Goal: Task Accomplishment & Management: Use online tool/utility

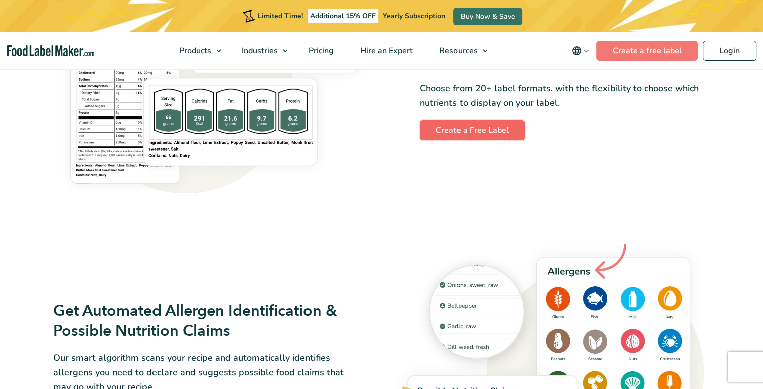
drag, startPoint x: 0, startPoint y: 0, endPoint x: 467, endPoint y: 134, distance: 485.8
click at [467, 134] on link "Create a Free Label" at bounding box center [472, 130] width 105 height 20
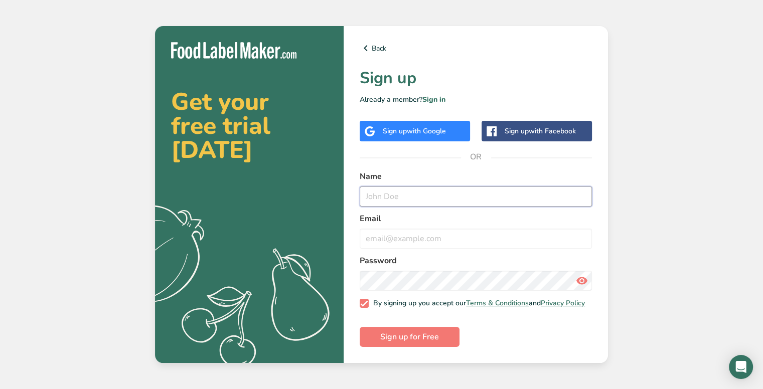
click at [394, 197] on input "text" at bounding box center [476, 197] width 232 height 20
type input "a"
type input "Boimler"
click at [405, 231] on input "a" at bounding box center [476, 239] width 232 height 20
type input "aria.pham@my.bdsc.school.nz"
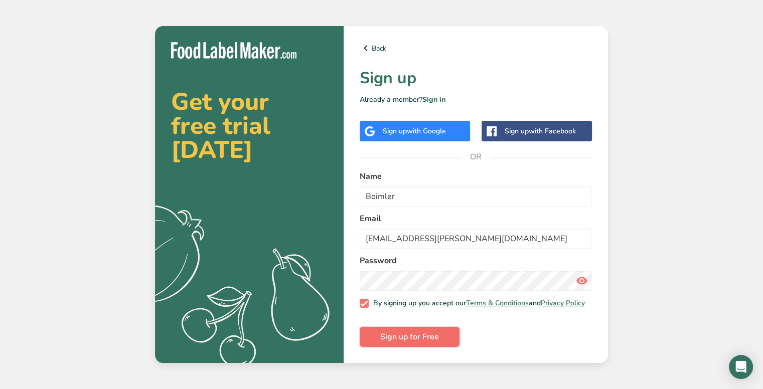
drag, startPoint x: 402, startPoint y: 345, endPoint x: 397, endPoint y: 341, distance: 5.7
click at [397, 341] on span "Sign up for Free" at bounding box center [409, 337] width 59 height 12
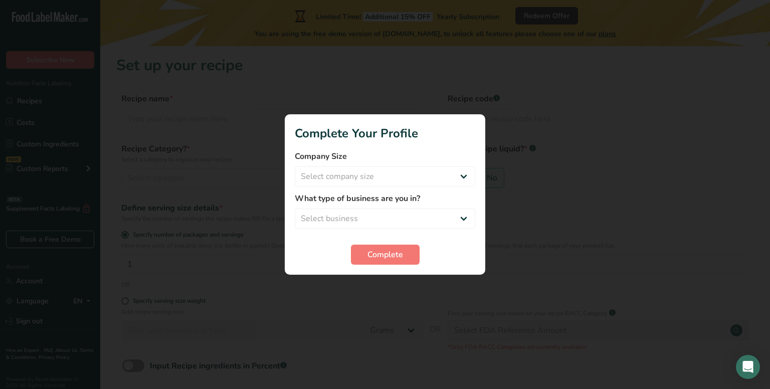
click at [449, 316] on div at bounding box center [385, 194] width 770 height 389
click at [396, 248] on button "Complete" at bounding box center [385, 255] width 69 height 20
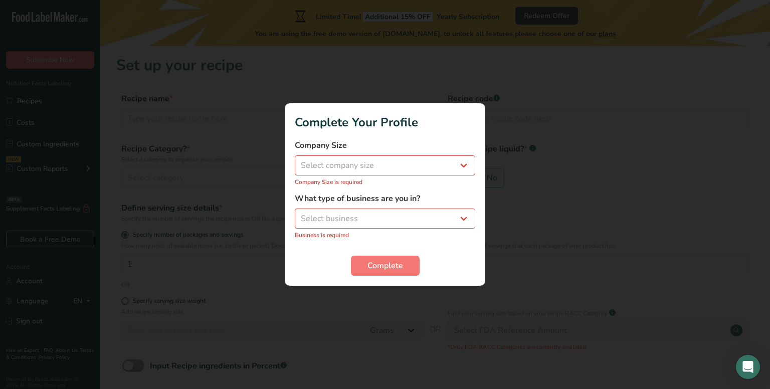
click at [614, 142] on div at bounding box center [385, 194] width 770 height 389
click at [411, 166] on select "Select company size Fewer than 10 Employees 10 to 50 Employees 51 to 500 Employ…" at bounding box center [385, 165] width 181 height 20
click at [526, 131] on div at bounding box center [385, 194] width 770 height 389
click at [268, 151] on div at bounding box center [385, 194] width 770 height 389
click at [184, 155] on div at bounding box center [385, 194] width 770 height 389
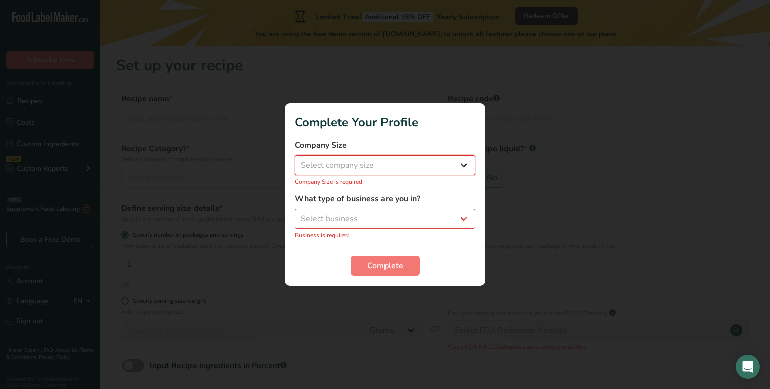
click at [380, 171] on select "Select company size Fewer than 10 Employees 10 to 50 Employees 51 to 500 Employ…" at bounding box center [385, 165] width 181 height 20
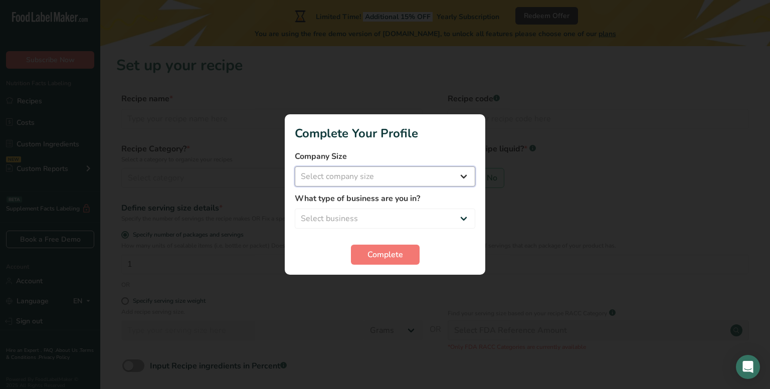
click at [347, 174] on select "Select company size Fewer than 10 Employees 10 to 50 Employees 51 to 500 Employ…" at bounding box center [385, 177] width 181 height 20
click at [336, 173] on select "Select company size Fewer than 10 Employees 10 to 50 Employees 51 to 500 Employ…" at bounding box center [385, 177] width 181 height 20
select select "1"
click at [295, 167] on select "Select company size Fewer than 10 Employees 10 to 50 Employees 51 to 500 Employ…" at bounding box center [385, 177] width 181 height 20
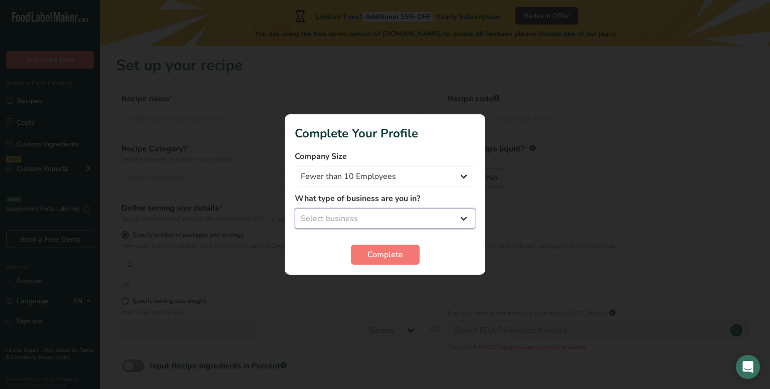
click at [325, 226] on select "Select business Packaged Food Manufacturer Restaurant & Cafe Bakery Meal Plans …" at bounding box center [385, 219] width 181 height 20
select select "8"
click at [295, 209] on select "Select business Packaged Food Manufacturer Restaurant & Cafe Bakery Meal Plans …" at bounding box center [385, 219] width 181 height 20
click at [370, 249] on span "Complete" at bounding box center [386, 255] width 36 height 12
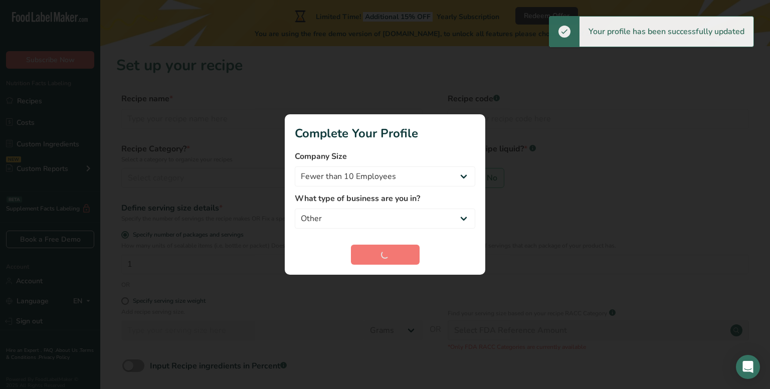
click at [561, 80] on div at bounding box center [385, 194] width 770 height 389
click at [568, 161] on div at bounding box center [385, 194] width 770 height 389
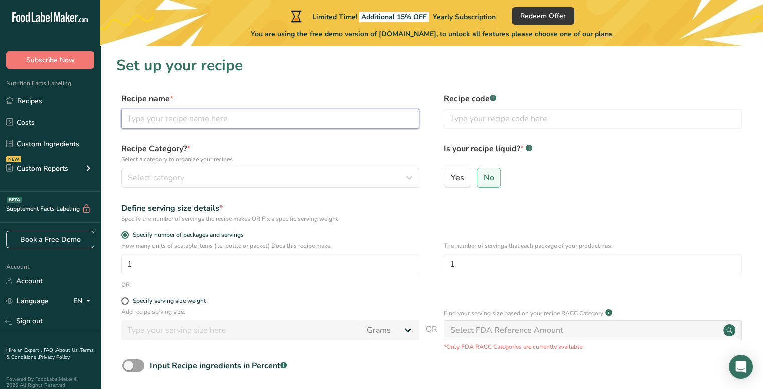
click at [211, 127] on input "text" at bounding box center [270, 119] width 298 height 20
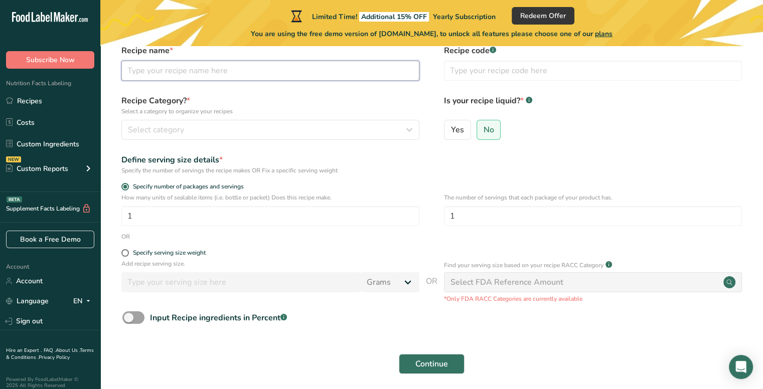
click at [145, 67] on input "text" at bounding box center [270, 71] width 298 height 20
type input "Fried rice"
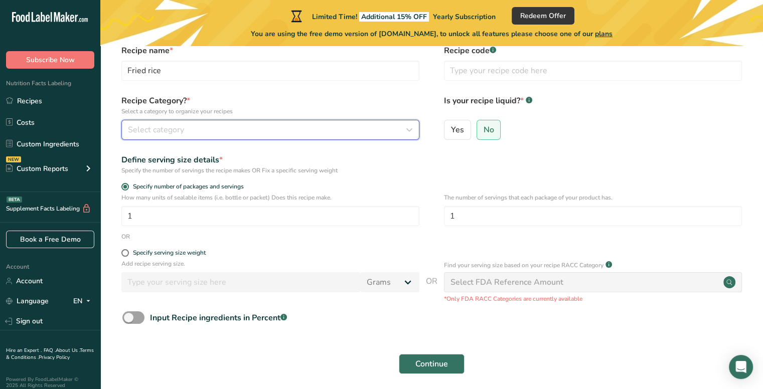
click at [190, 122] on button "Select category" at bounding box center [270, 130] width 298 height 20
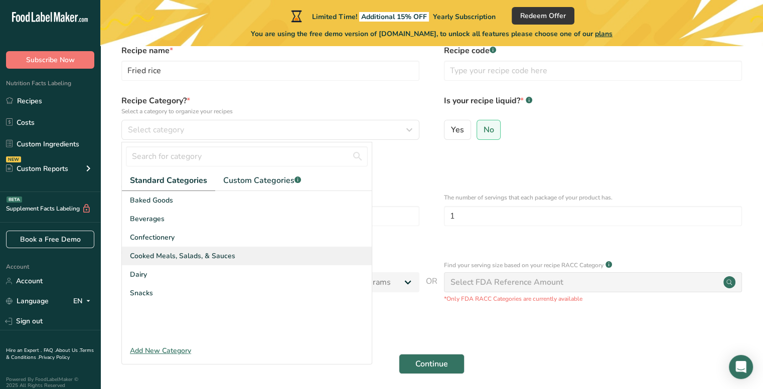
click at [230, 258] on span "Cooked Meals, Salads, & Sauces" at bounding box center [182, 256] width 105 height 11
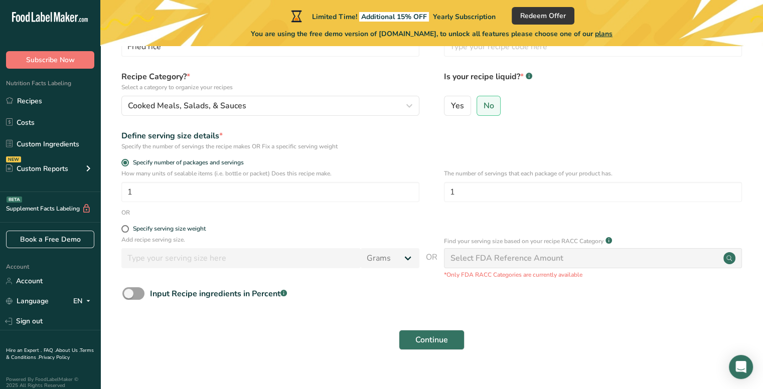
scroll to position [73, 0]
click at [176, 191] on input "1" at bounding box center [270, 191] width 298 height 20
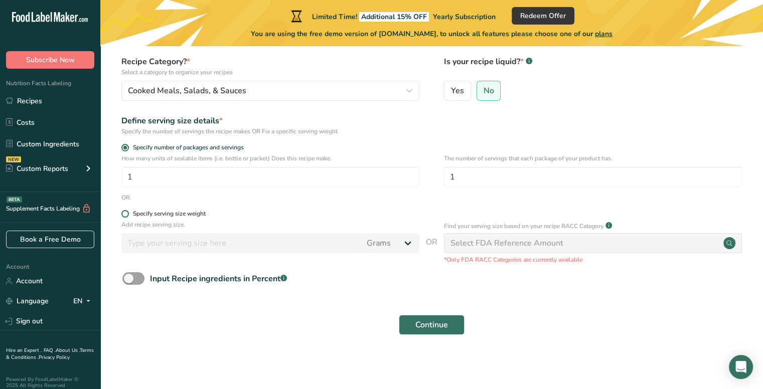
click at [128, 215] on span at bounding box center [125, 214] width 8 height 8
click at [128, 215] on input "Specify serving size weight" at bounding box center [124, 214] width 7 height 7
radio input "true"
radio input "false"
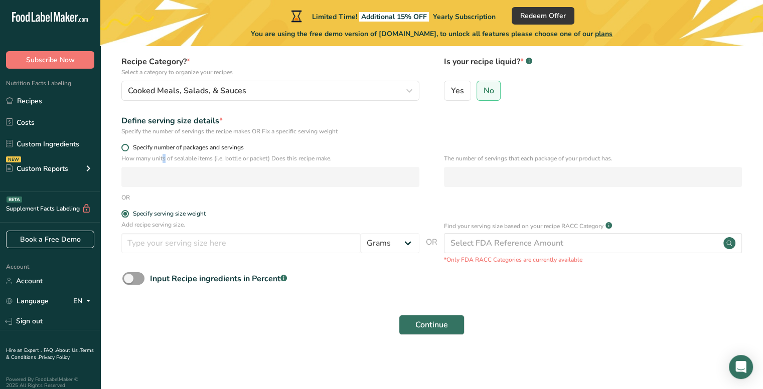
drag, startPoint x: 124, startPoint y: 155, endPoint x: 125, endPoint y: 147, distance: 7.5
click at [125, 147] on form "Recipe name * Fried rice Recipe code .a-a{fill:#347362;}.b-a{fill:#fff;} Recipe…" at bounding box center [431, 174] width 630 height 336
click at [125, 147] on span at bounding box center [125, 148] width 8 height 8
click at [125, 147] on input "Specify number of packages and servings" at bounding box center [124, 147] width 7 height 7
radio input "true"
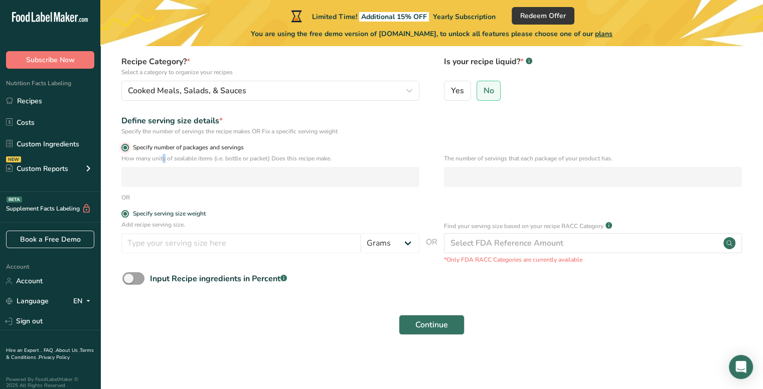
radio input "false"
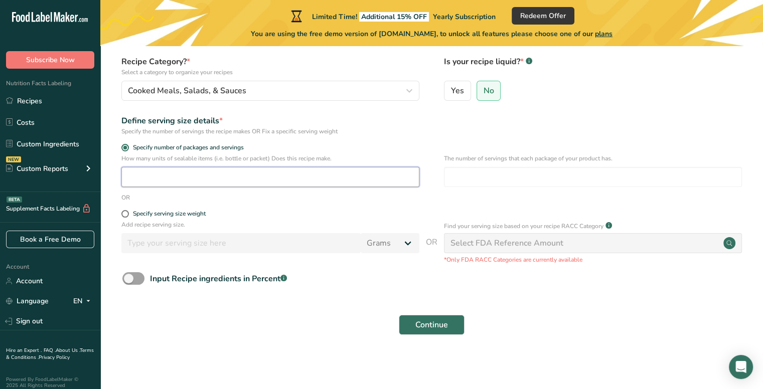
click at [152, 174] on input "number" at bounding box center [270, 177] width 298 height 20
type input "1"
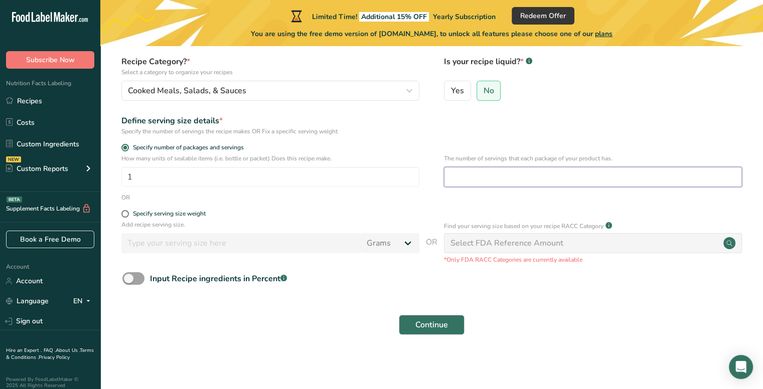
click at [532, 181] on input "number" at bounding box center [593, 177] width 298 height 20
type input "4"
click at [447, 327] on span "Continue" at bounding box center [431, 325] width 33 height 12
click at [432, 327] on span "Continue" at bounding box center [431, 325] width 33 height 12
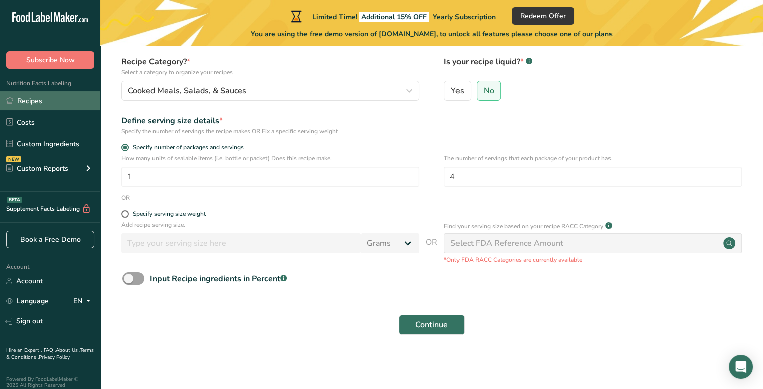
click at [49, 109] on link "Recipes" at bounding box center [50, 100] width 100 height 19
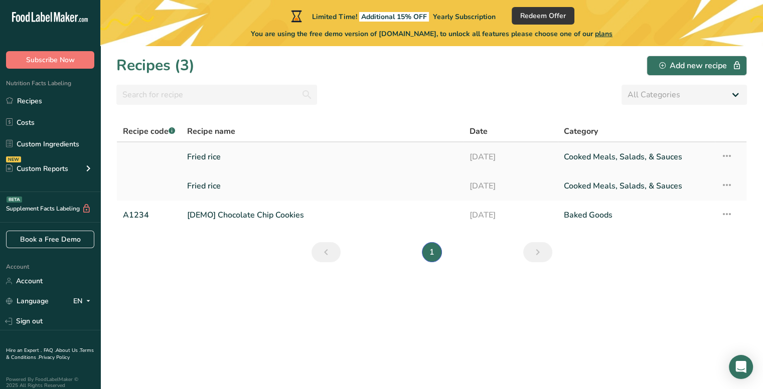
click at [251, 156] on link "Fried rice" at bounding box center [322, 156] width 270 height 21
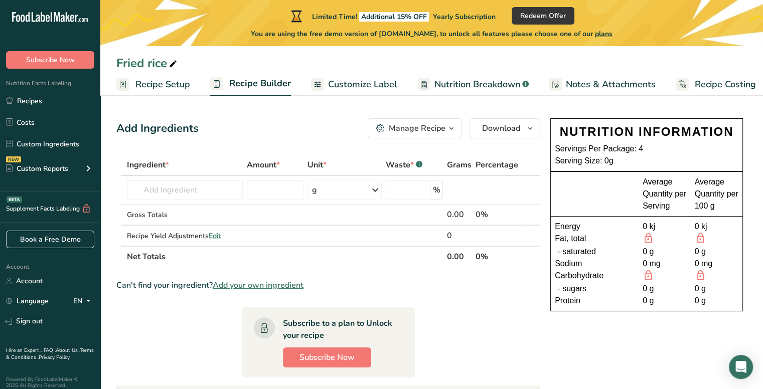
click at [267, 133] on div at bounding box center [431, 332] width 630 height 436
click at [201, 186] on input "text" at bounding box center [184, 190] width 115 height 20
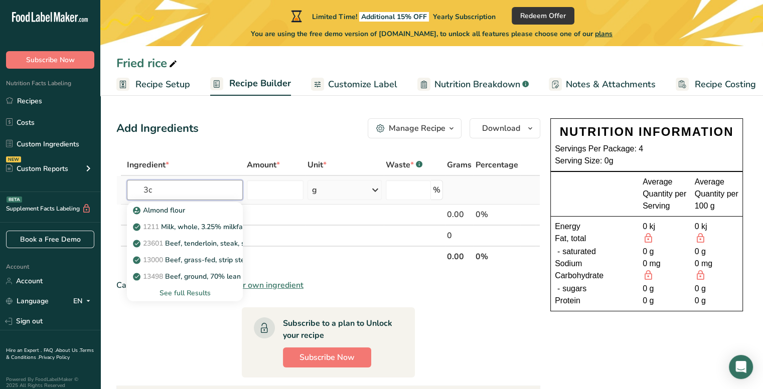
type input "3"
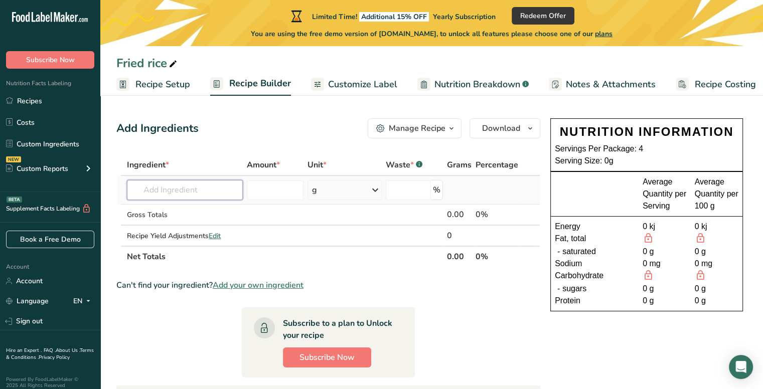
type input "r"
type input "c"
type input "f"
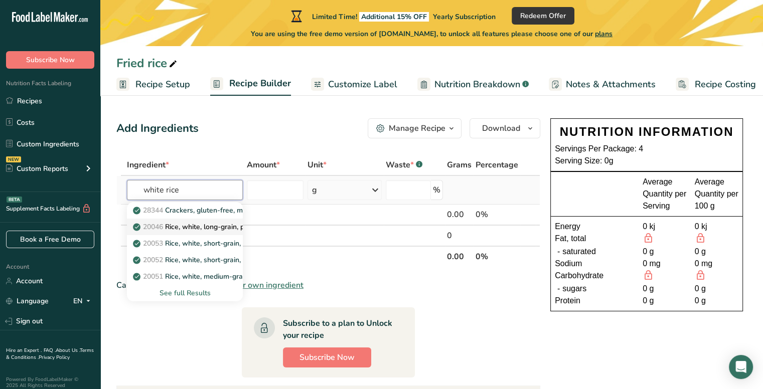
type input "white rice"
click at [205, 225] on p "20046 Rice, white, long-grain, parboiled, enriched, dry" at bounding box center [225, 227] width 180 height 11
type input "Rice, white, long-grain, parboiled, enriched, dry"
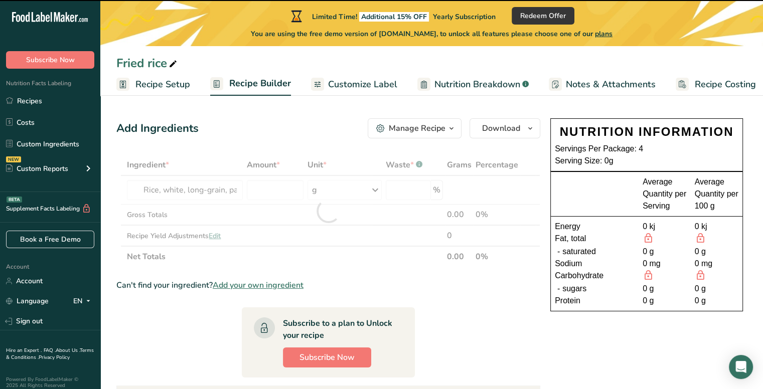
click at [336, 187] on div at bounding box center [328, 210] width 424 height 113
type input "0"
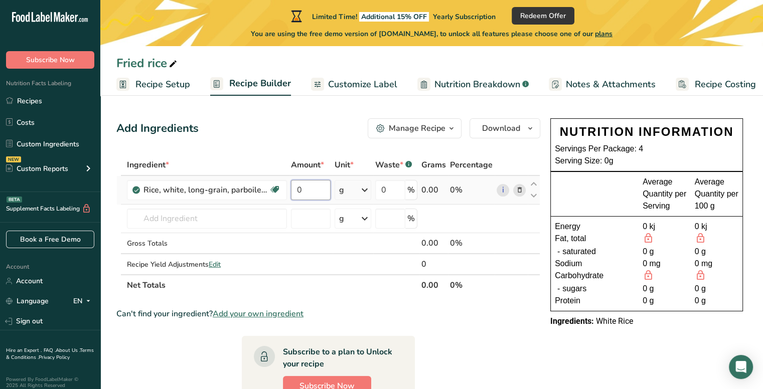
click at [321, 195] on input "0" at bounding box center [311, 190] width 40 height 20
type input "3"
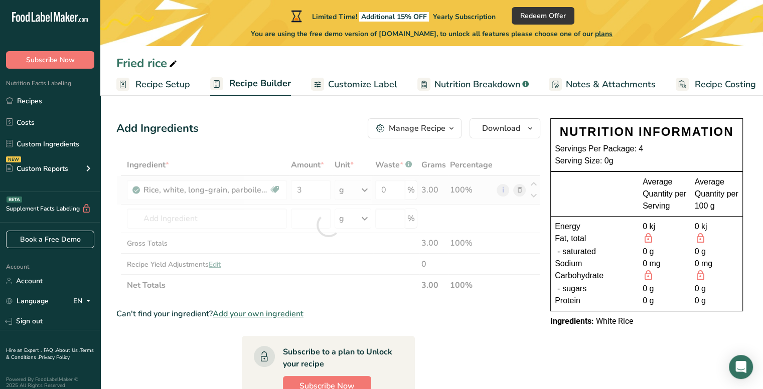
click at [360, 190] on div "Ingredient * Amount * Unit * Waste * .a-a{fill:#347362;}.b-a{fill:#fff;} Grams …" at bounding box center [328, 224] width 424 height 141
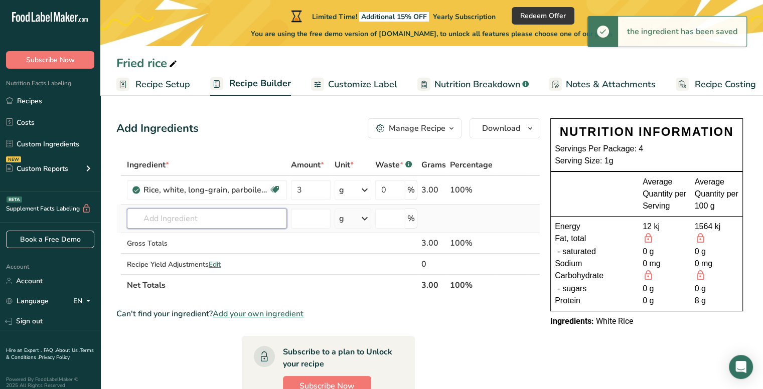
click at [219, 218] on input "text" at bounding box center [207, 219] width 160 height 20
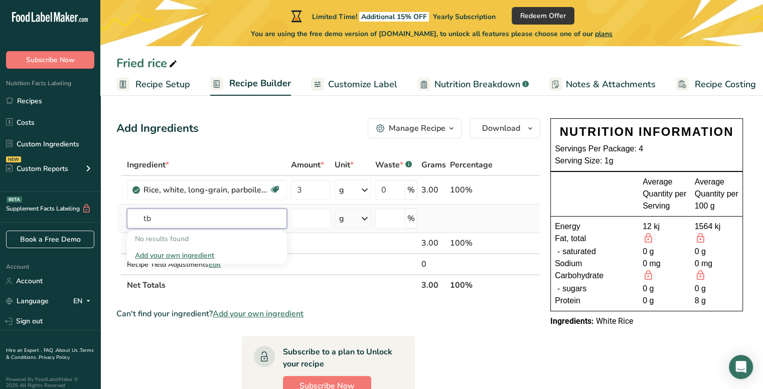
type input "t"
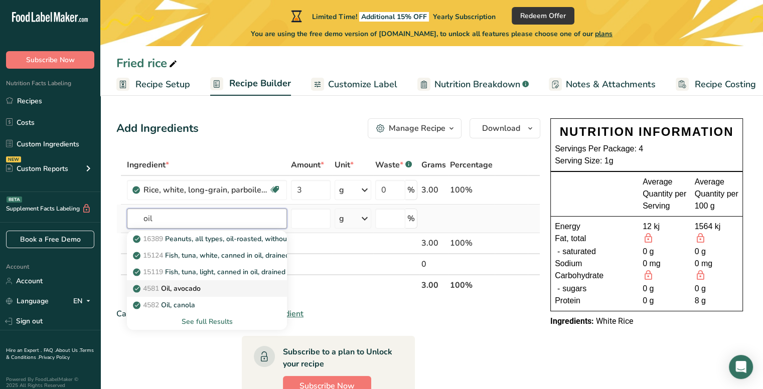
type input "oil"
click at [204, 288] on div "4581 Oil, avocado" at bounding box center [199, 288] width 128 height 11
type input "Oil, avocado"
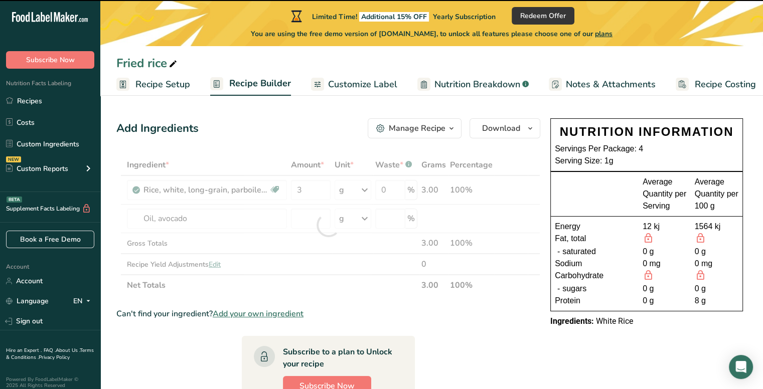
click at [239, 213] on div at bounding box center [328, 224] width 424 height 141
type input "0"
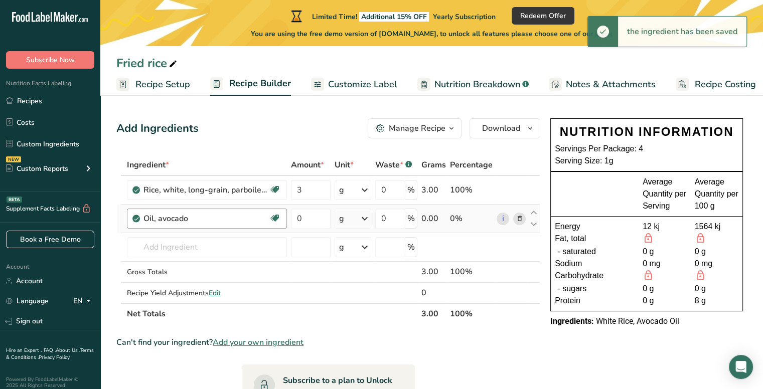
click at [228, 227] on div "Oil, avocado Dairy free Gluten free Vegan Vegetarian Soy free Source of Healthy…" at bounding box center [207, 219] width 160 height 20
click at [223, 226] on div "Oil, avocado Dairy free Gluten free Vegan Vegetarian Soy free Source of Healthy…" at bounding box center [207, 219] width 160 height 20
click at [200, 216] on div "Oil, avocado" at bounding box center [205, 219] width 125 height 12
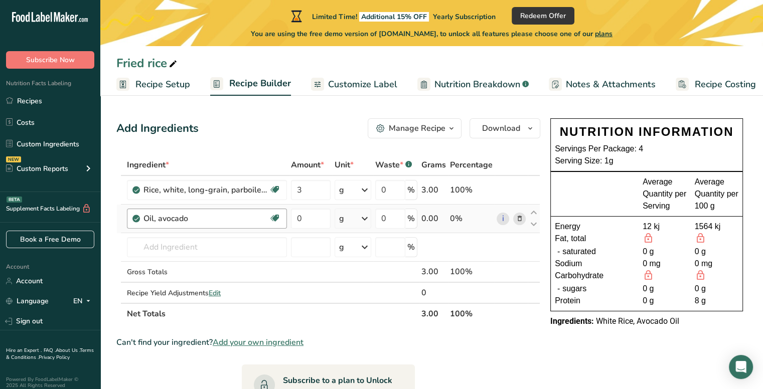
click at [200, 216] on div "Oil, avocado" at bounding box center [205, 219] width 125 height 12
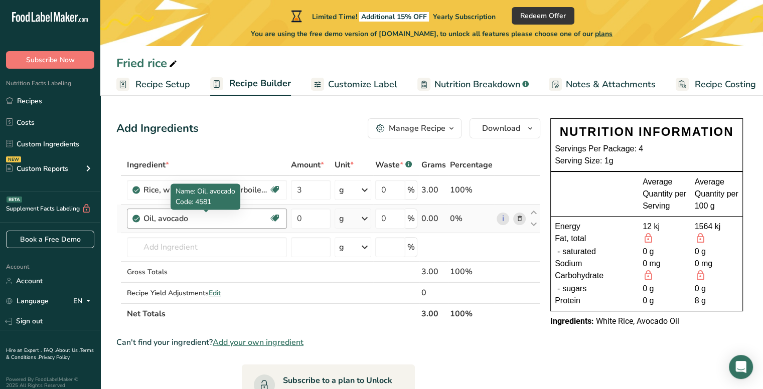
click at [200, 216] on div "Oil, avocado" at bounding box center [205, 219] width 125 height 12
click at [518, 215] on icon at bounding box center [519, 219] width 7 height 11
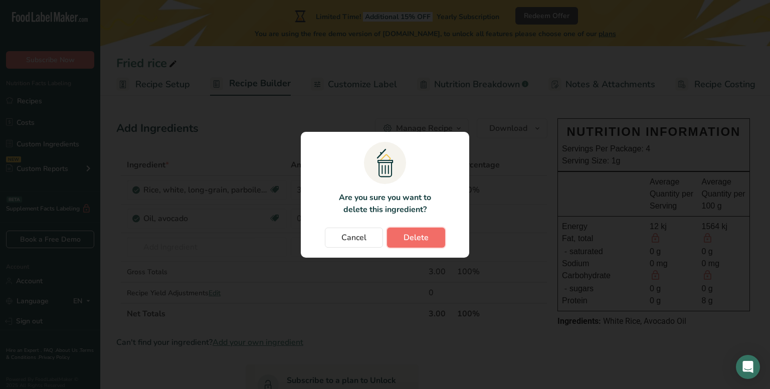
click at [429, 233] on button "Delete" at bounding box center [416, 238] width 58 height 20
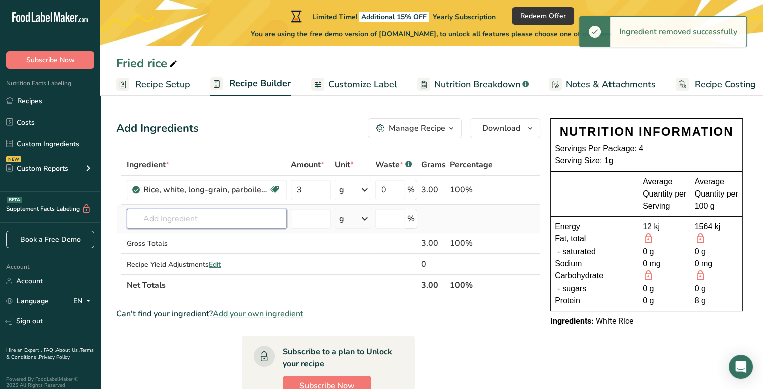
click at [211, 219] on input "text" at bounding box center [207, 219] width 160 height 20
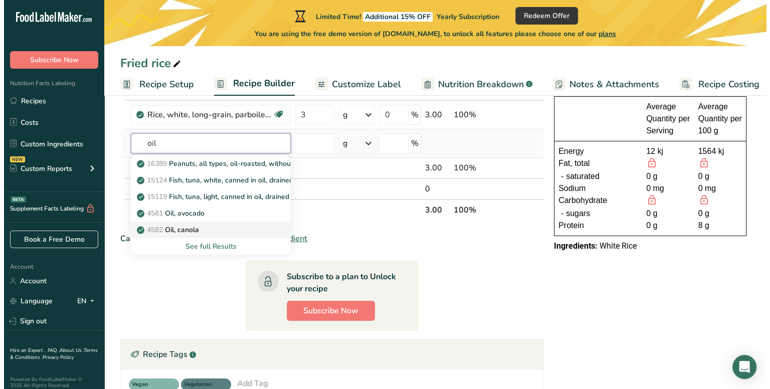
scroll to position [84, 0]
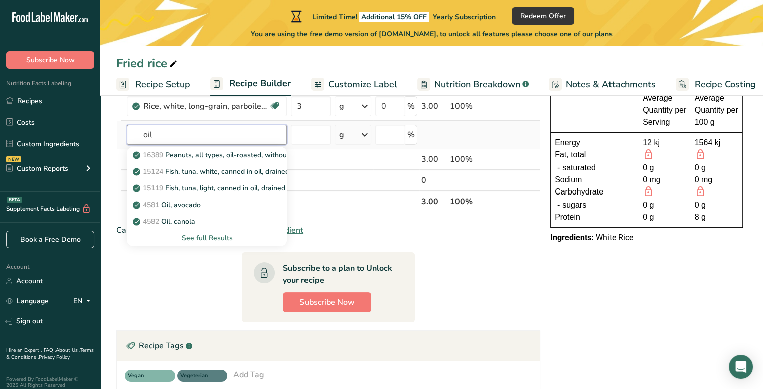
type input "oil"
click at [213, 237] on div "See full Results" at bounding box center [207, 238] width 144 height 11
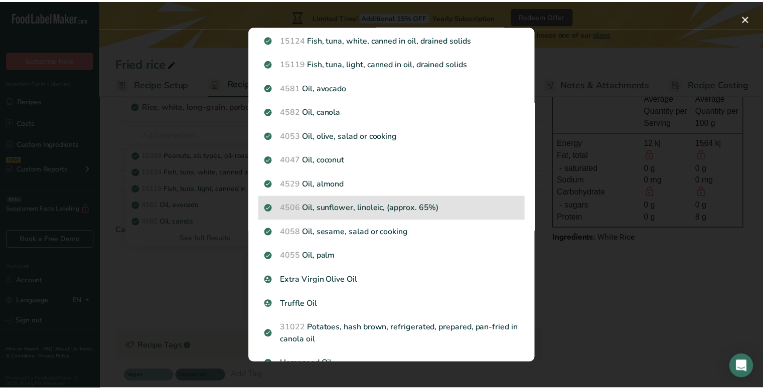
scroll to position [0, 0]
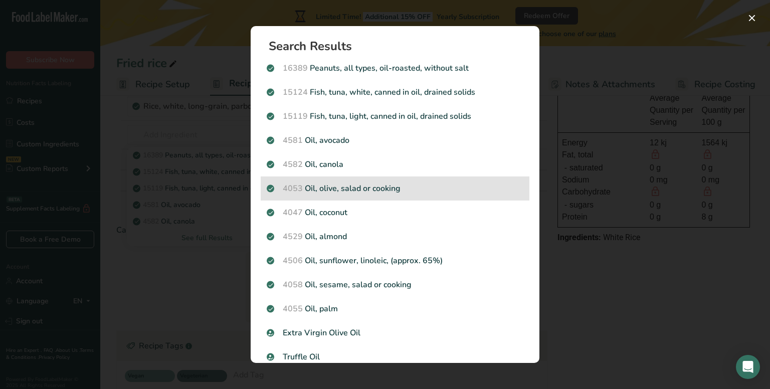
click at [392, 180] on div "4053 Oil, olive, salad or cooking" at bounding box center [395, 189] width 269 height 24
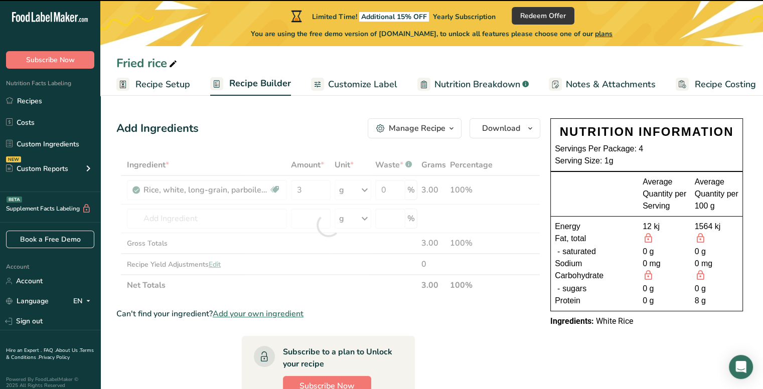
type input "0"
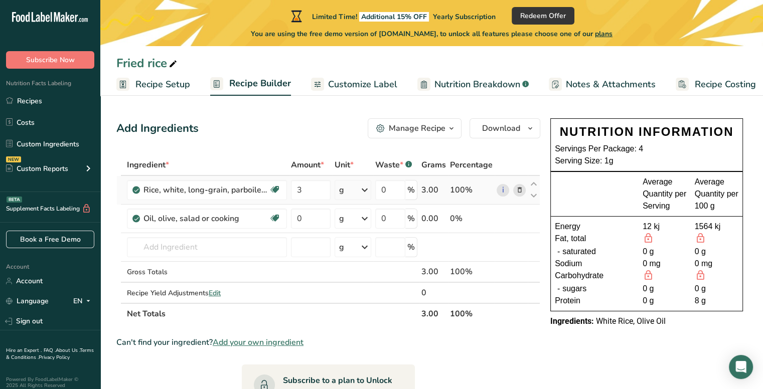
click at [349, 193] on div "g" at bounding box center [353, 190] width 37 height 20
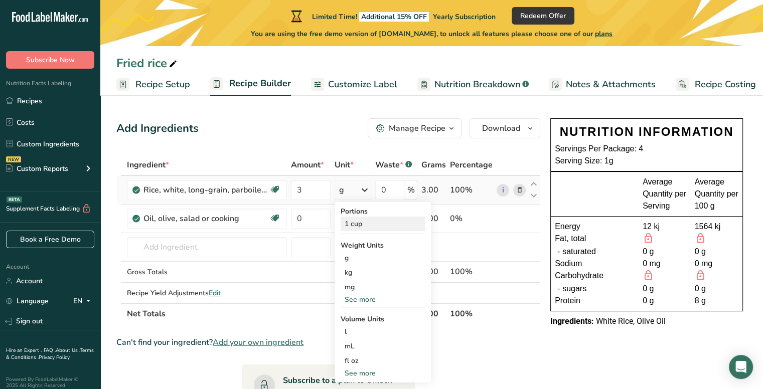
click at [357, 227] on div "1 cup" at bounding box center [383, 224] width 84 height 15
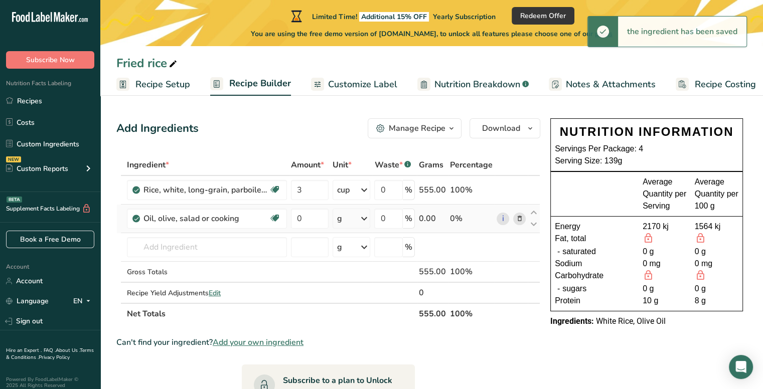
click at [349, 214] on div "g" at bounding box center [352, 219] width 38 height 20
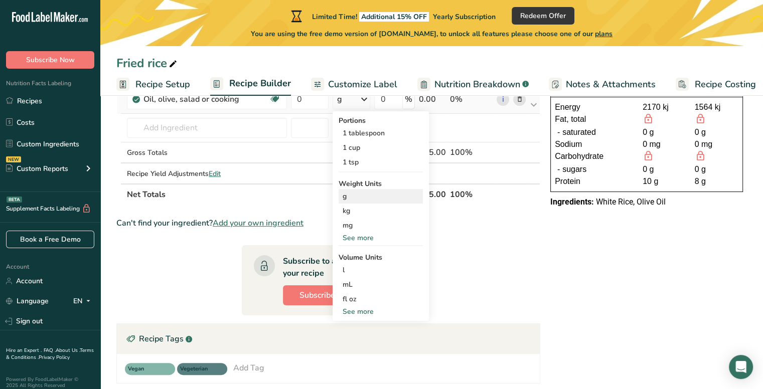
scroll to position [120, 0]
click at [361, 314] on div "See more" at bounding box center [381, 311] width 84 height 11
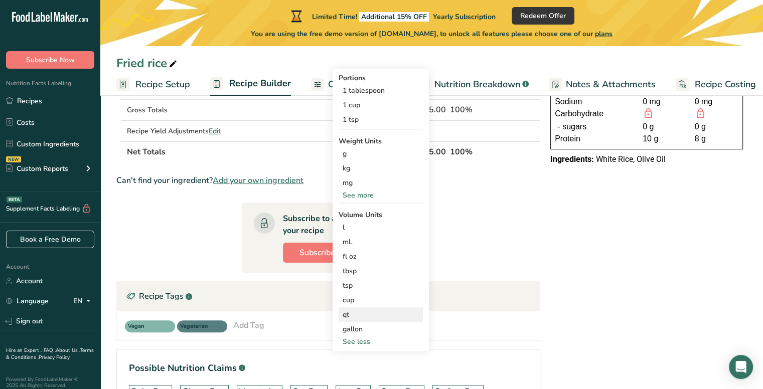
scroll to position [128, 0]
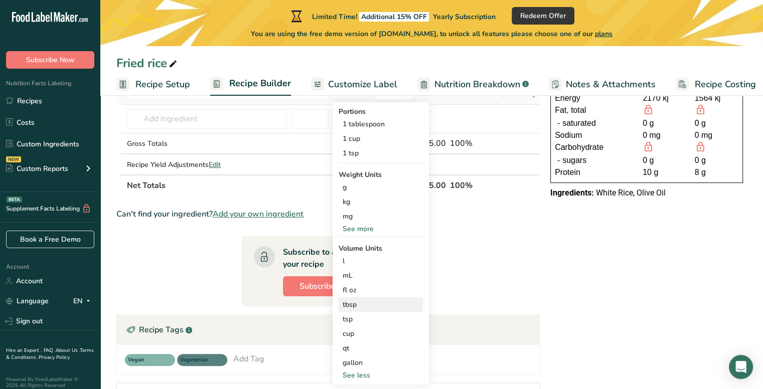
click at [363, 297] on div "tbsp Volume units require a density conversion. If you know your ingredient's d…" at bounding box center [381, 304] width 84 height 15
click at [348, 301] on div "tbsp" at bounding box center [381, 304] width 76 height 11
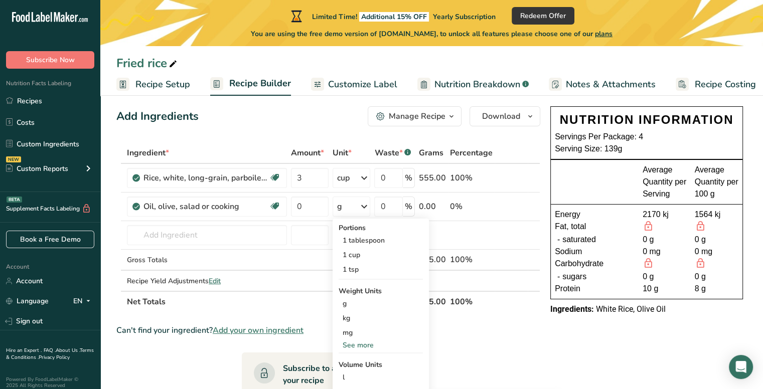
scroll to position [12, 0]
click at [316, 208] on input "0" at bounding box center [310, 207] width 38 height 20
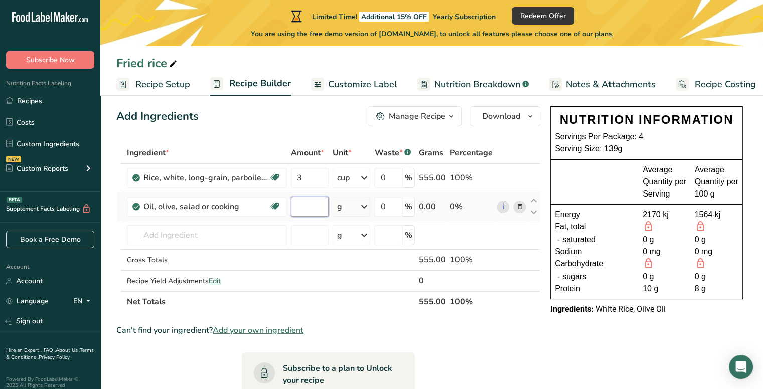
type input "3"
click at [358, 208] on div "Ingredient * Amount * Unit * Waste * .a-a{fill:#347362;}.b-a{fill:#fff;} Grams …" at bounding box center [328, 227] width 424 height 170
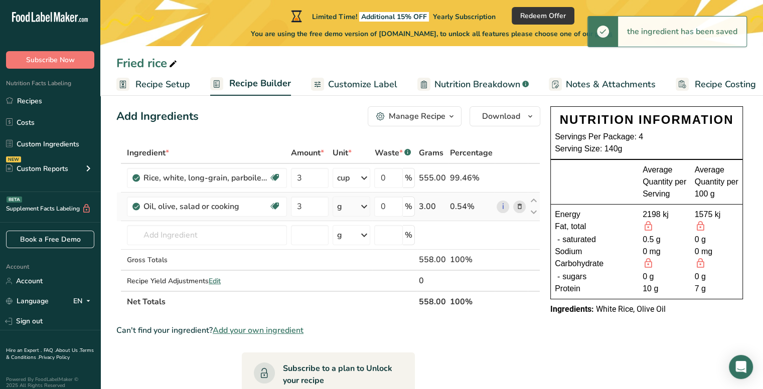
click at [358, 207] on div "g" at bounding box center [352, 207] width 38 height 20
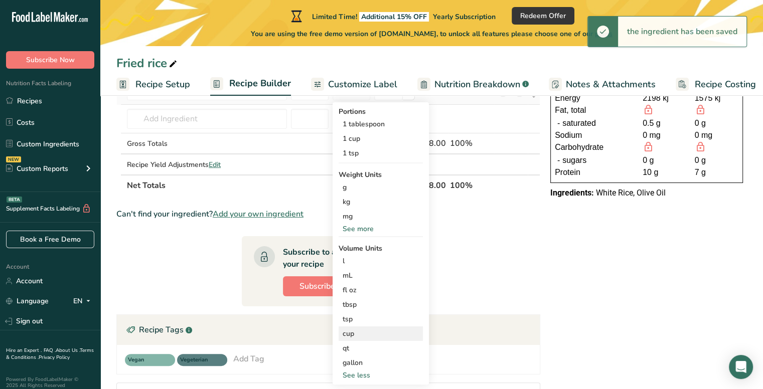
scroll to position [125, 0]
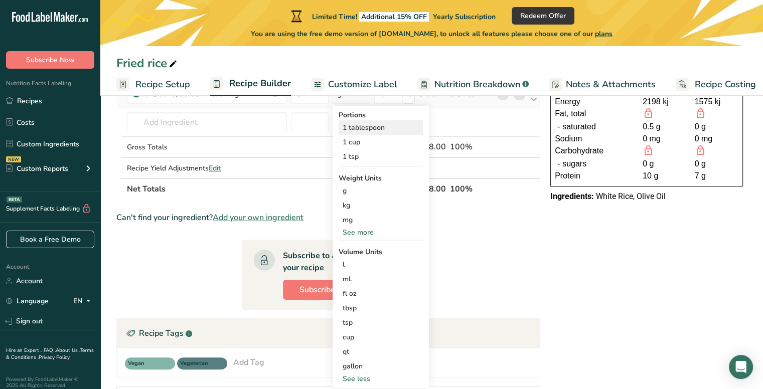
click at [392, 126] on div "1 tablespoon" at bounding box center [381, 127] width 84 height 15
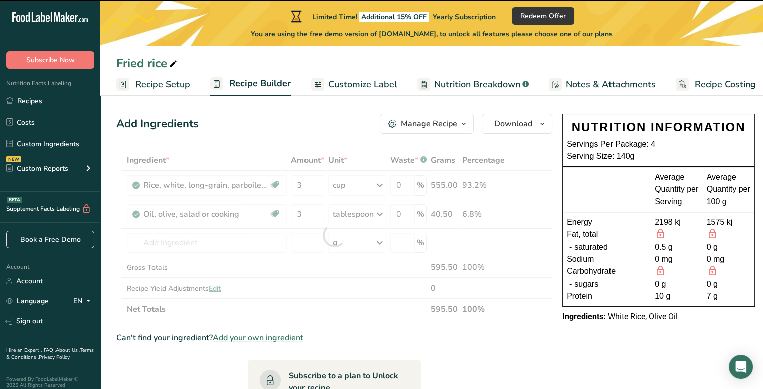
scroll to position [0, 0]
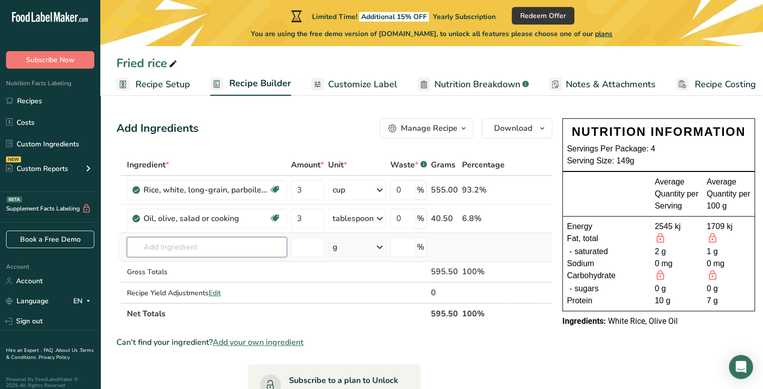
click at [224, 245] on input "text" at bounding box center [207, 247] width 160 height 20
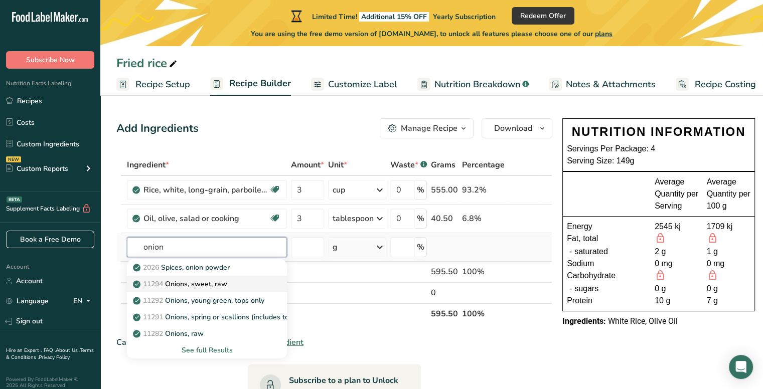
type input "onion"
click at [226, 286] on p "11294 Onions, sweet, raw" at bounding box center [181, 284] width 92 height 11
type input "Onions, sweet, raw"
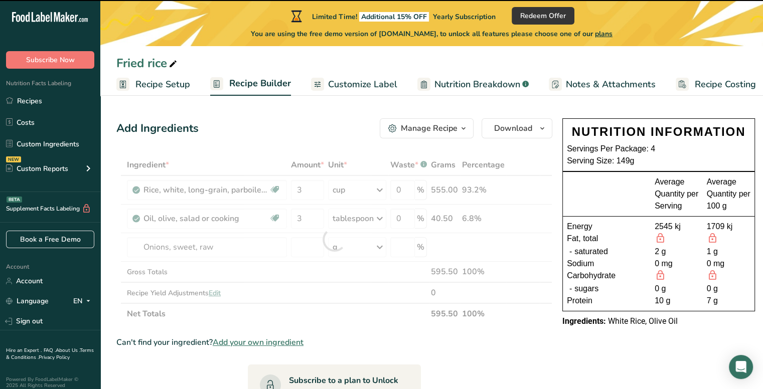
type input "0"
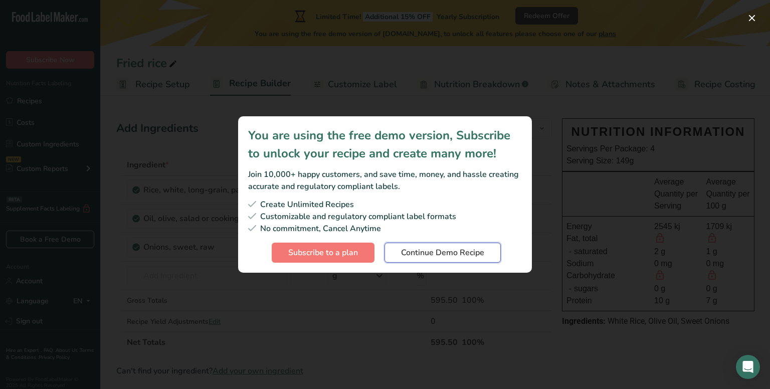
click at [478, 255] on span "Continue Demo Recipe" at bounding box center [442, 253] width 83 height 12
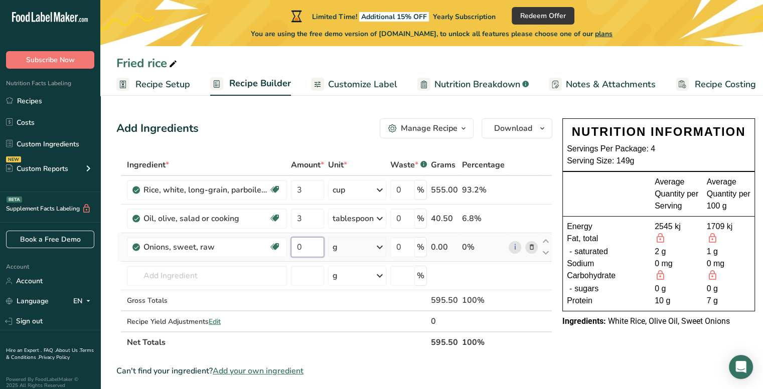
click at [299, 256] on input "0" at bounding box center [307, 247] width 33 height 20
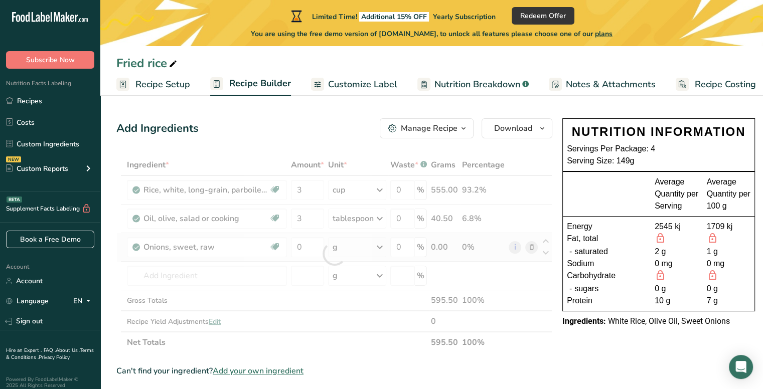
click at [357, 247] on div "Ingredient * Amount * Unit * Waste * .a-a{fill:#347362;}.b-a{fill:#fff;} Grams …" at bounding box center [334, 253] width 436 height 199
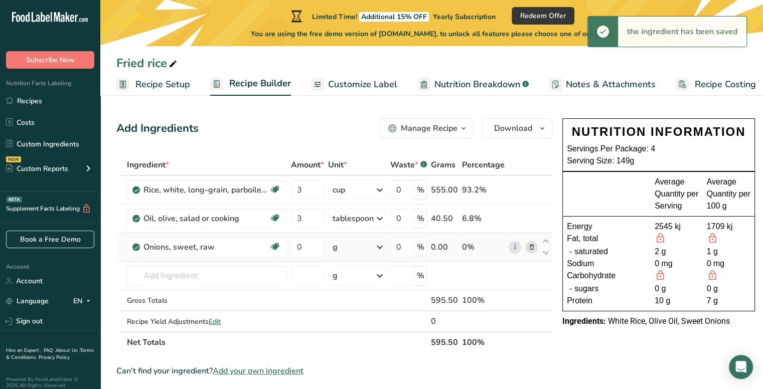
click at [377, 254] on icon at bounding box center [380, 247] width 12 height 18
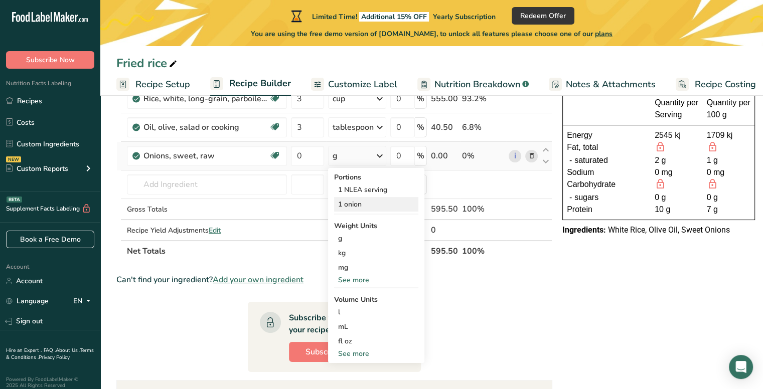
scroll to position [92, 0]
click at [352, 280] on div "See more" at bounding box center [376, 279] width 84 height 11
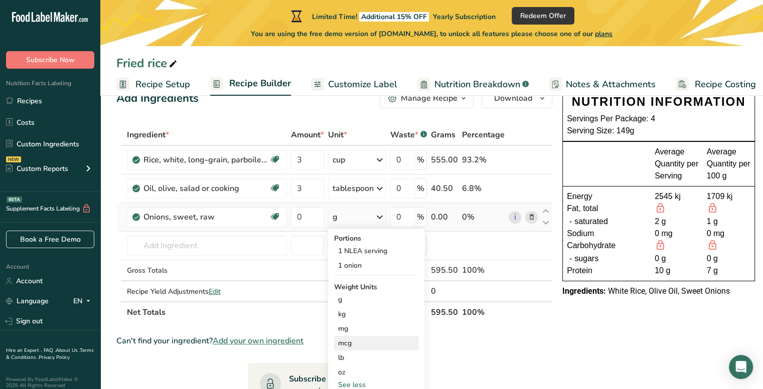
scroll to position [32, 0]
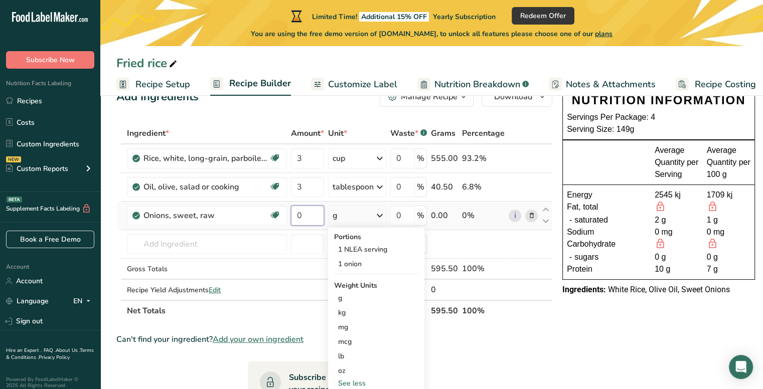
click at [311, 217] on input "0" at bounding box center [307, 216] width 33 height 20
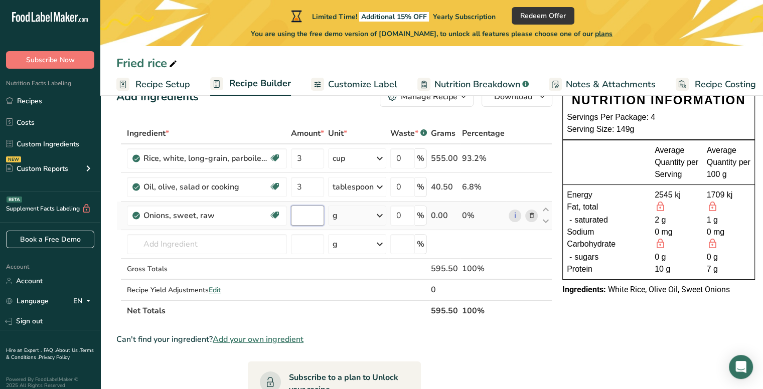
type input "2"
type input "1.5"
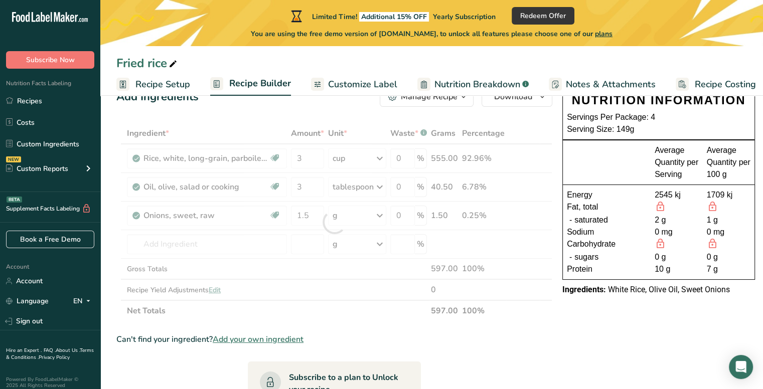
click at [370, 334] on div "Can't find your ingredient? Add your own ingredient" at bounding box center [334, 340] width 436 height 12
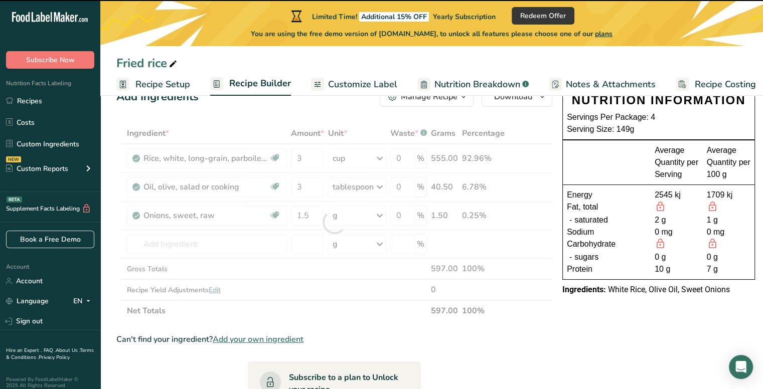
click at [261, 239] on div at bounding box center [334, 222] width 436 height 199
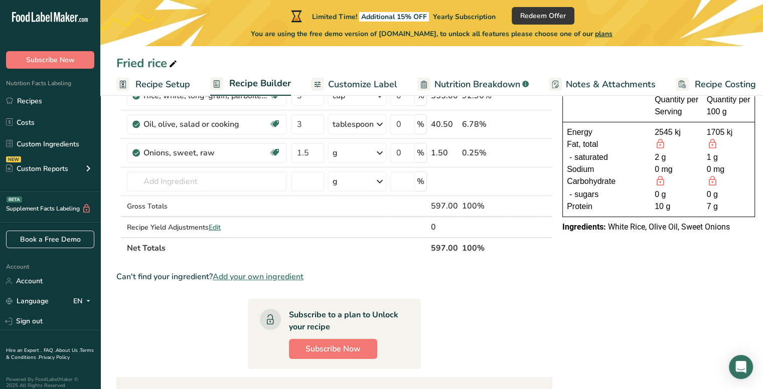
scroll to position [93, 0]
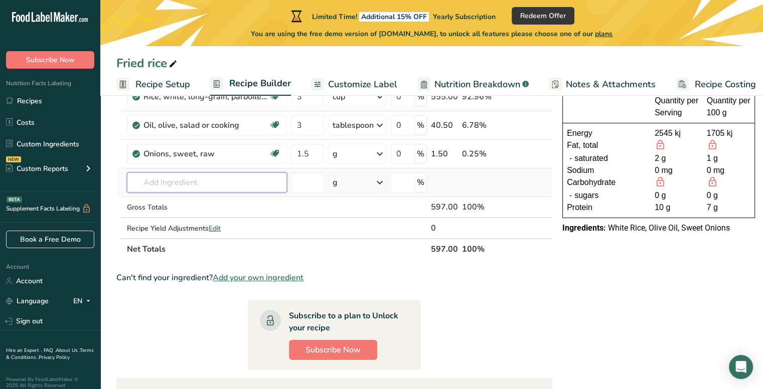
click at [209, 184] on input "text" at bounding box center [207, 183] width 160 height 20
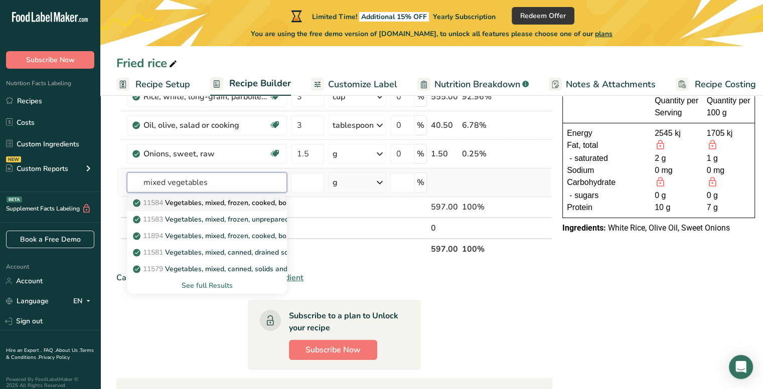
type input "mixed vegetables"
click at [243, 205] on p "11584 Vegetables, mixed, frozen, cooked, boiled, drained, without salt" at bounding box center [251, 203] width 233 height 11
type input "Vegetables, mixed, frozen, cooked, boiled, drained, without salt"
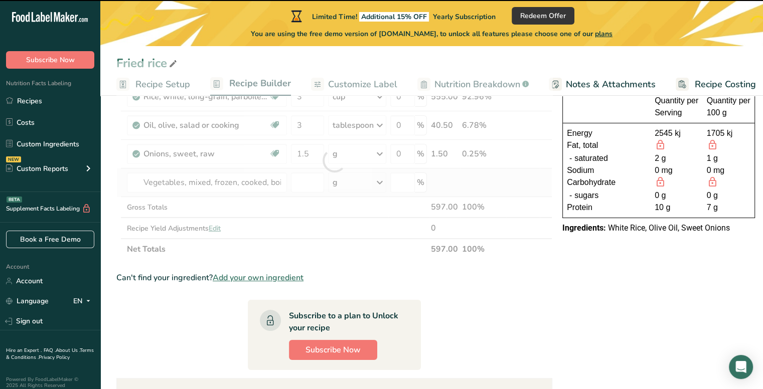
type input "0"
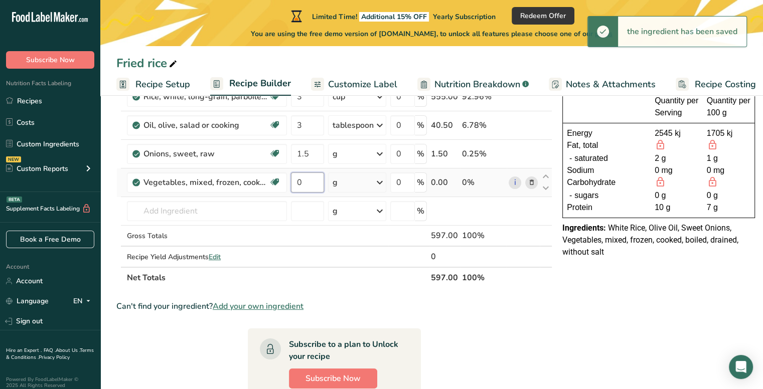
click at [317, 186] on input "0" at bounding box center [307, 183] width 33 height 20
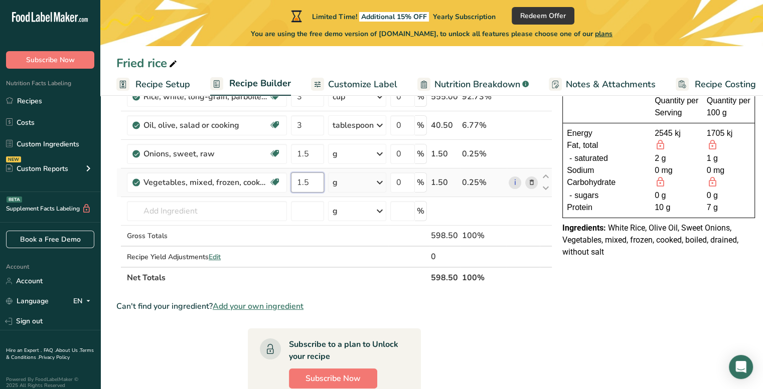
type input "1.5"
click at [362, 185] on div "Ingredient * Amount * Unit * Waste * .a-a{fill:#347362;}.b-a{fill:#fff;} Grams …" at bounding box center [334, 174] width 436 height 227
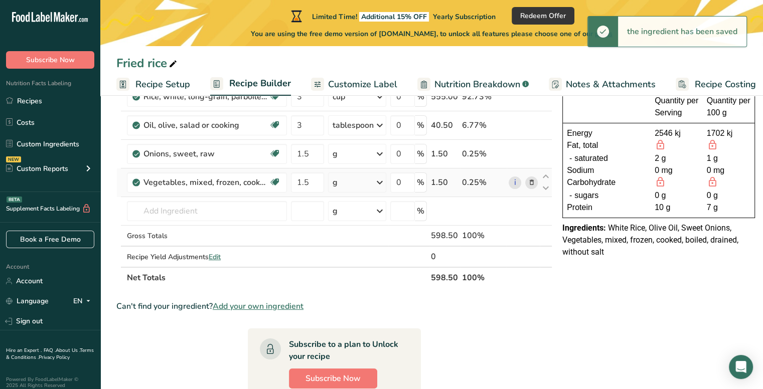
click at [354, 186] on div "g" at bounding box center [357, 183] width 58 height 20
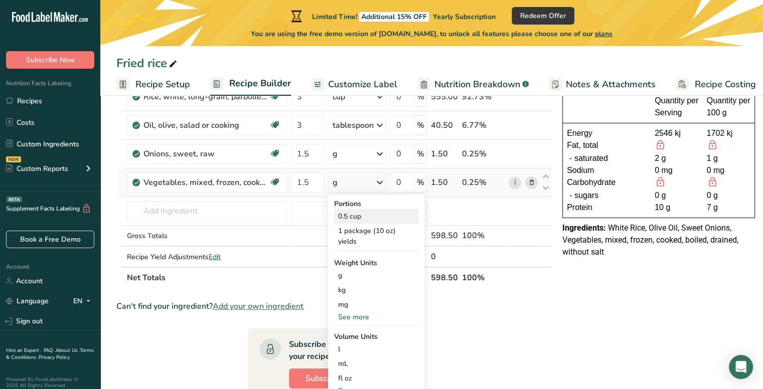
click at [372, 221] on div "0.5 cup" at bounding box center [376, 216] width 84 height 15
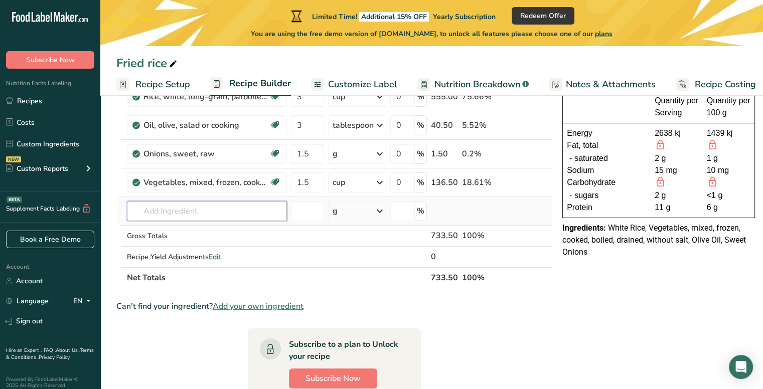
click at [207, 212] on input "text" at bounding box center [207, 211] width 160 height 20
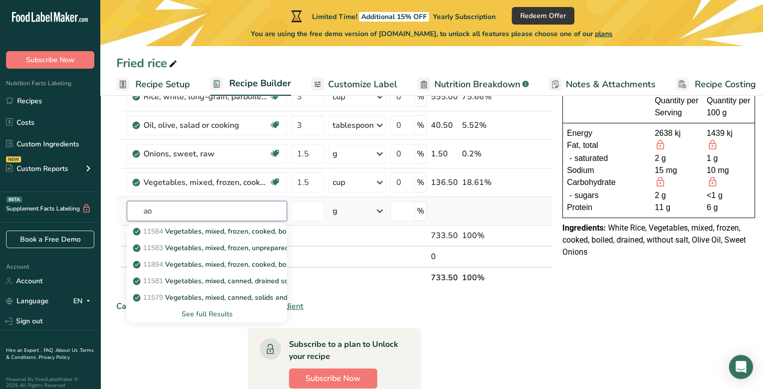
type input "a"
type input "soy sauce"
click at [213, 227] on p "16125 Soy sauce made from hydrolyzed vegetable protein" at bounding box center [233, 231] width 196 height 11
type input "Soy sauce made from hydrolyzed vegetable protein"
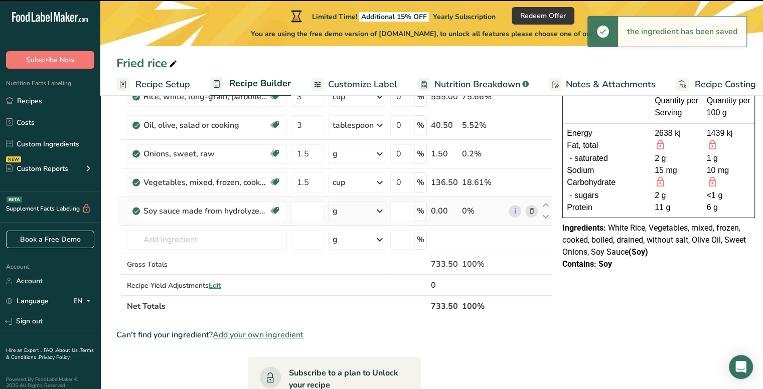
type input "0"
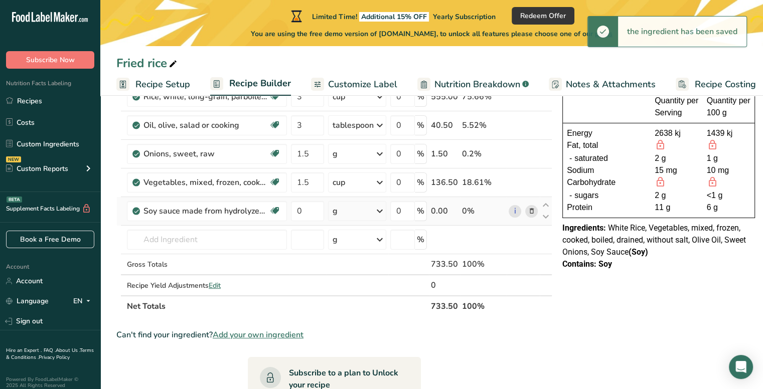
click at [349, 215] on div "g" at bounding box center [357, 211] width 58 height 20
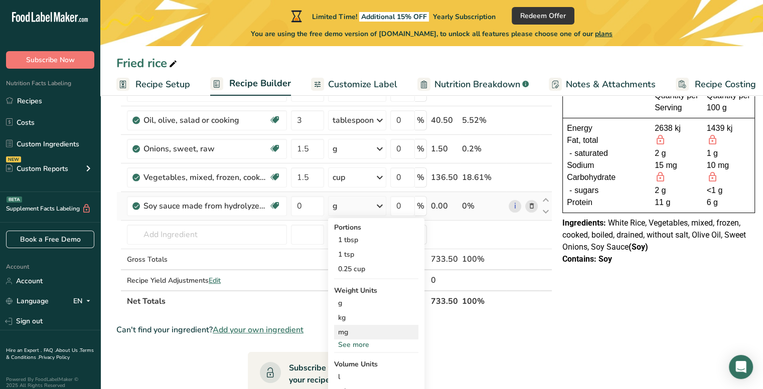
scroll to position [167, 0]
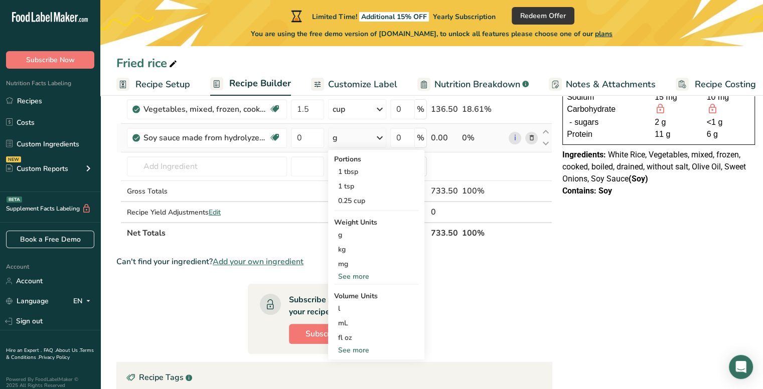
click at [357, 278] on div "See more" at bounding box center [376, 276] width 84 height 11
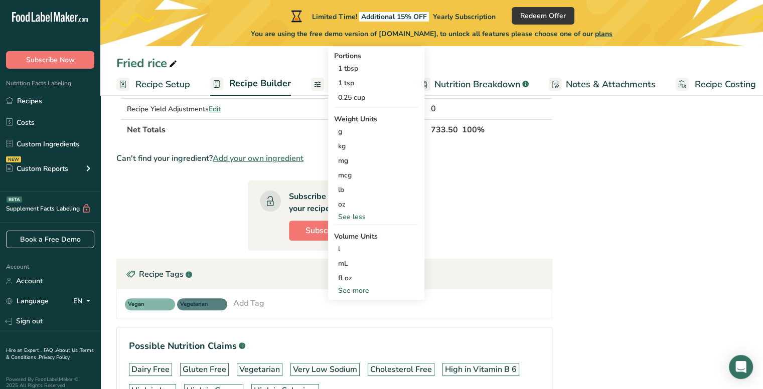
scroll to position [272, 0]
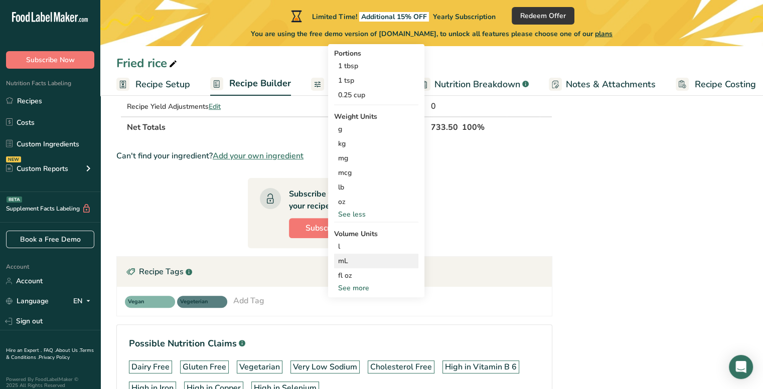
click at [355, 264] on div "mL" at bounding box center [376, 261] width 76 height 11
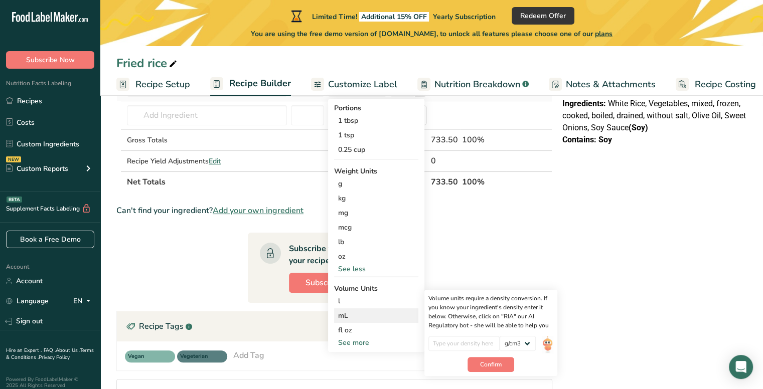
scroll to position [221, 0]
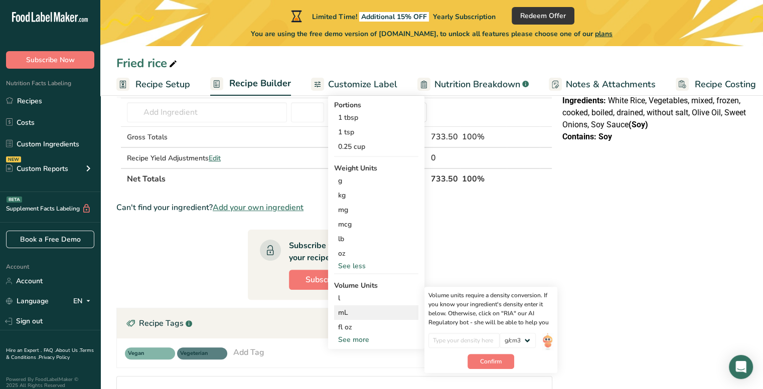
click at [370, 314] on div "mL" at bounding box center [376, 312] width 76 height 11
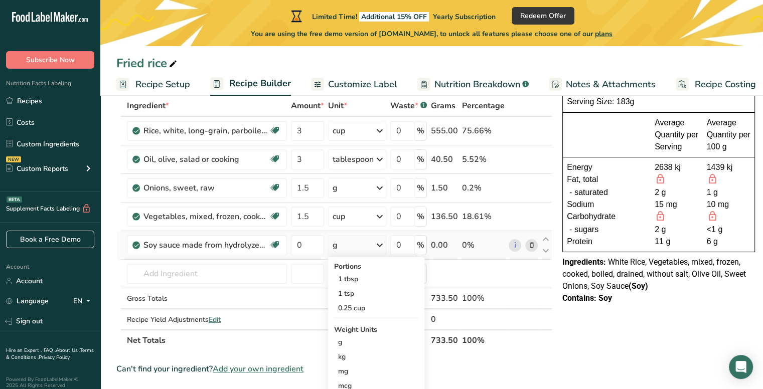
scroll to position [58, 0]
click at [306, 238] on input "0" at bounding box center [307, 246] width 33 height 20
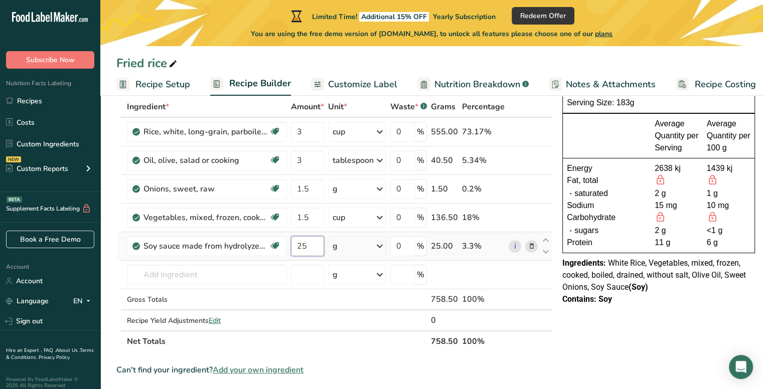
type input "25"
click at [337, 239] on div "Ingredient * Amount * Unit * Waste * .a-a{fill:#347362;}.b-a{fill:#fff;} Grams …" at bounding box center [334, 224] width 436 height 256
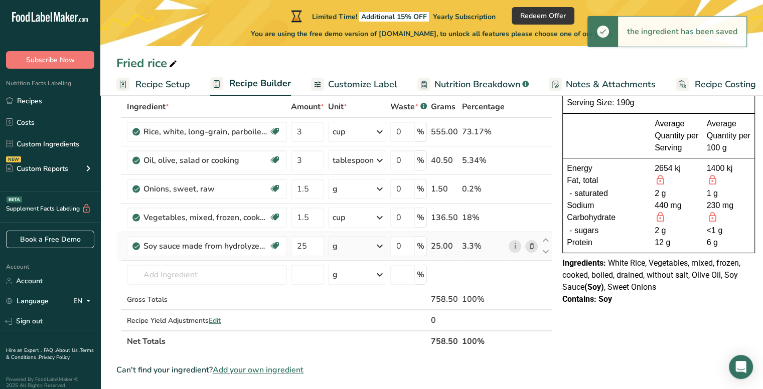
click at [381, 240] on icon at bounding box center [380, 246] width 12 height 18
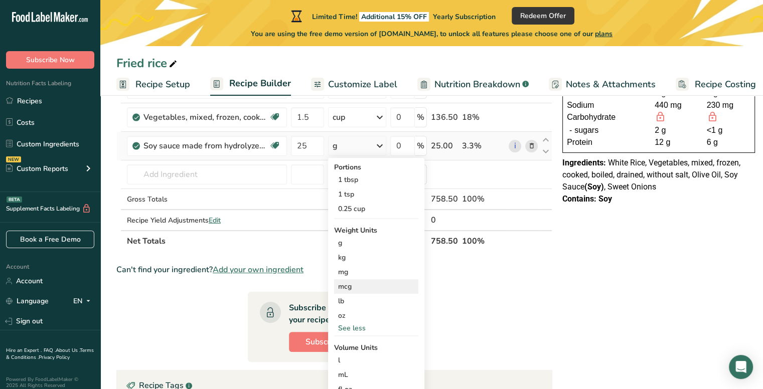
scroll to position [193, 0]
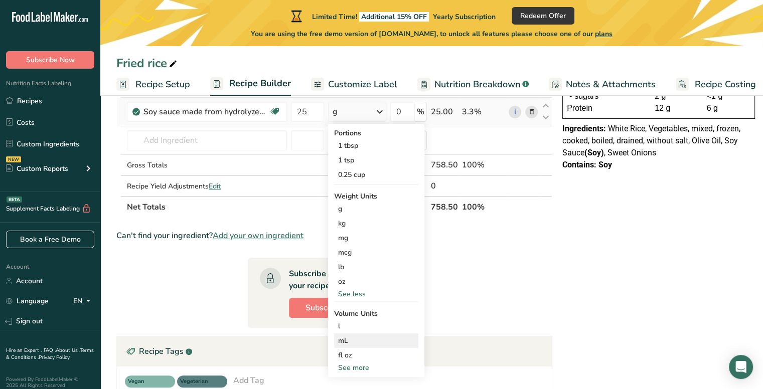
click at [369, 343] on div "mL" at bounding box center [376, 341] width 76 height 11
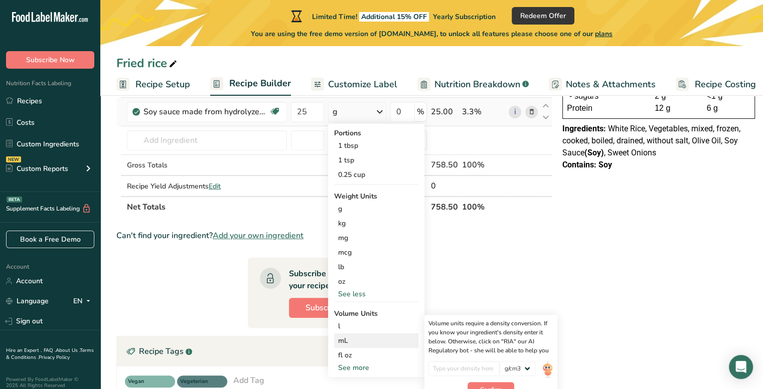
click at [369, 343] on div "mL" at bounding box center [376, 341] width 76 height 11
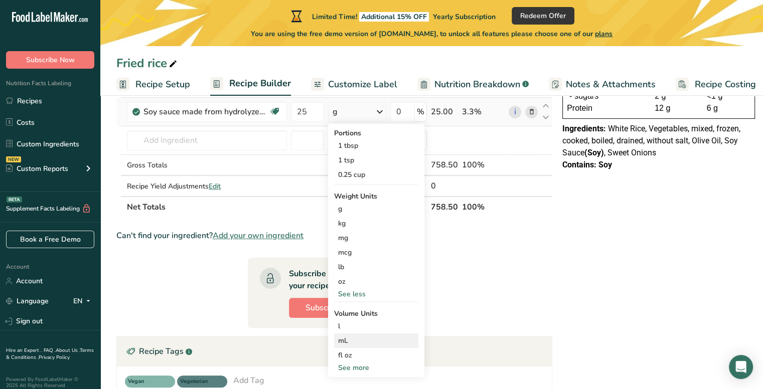
click at [369, 343] on div "mL" at bounding box center [376, 341] width 76 height 11
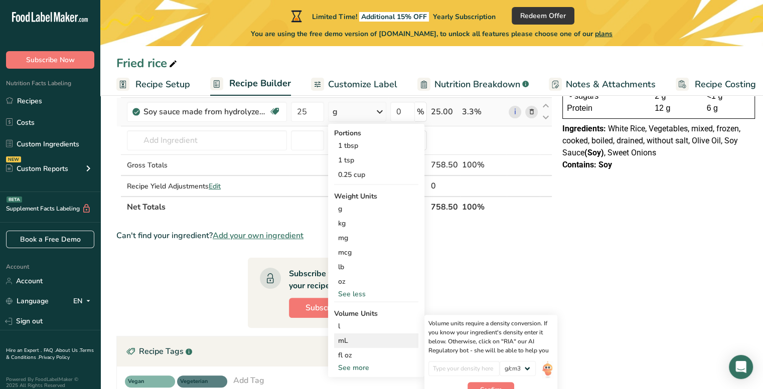
click at [369, 343] on div "mL" at bounding box center [376, 341] width 76 height 11
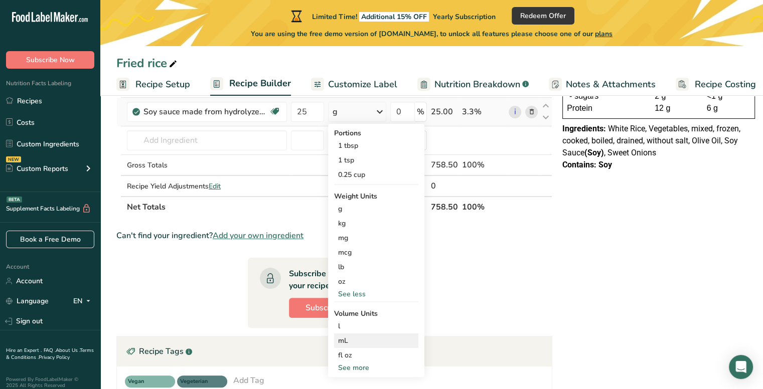
click at [369, 343] on div "mL" at bounding box center [376, 341] width 76 height 11
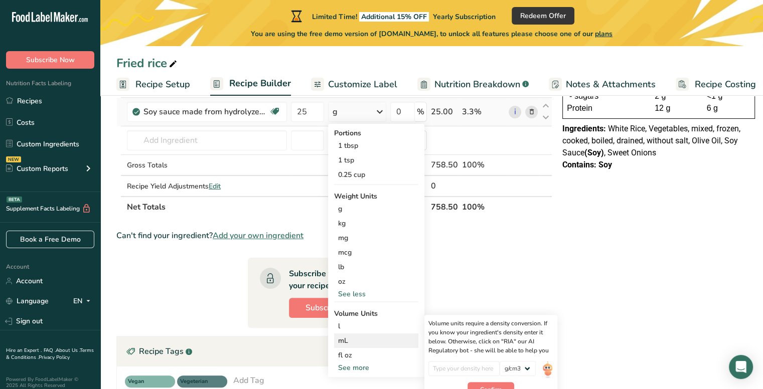
click at [369, 343] on div "mL" at bounding box center [376, 341] width 76 height 11
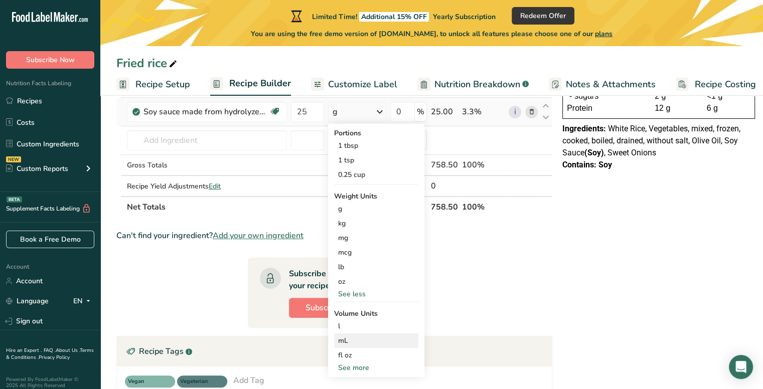
click at [369, 343] on div "mL" at bounding box center [376, 341] width 76 height 11
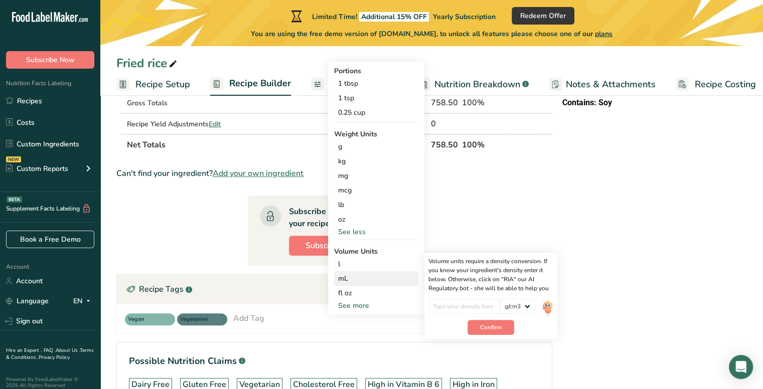
scroll to position [255, 0]
click at [461, 309] on input "number" at bounding box center [464, 306] width 72 height 15
type input "0"
click at [484, 325] on span "Confirm" at bounding box center [491, 327] width 22 height 9
drag, startPoint x: 482, startPoint y: 298, endPoint x: 480, endPoint y: 308, distance: 10.2
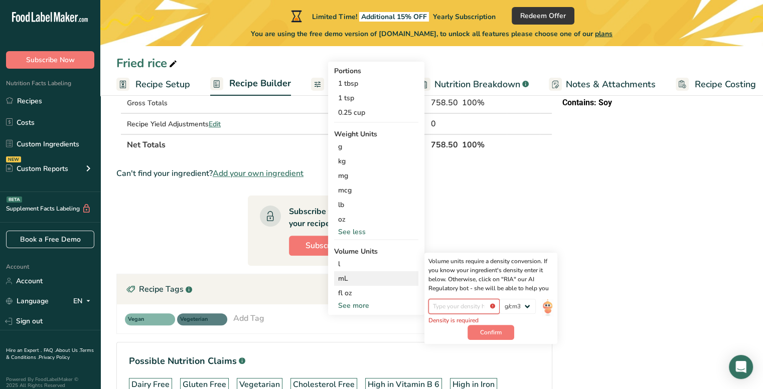
click at [480, 308] on input "number" at bounding box center [464, 306] width 72 height 15
drag, startPoint x: 480, startPoint y: 308, endPoint x: 470, endPoint y: 350, distance: 42.6
click at [468, 352] on section "Ingredient * Amount * Unit * Waste * .a-a{fill:#347362;}.b-a{fill:#fff;} Grams …" at bounding box center [334, 172] width 436 height 545
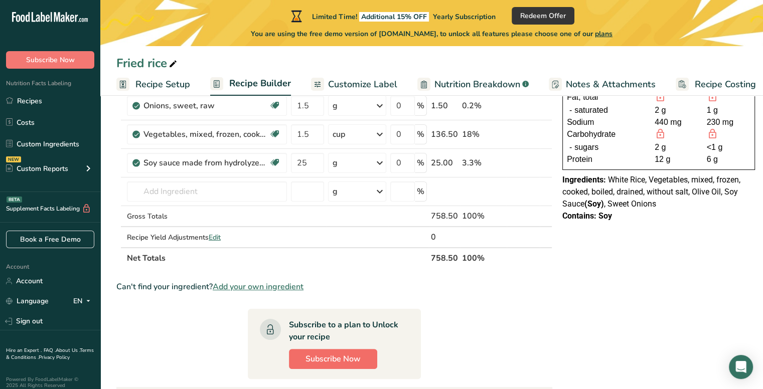
scroll to position [140, 0]
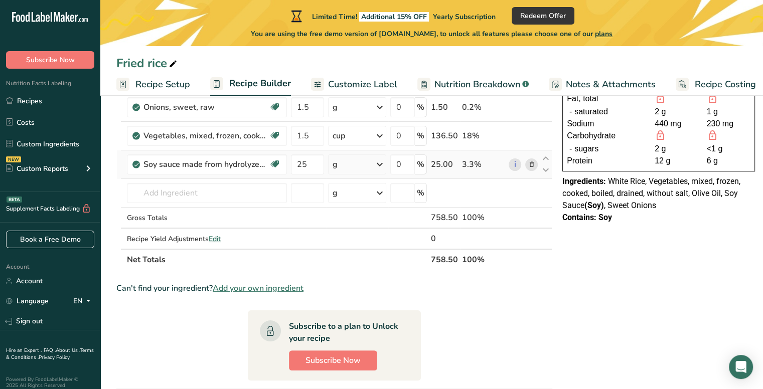
click at [361, 170] on div "g" at bounding box center [357, 164] width 58 height 20
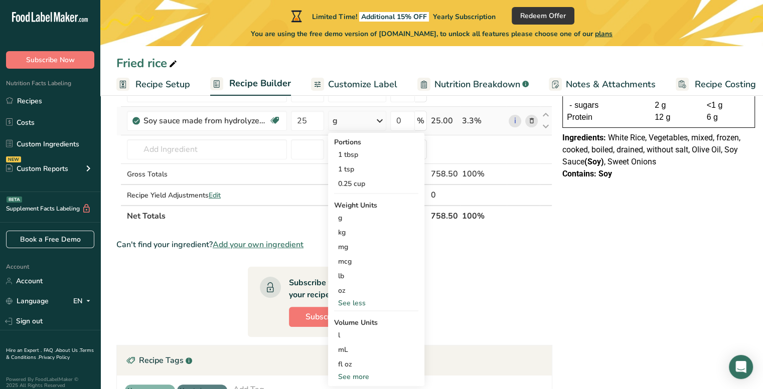
scroll to position [186, 0]
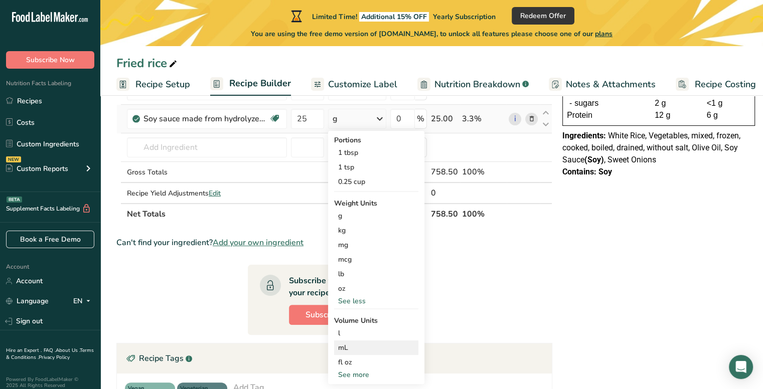
click at [357, 344] on div "mL" at bounding box center [376, 348] width 76 height 11
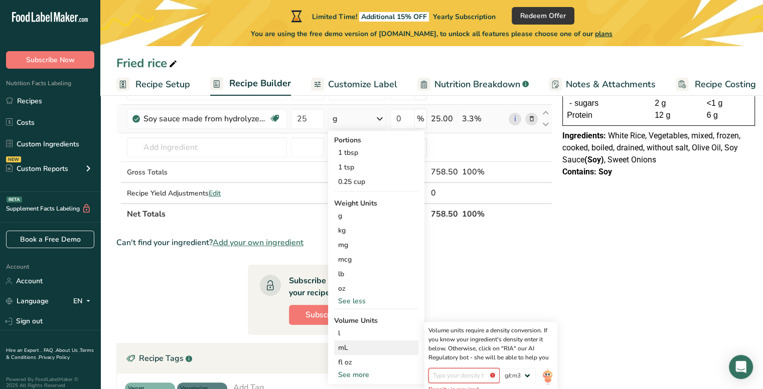
click at [446, 368] on input "number" at bounding box center [464, 375] width 72 height 15
type input "1.12"
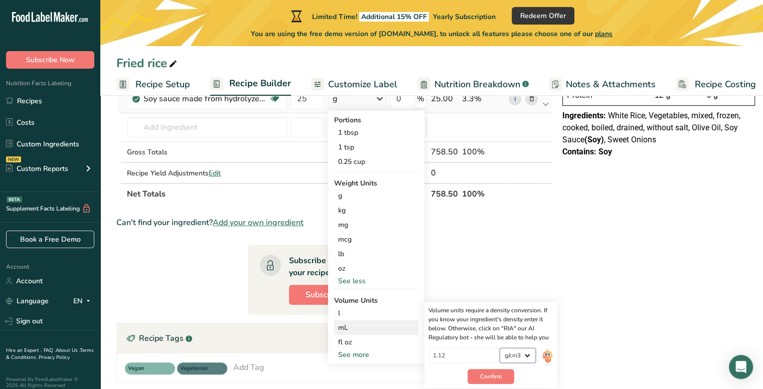
click at [512, 354] on select "lb/ft3 g/cm3" at bounding box center [518, 355] width 36 height 15
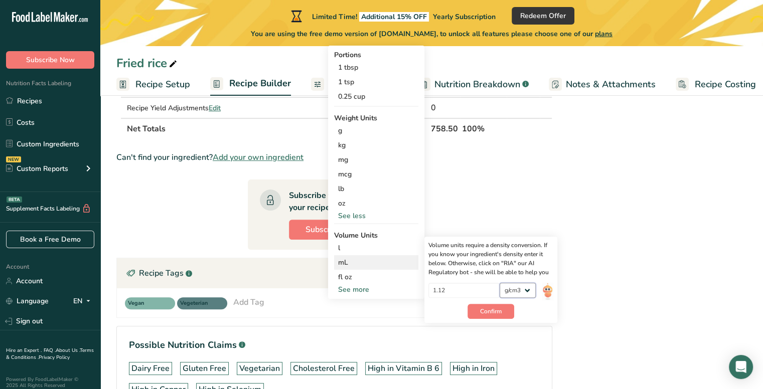
scroll to position [279, 0]
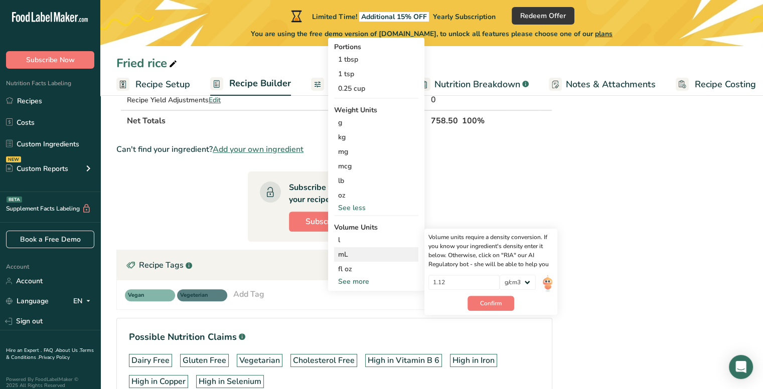
click at [522, 273] on div "Volume units require a density conversion. If you know your ingredient's densit…" at bounding box center [490, 272] width 133 height 86
click at [512, 279] on select "lb/ft3 g/cm3" at bounding box center [518, 282] width 36 height 15
click at [510, 275] on select "lb/ft3 g/cm3" at bounding box center [518, 282] width 36 height 15
click at [483, 299] on span "Confirm" at bounding box center [491, 303] width 22 height 9
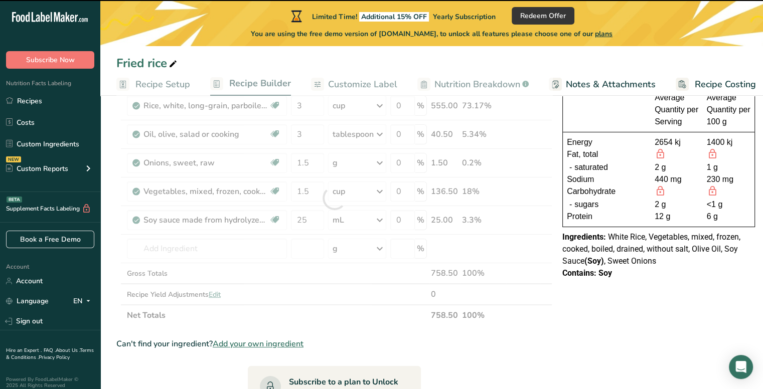
scroll to position [84, 0]
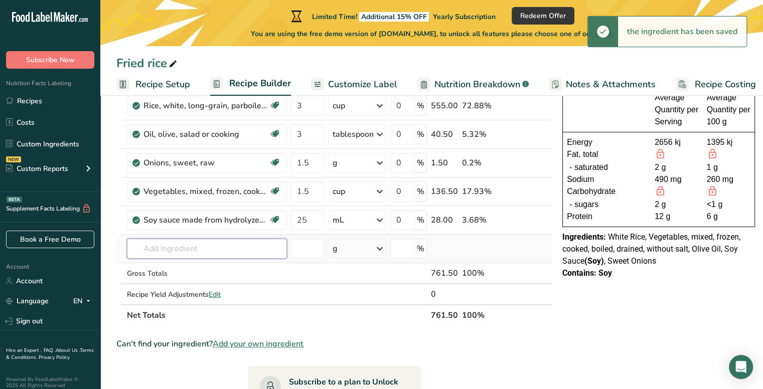
click at [237, 246] on input "text" at bounding box center [207, 249] width 160 height 20
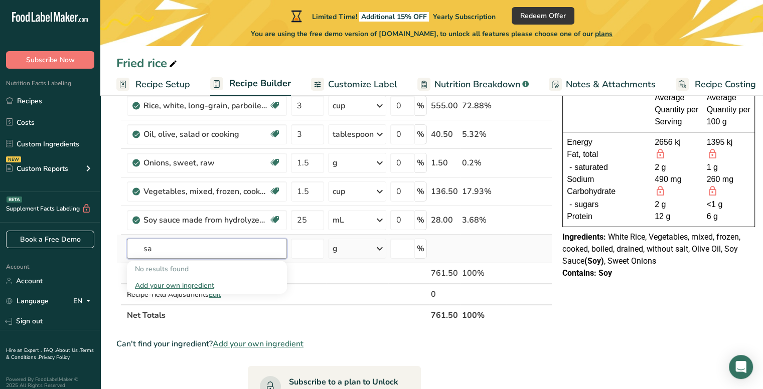
type input "s"
click at [586, 320] on div "NUTRITION INFORMATION Servings Per Package: 4 Serving Size: 190g Average Quanti…" at bounding box center [658, 330] width 201 height 601
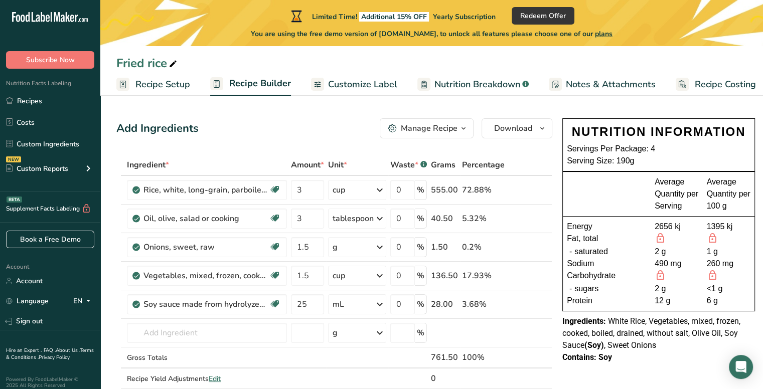
click at [632, 169] on div "NUTRITION INFORMATION Servings Per Package: 4 Serving Size: 190g" at bounding box center [659, 145] width 192 height 53
click at [616, 126] on div "NUTRITION INFORMATION" at bounding box center [659, 131] width 184 height 18
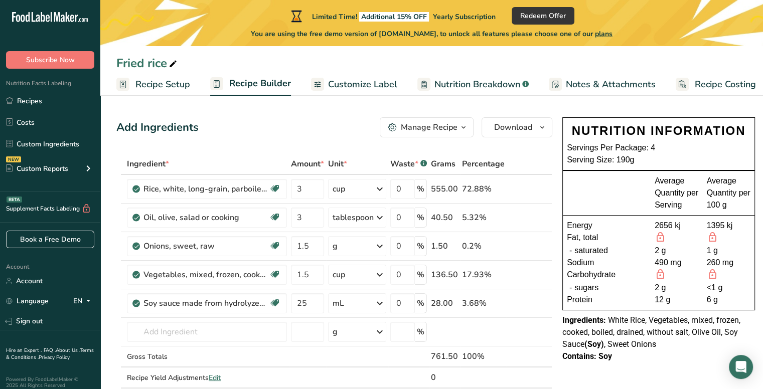
click at [619, 193] on div at bounding box center [611, 193] width 88 height 36
click at [359, 89] on span "Customize Label" at bounding box center [362, 85] width 69 height 14
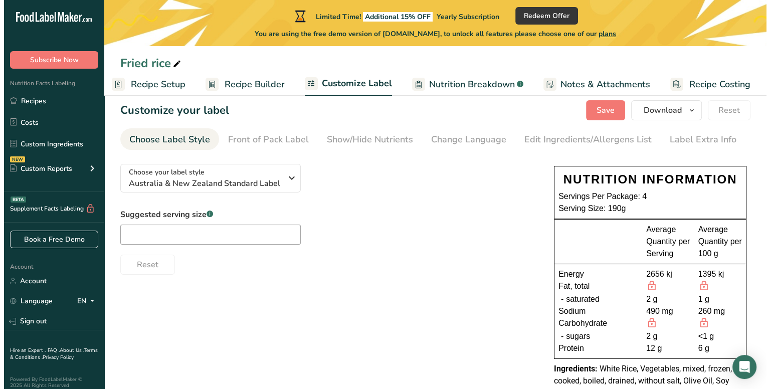
scroll to position [15, 0]
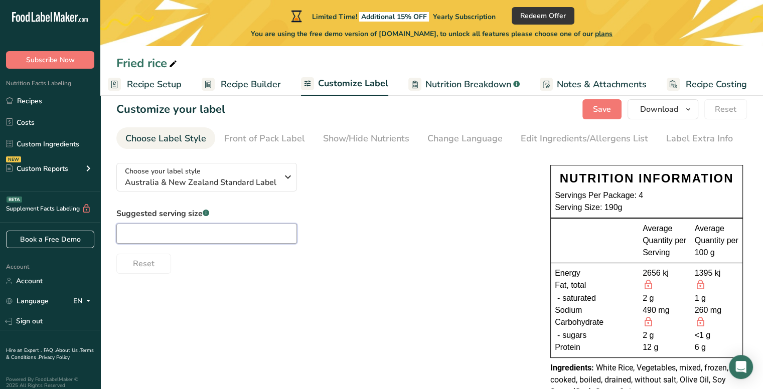
click at [259, 225] on input "text" at bounding box center [206, 234] width 181 height 20
type input "1"
type input "9"
type input "w"
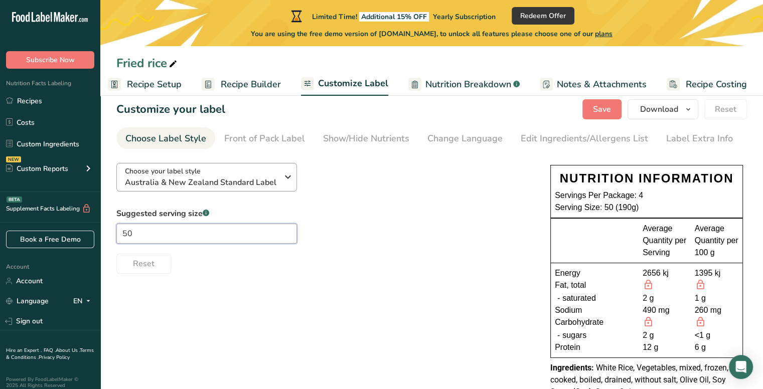
type input "5"
type input "4"
type input "5"
type input "6"
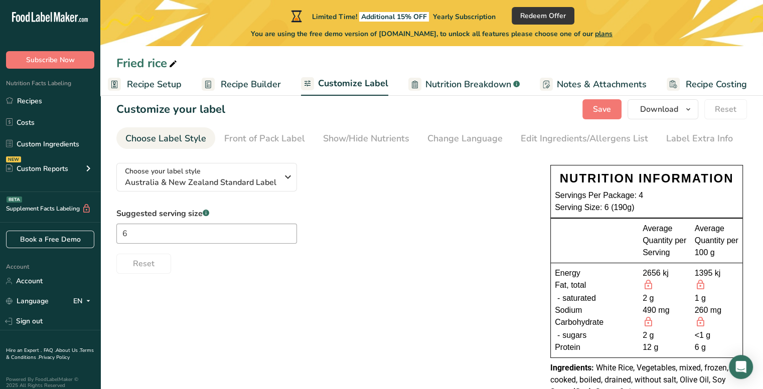
click at [443, 89] on span "Nutrition Breakdown" at bounding box center [468, 85] width 86 height 14
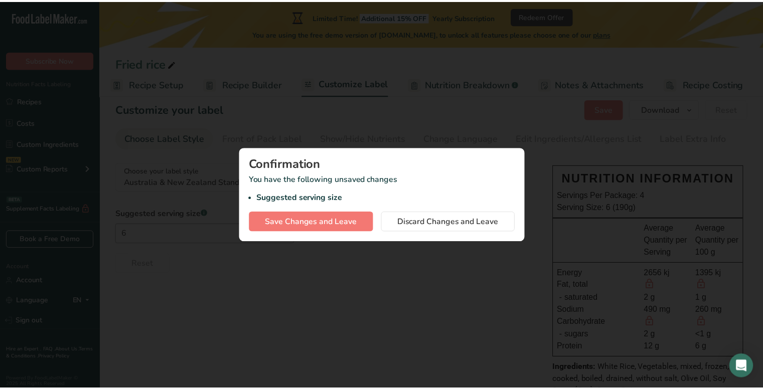
scroll to position [0, 1]
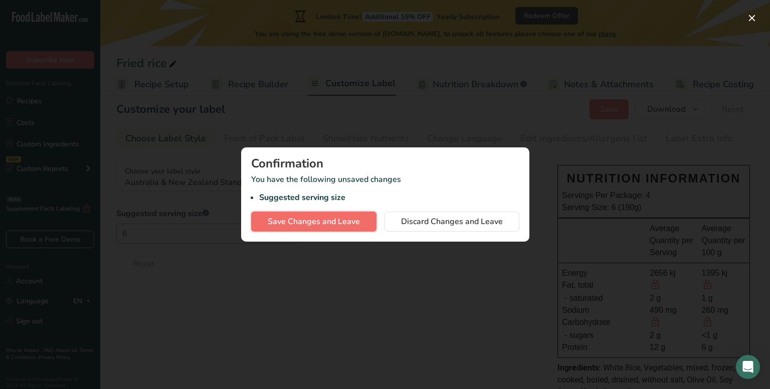
click at [316, 224] on span "Save Changes and Leave" at bounding box center [314, 222] width 92 height 12
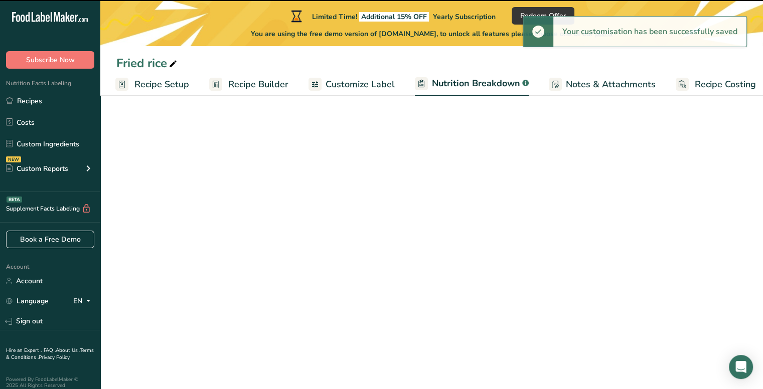
select select "Calories"
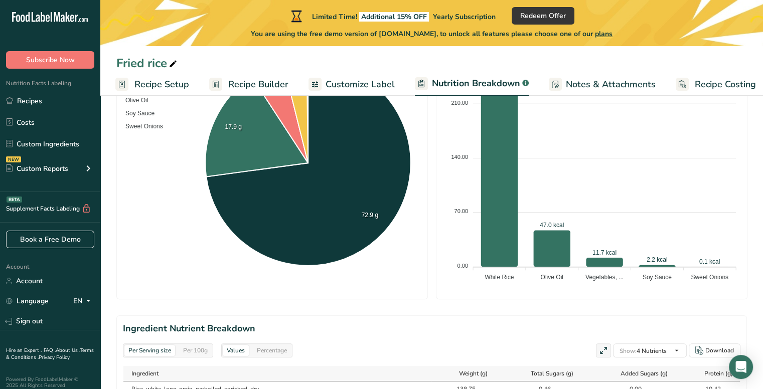
scroll to position [250, 0]
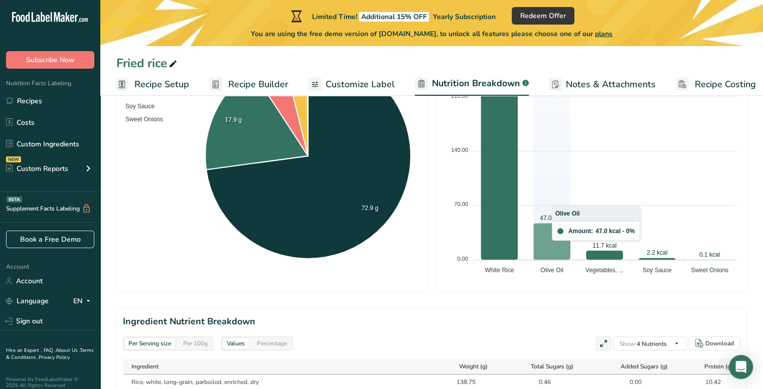
click at [563, 247] on icon at bounding box center [551, 241] width 37 height 37
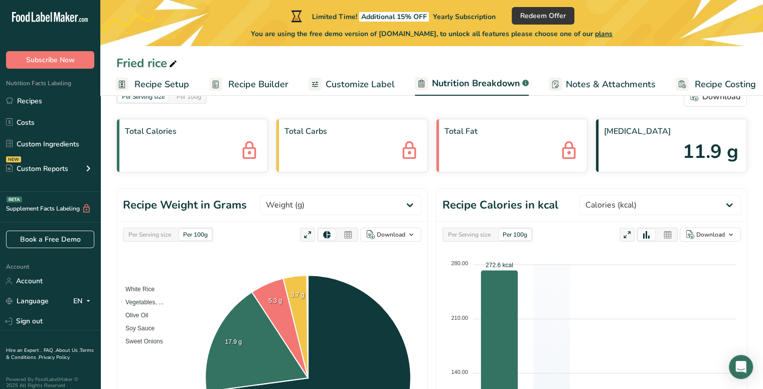
scroll to position [0, 0]
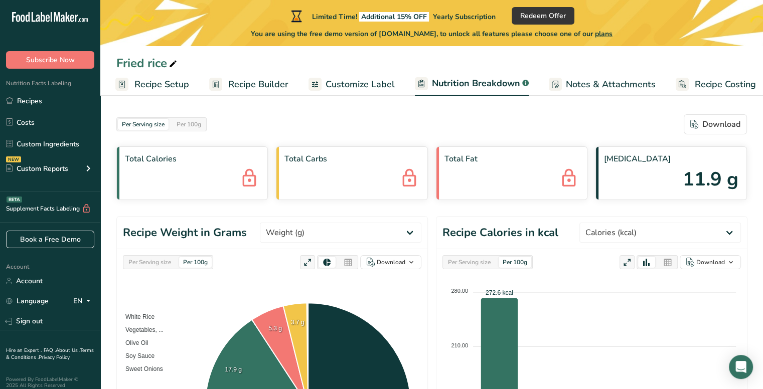
click at [231, 89] on span "Recipe Builder" at bounding box center [258, 85] width 60 height 14
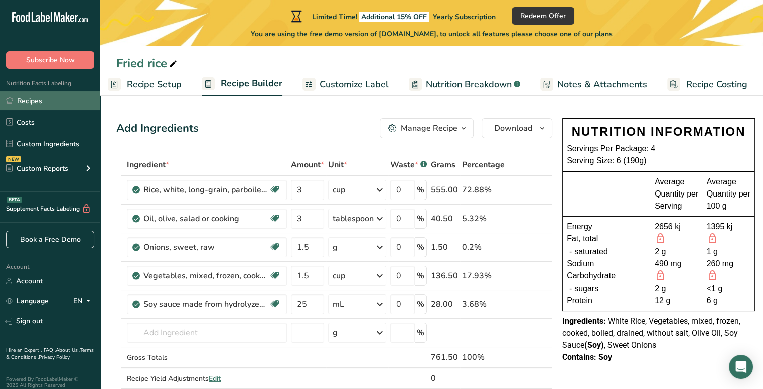
click at [55, 105] on link "Recipes" at bounding box center [50, 100] width 100 height 19
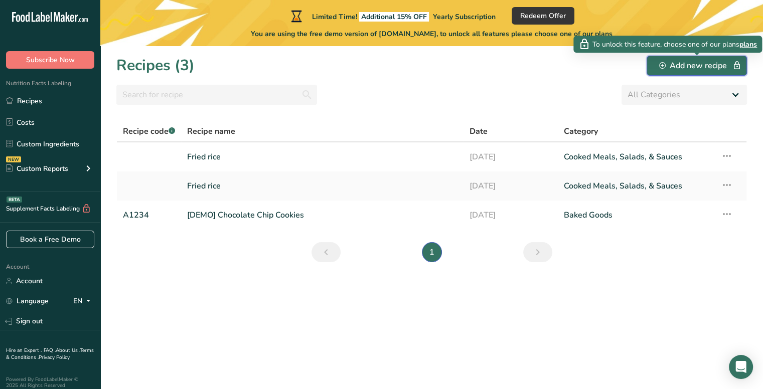
click at [686, 71] on div "Add new recipe" at bounding box center [696, 66] width 75 height 12
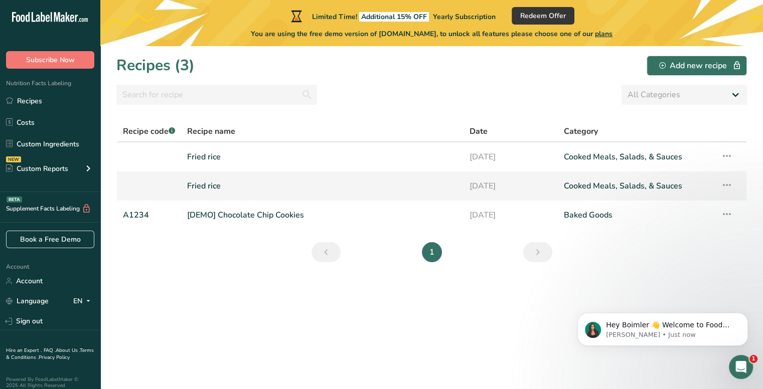
click at [238, 177] on link "Fried rice" at bounding box center [322, 186] width 270 height 21
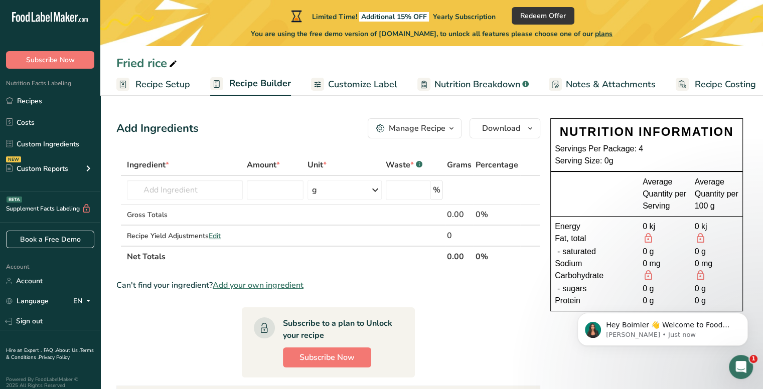
click at [163, 69] on div "Fried rice" at bounding box center [147, 63] width 63 height 18
type input "F"
click at [119, 65] on input "Rice paper" at bounding box center [431, 63] width 630 height 18
click at [217, 65] on input "Vietnamese Rice p=aper" at bounding box center [431, 63] width 630 height 18
type input "Vietnamese Rice Paper"
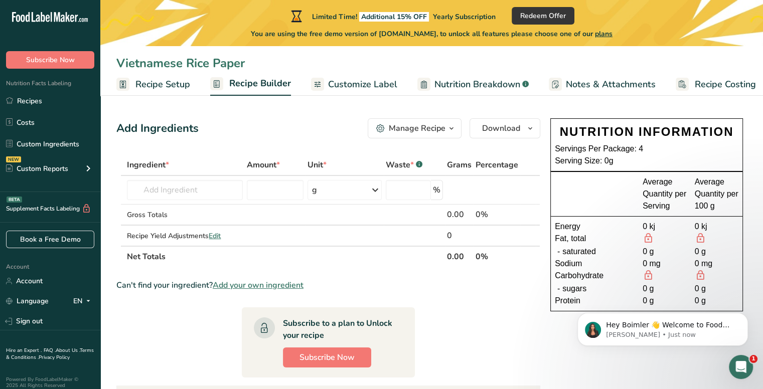
drag, startPoint x: 304, startPoint y: 121, endPoint x: 337, endPoint y: 144, distance: 39.7
click at [336, 143] on div "Add Ingredients Manage Recipe Delete Recipe Duplicate Recipe Scale Recipe Save …" at bounding box center [331, 332] width 430 height 436
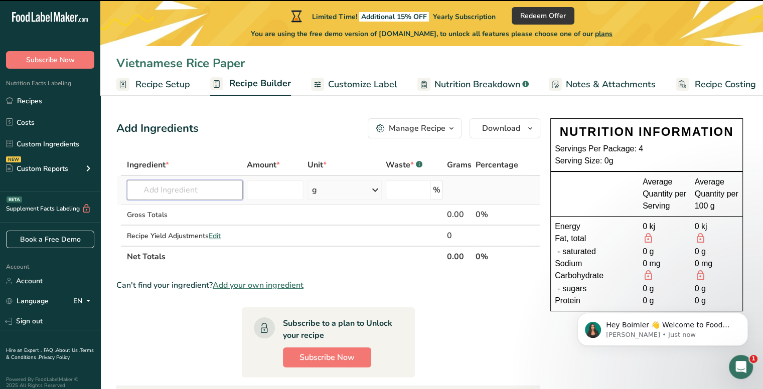
click at [225, 196] on input "text" at bounding box center [184, 190] width 115 height 20
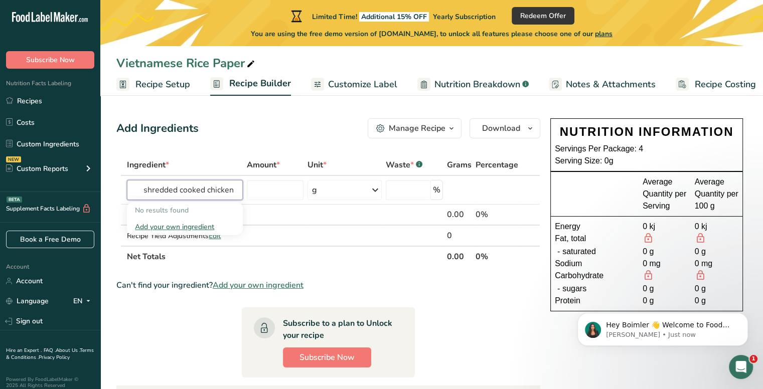
type input "shredded cooked chicken"
click at [254, 56] on div at bounding box center [251, 63] width 12 height 18
type input "Vietnamese Rice Paper rolls"
click at [209, 181] on input "text" at bounding box center [184, 190] width 115 height 20
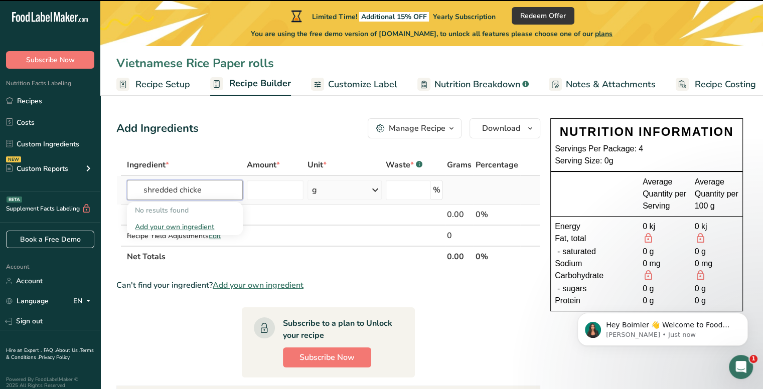
type input "shredded chicken"
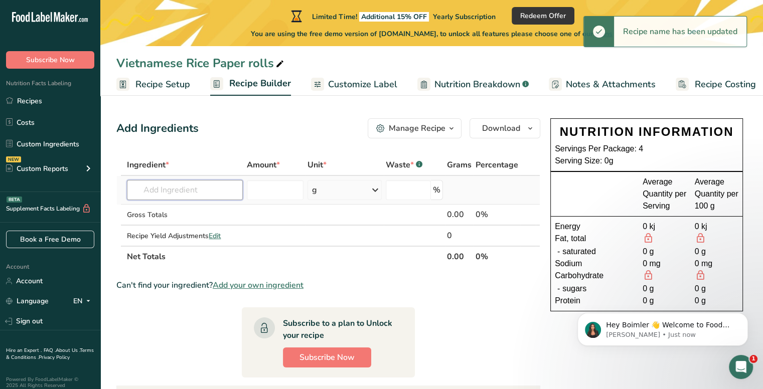
click at [209, 181] on input "text" at bounding box center [184, 190] width 115 height 20
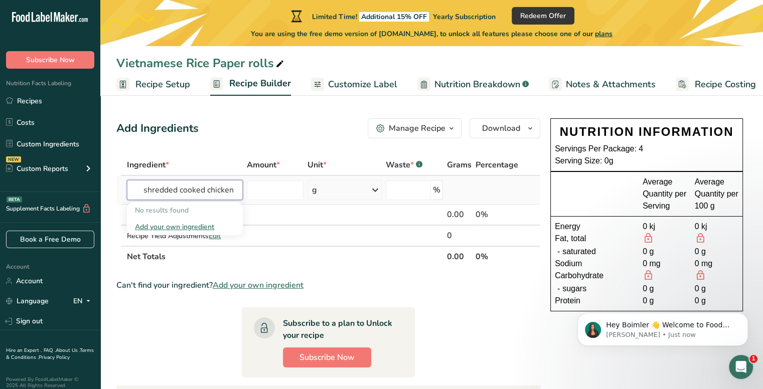
type input "shredded cooked chicken"
click at [192, 226] on div "Add your own ingredient" at bounding box center [184, 227] width 99 height 11
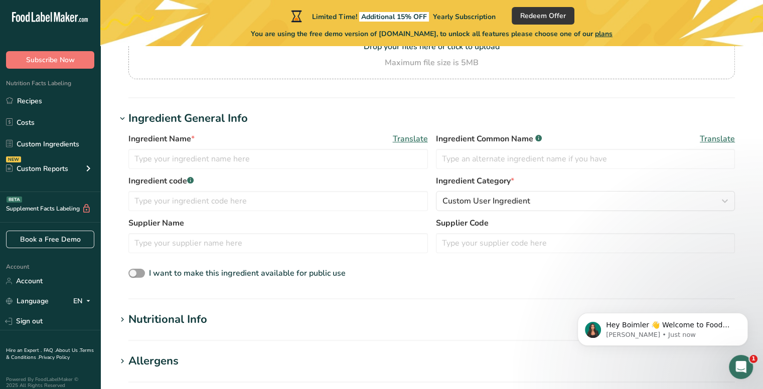
scroll to position [132, 0]
click at [182, 157] on input "text" at bounding box center [277, 158] width 299 height 20
type input "shredded cooked chicken"
click at [225, 196] on input "text" at bounding box center [277, 201] width 299 height 20
type input "123456789"
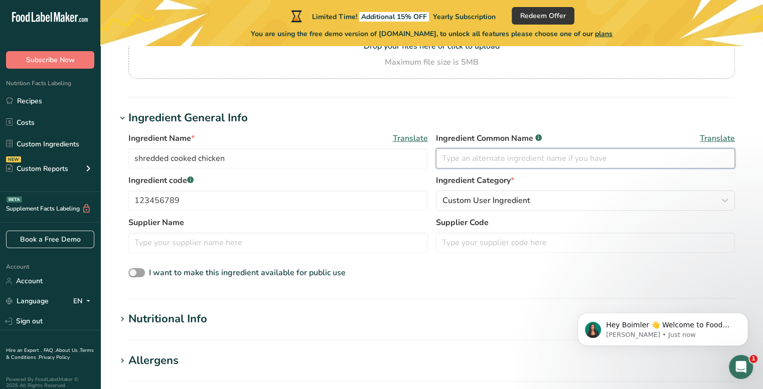
click at [488, 163] on input "text" at bounding box center [585, 158] width 299 height 20
type input "chicken"
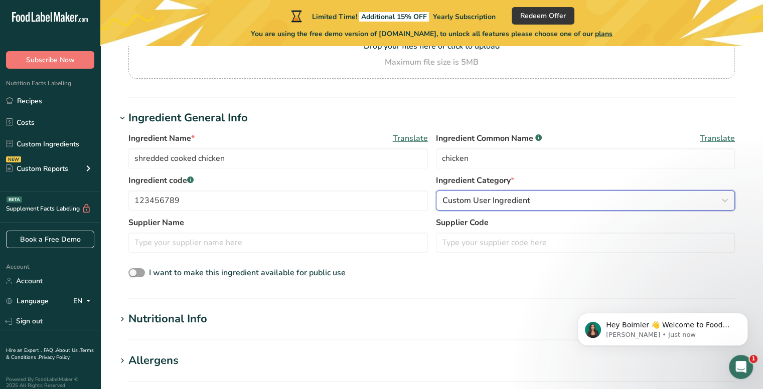
click at [509, 210] on button "Custom User Ingredient" at bounding box center [585, 201] width 299 height 20
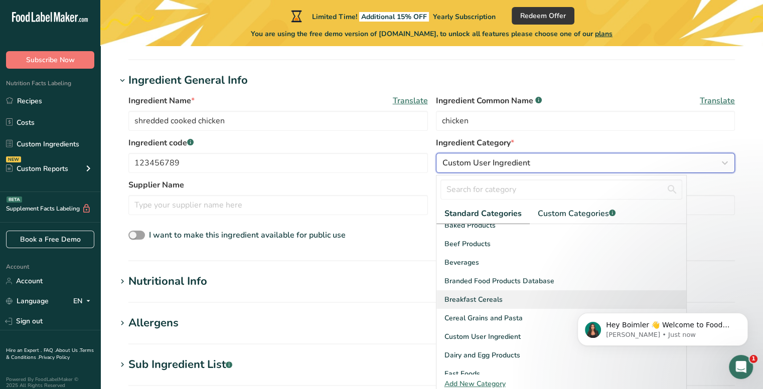
scroll to position [50, 0]
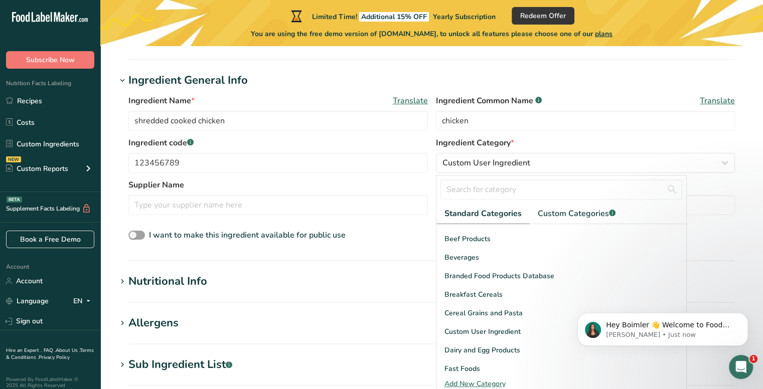
click at [403, 333] on section "Allergens Add any known allergens associated with your ingredient Soy Tree Nuts…" at bounding box center [431, 330] width 630 height 30
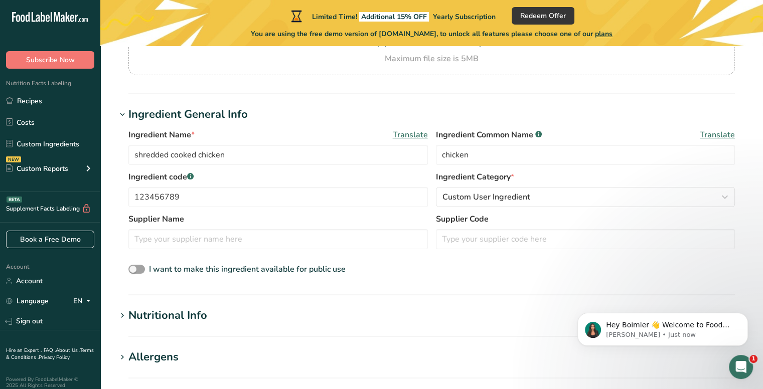
scroll to position [455, 0]
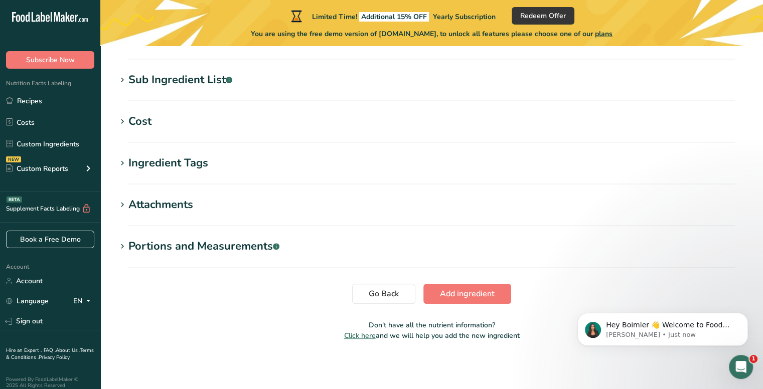
click at [465, 291] on span "Add ingredient" at bounding box center [467, 294] width 55 height 12
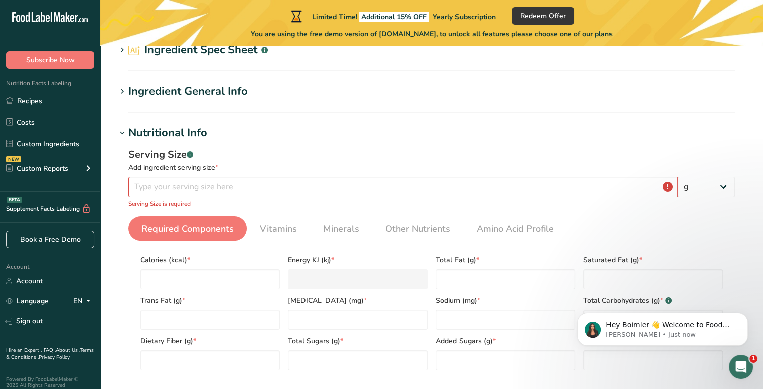
scroll to position [59, 0]
click at [233, 178] on input "number" at bounding box center [402, 188] width 549 height 20
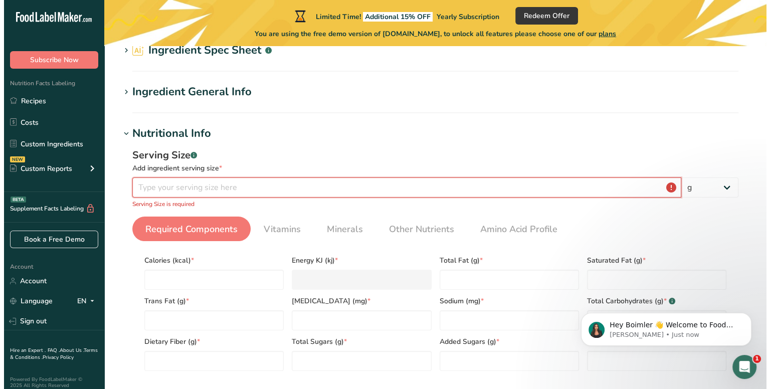
scroll to position [0, 0]
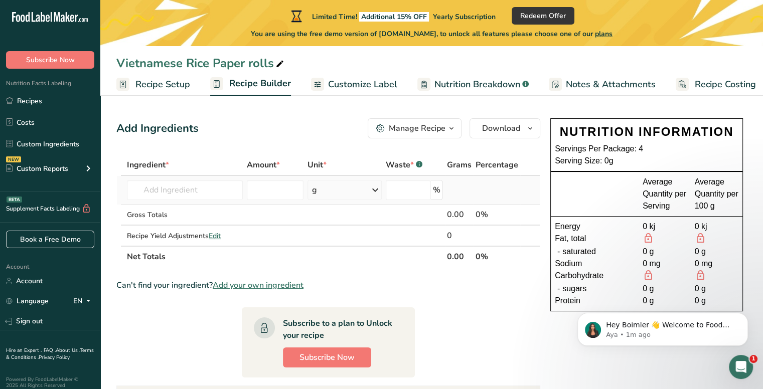
click at [189, 179] on td "Almond flour 1211 Milk, whole, 3.25% milkfat, without added vitamin A and [MEDI…" at bounding box center [184, 190] width 119 height 29
click at [203, 186] on input "text" at bounding box center [184, 190] width 115 height 20
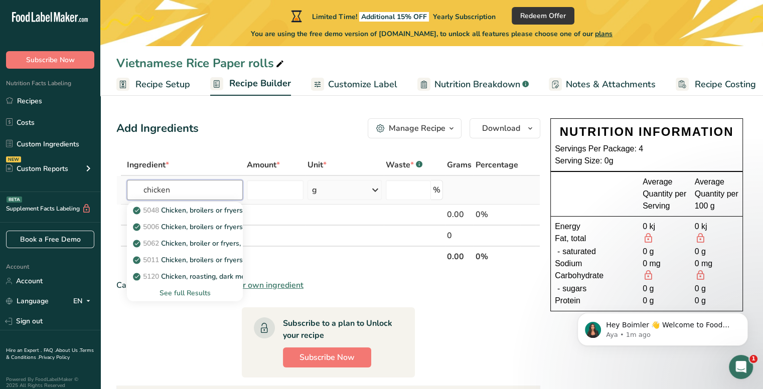
type input "chicken"
click at [187, 291] on div "See full Results" at bounding box center [184, 293] width 99 height 11
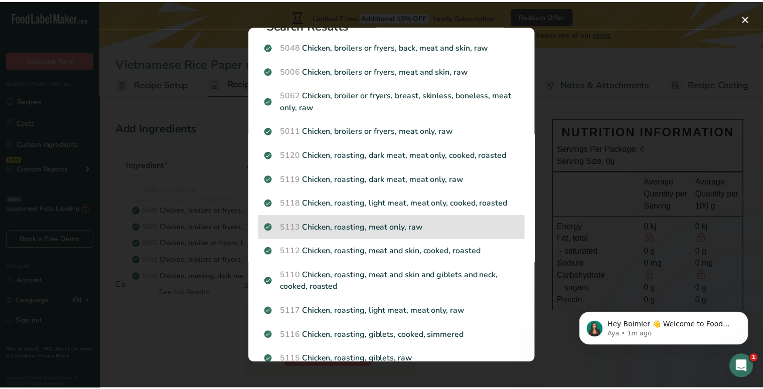
scroll to position [24, 0]
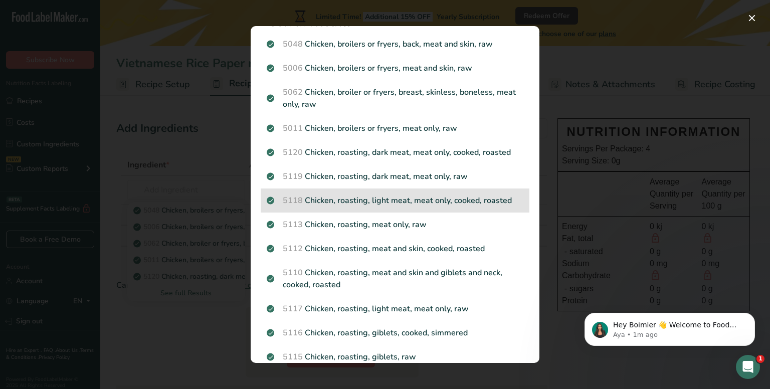
click at [471, 203] on p "5118 Chicken, roasting, light meat, meat only, cooked, roasted" at bounding box center [395, 201] width 257 height 12
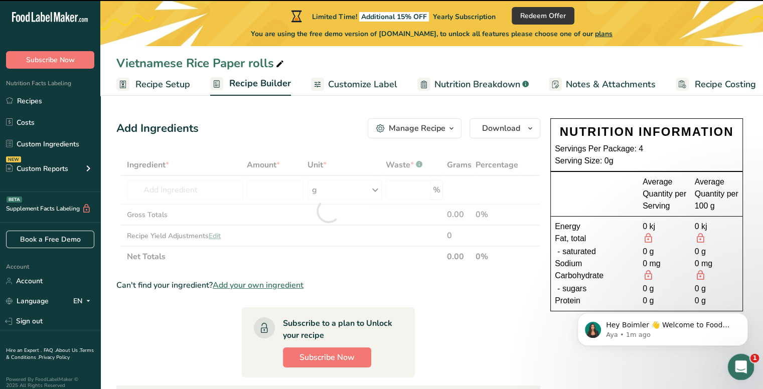
click at [740, 374] on div "Open Intercom Messenger" at bounding box center [739, 365] width 33 height 33
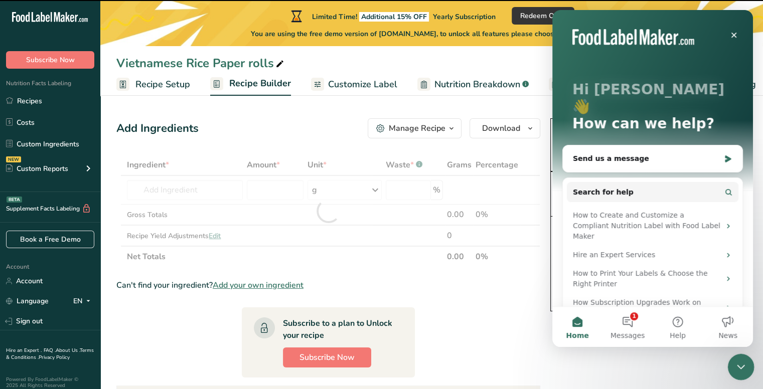
scroll to position [0, 0]
type input "0"
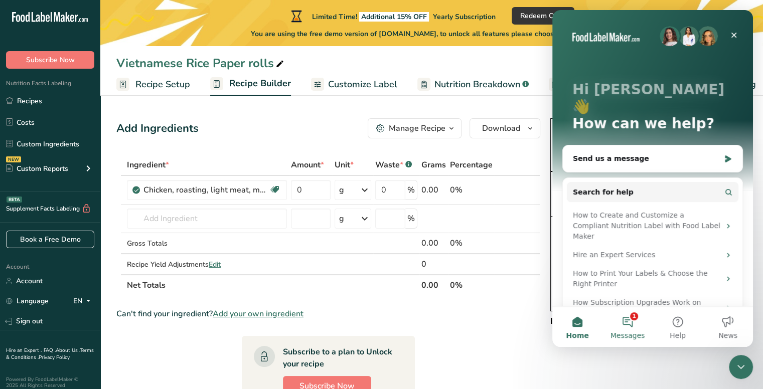
click at [628, 332] on span "Messages" at bounding box center [627, 335] width 35 height 7
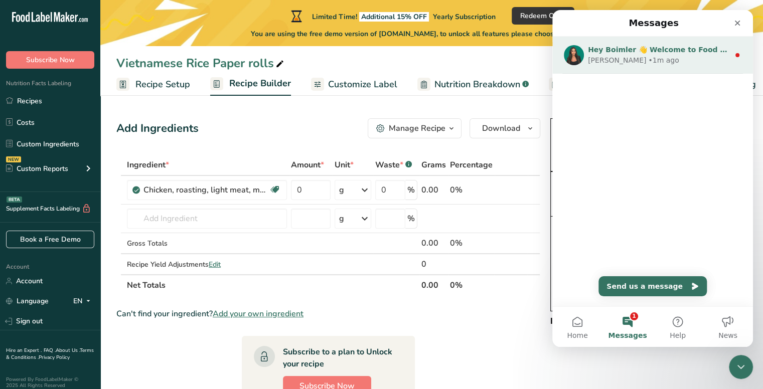
click at [656, 70] on div "Hey Boimler 👋 Welcome to Food Label Maker🙌 Take a look around! If you have any …" at bounding box center [652, 55] width 201 height 37
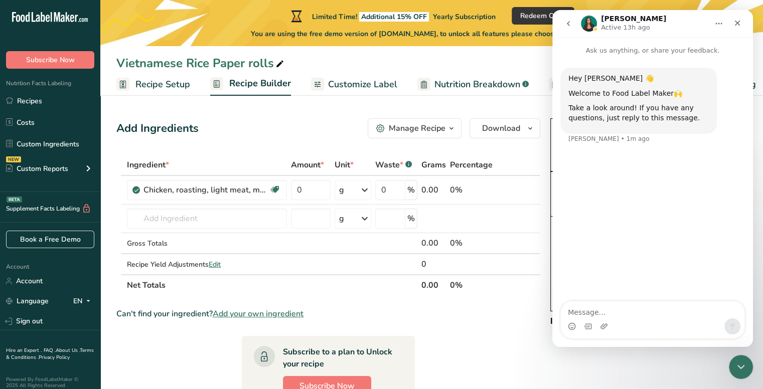
click at [609, 19] on h1 "[PERSON_NAME]" at bounding box center [633, 19] width 65 height 8
click at [587, 21] on img "Intercom messenger" at bounding box center [589, 24] width 16 height 16
click at [601, 27] on p "Active 13h ago" at bounding box center [625, 28] width 49 height 10
click at [602, 23] on p "Active 13h ago" at bounding box center [625, 28] width 49 height 10
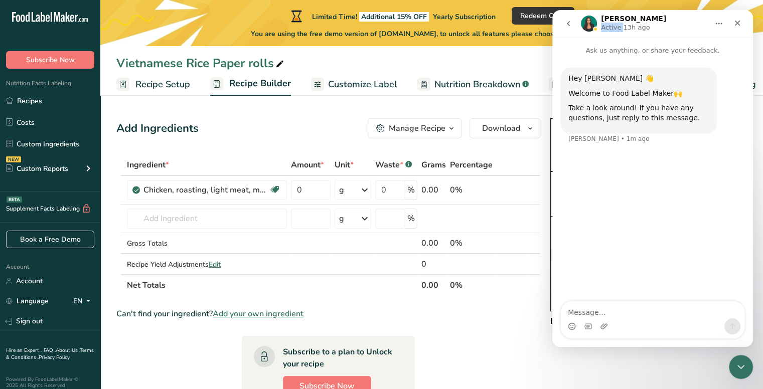
click at [575, 24] on button "go back" at bounding box center [568, 23] width 19 height 19
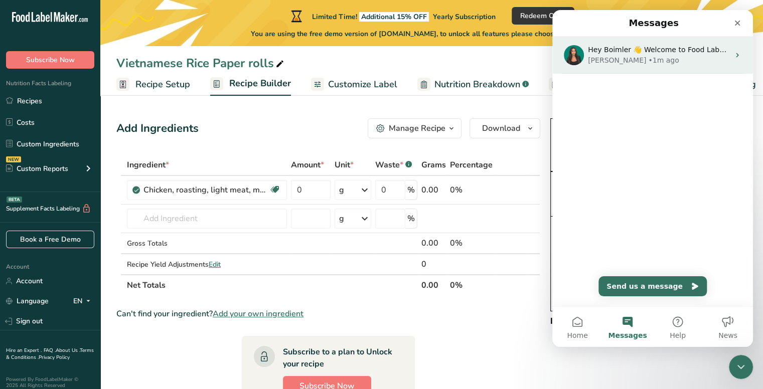
drag, startPoint x: 583, startPoint y: 59, endPoint x: 574, endPoint y: 57, distance: 9.6
click at [574, 57] on img "Intercom messenger" at bounding box center [574, 55] width 20 height 20
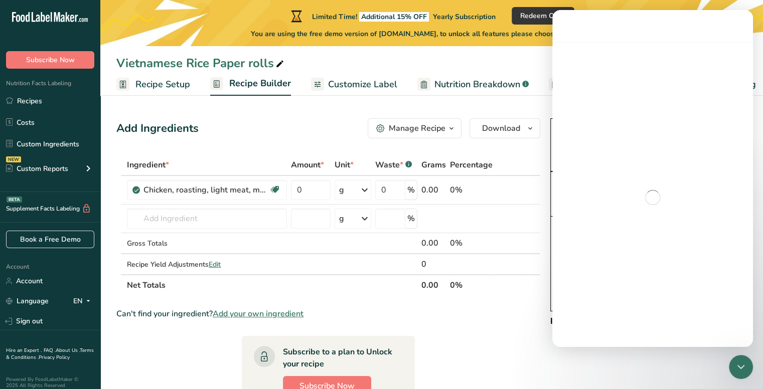
click at [574, 57] on div "Intercom messenger" at bounding box center [652, 197] width 201 height 311
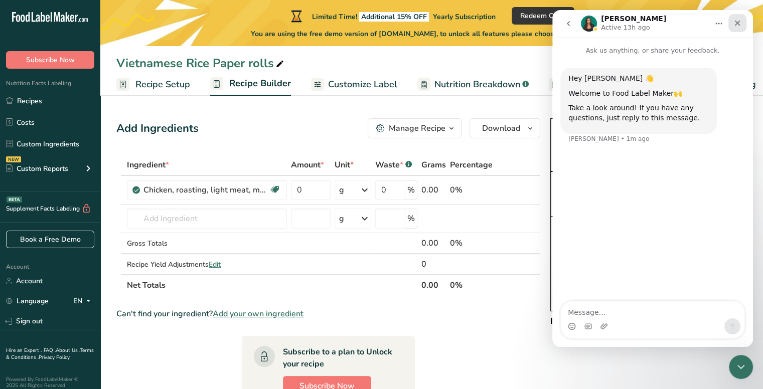
click at [734, 17] on div "Close" at bounding box center [737, 23] width 18 height 18
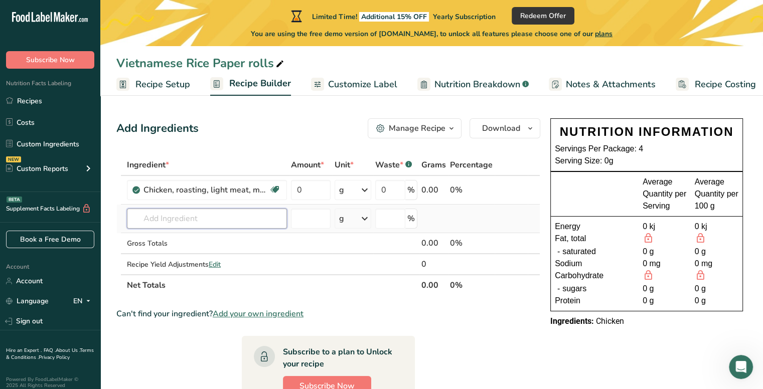
click at [168, 210] on input "text" at bounding box center [207, 219] width 160 height 20
click at [142, 216] on input "red capsicum" at bounding box center [207, 219] width 160 height 20
click at [208, 211] on input "red capsicum" at bounding box center [207, 219] width 160 height 20
type input "r"
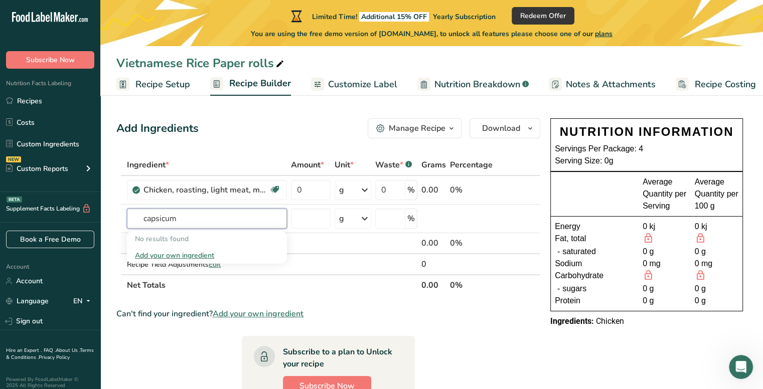
type input "capsicum"
click at [313, 149] on div "Add Ingredients Manage Recipe Delete Recipe Duplicate Recipe Scale Recipe Save …" at bounding box center [331, 357] width 430 height 486
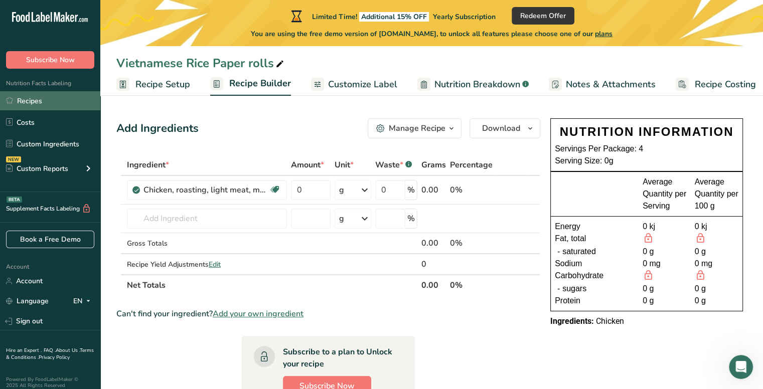
click at [64, 103] on link "Recipes" at bounding box center [50, 100] width 100 height 19
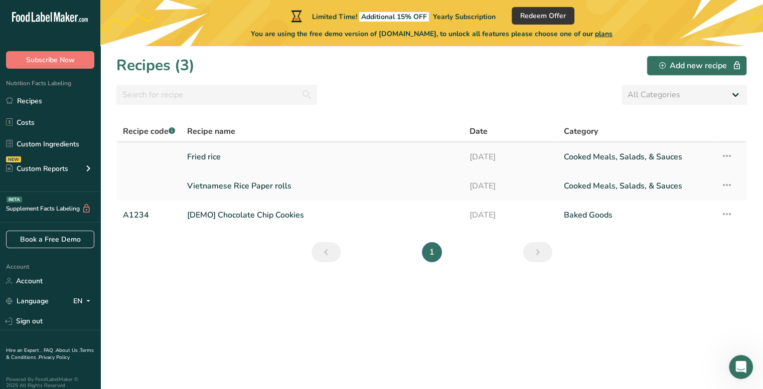
click at [235, 157] on link "Fried rice" at bounding box center [322, 156] width 270 height 21
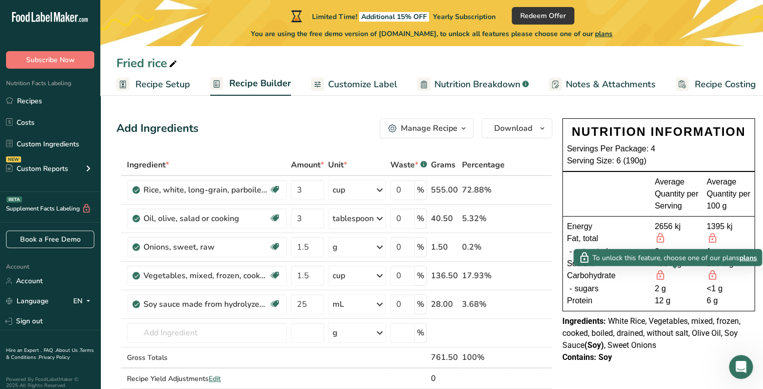
click at [661, 275] on icon at bounding box center [660, 275] width 11 height 13
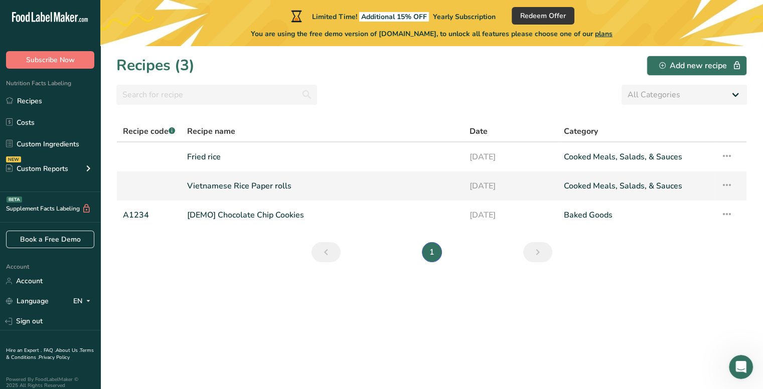
click at [247, 183] on link "Vietnamese Rice Paper rolls" at bounding box center [322, 186] width 270 height 21
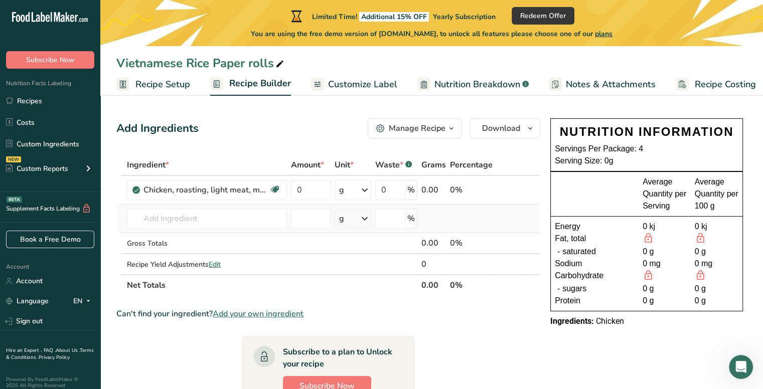
click at [216, 229] on td "Almond flour 1211 Milk, whole, 3.25% milkfat, without added vitamin A and [MEDI…" at bounding box center [207, 219] width 164 height 29
click at [211, 226] on input "text" at bounding box center [207, 219] width 160 height 20
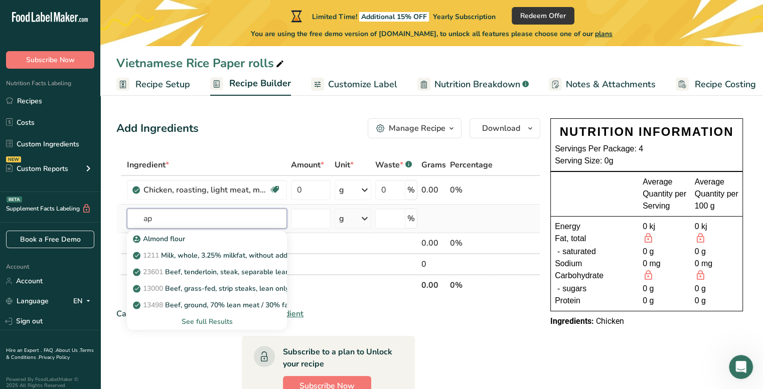
type input "a"
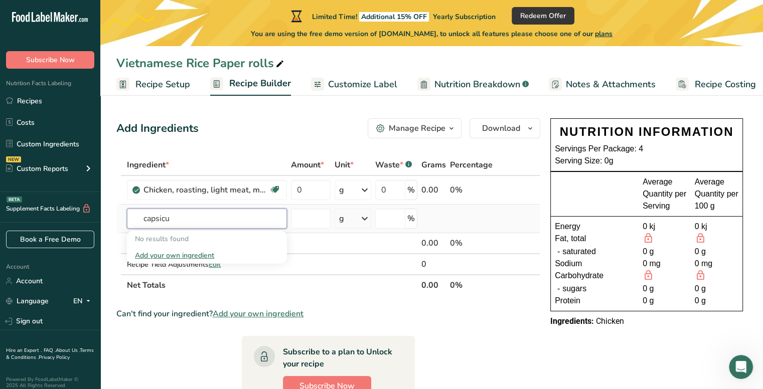
type input "capsicum"
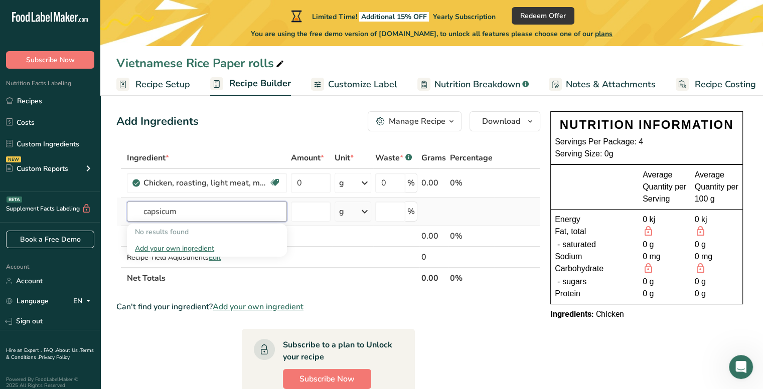
click at [234, 211] on input "capsicum" at bounding box center [207, 212] width 160 height 20
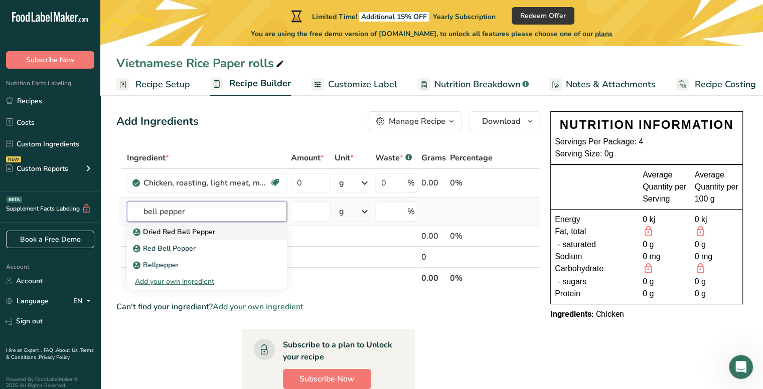
type input "bell pepper"
click at [238, 231] on div "Dried Red Bell Pepper" at bounding box center [199, 232] width 128 height 11
type input "Dried Red Bell Pepper"
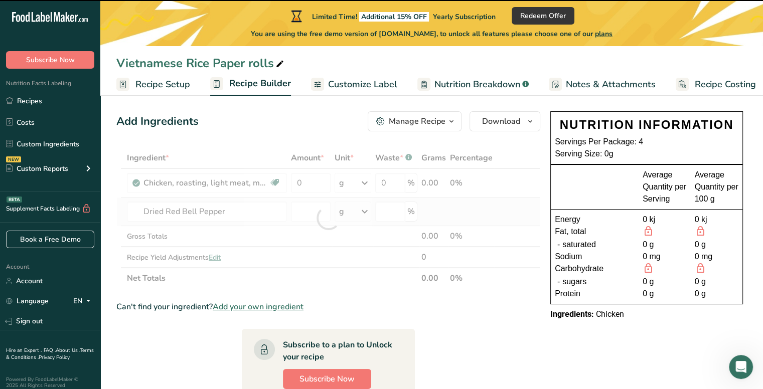
type input "0"
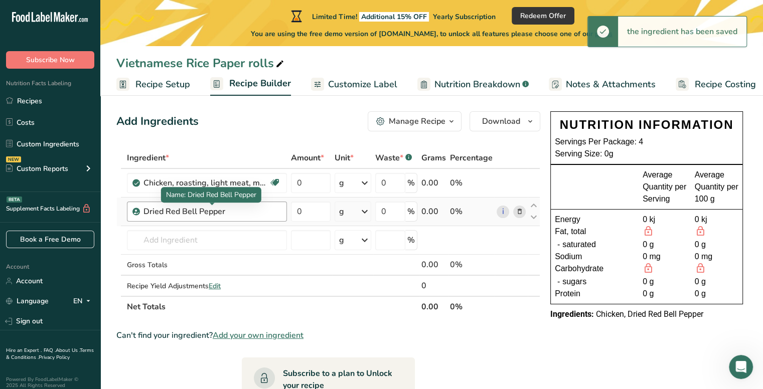
click at [214, 216] on div "Dried Red Bell Pepper" at bounding box center [205, 212] width 125 height 12
click at [233, 214] on div "Dried Red Bell Pepper" at bounding box center [205, 212] width 125 height 12
click at [518, 207] on icon at bounding box center [519, 212] width 7 height 11
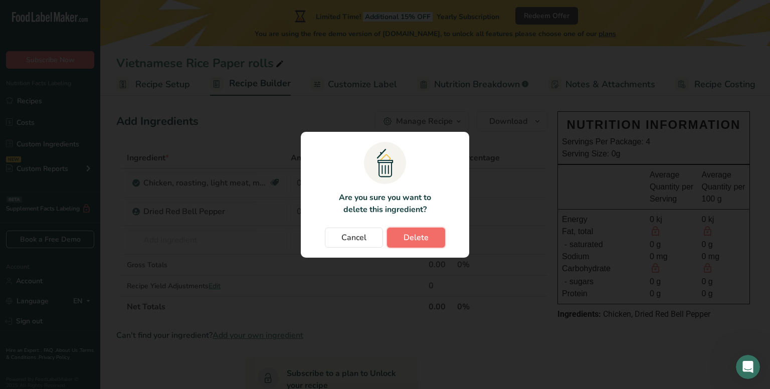
click at [409, 243] on span "Delete" at bounding box center [416, 238] width 25 height 12
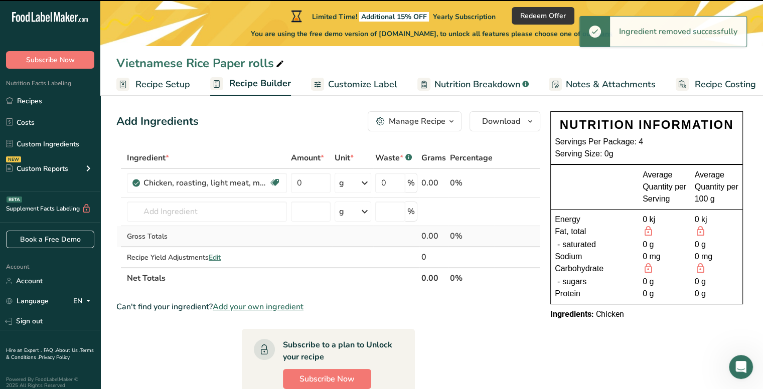
drag, startPoint x: 424, startPoint y: 239, endPoint x: 159, endPoint y: 233, distance: 265.4
click at [206, 240] on section "Add Ingredients Manage Recipe Delete Recipe Duplicate Recipe Scale Recipe Save …" at bounding box center [431, 350] width 663 height 518
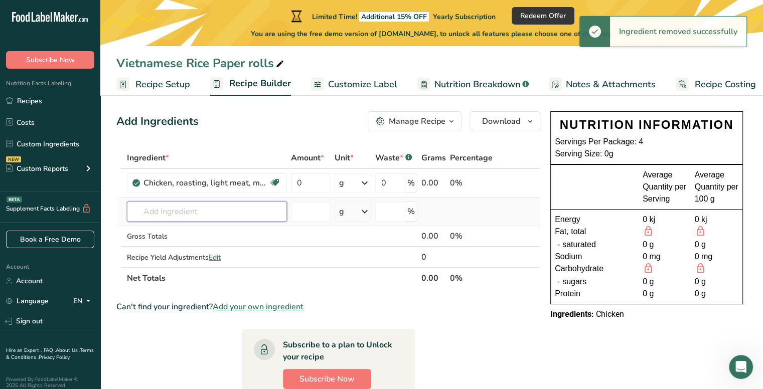
click at [171, 217] on input "text" at bounding box center [207, 212] width 160 height 20
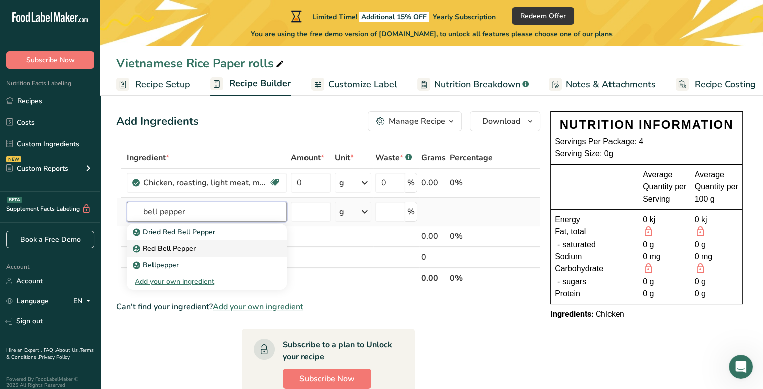
type input "bell pepper"
click at [181, 255] on link "Red Bell Pepper" at bounding box center [207, 248] width 160 height 17
type input "Red Bell Pepper"
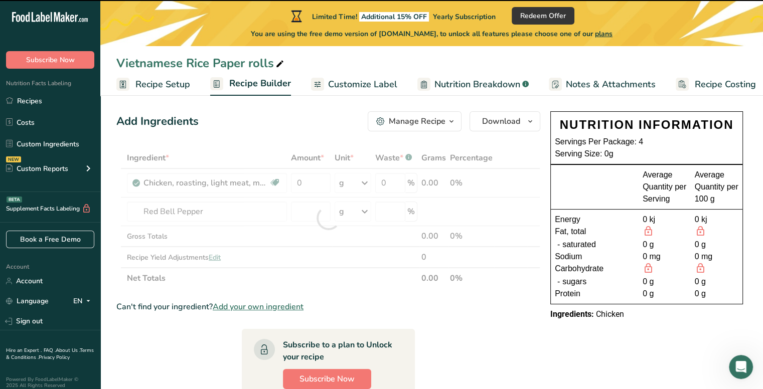
type input "0"
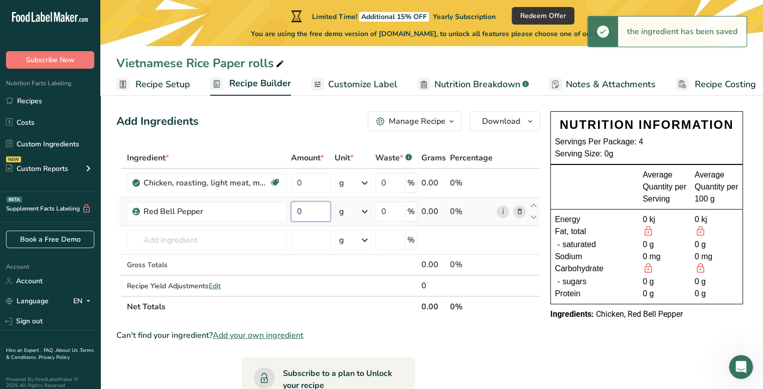
click at [321, 213] on input "0" at bounding box center [311, 212] width 40 height 20
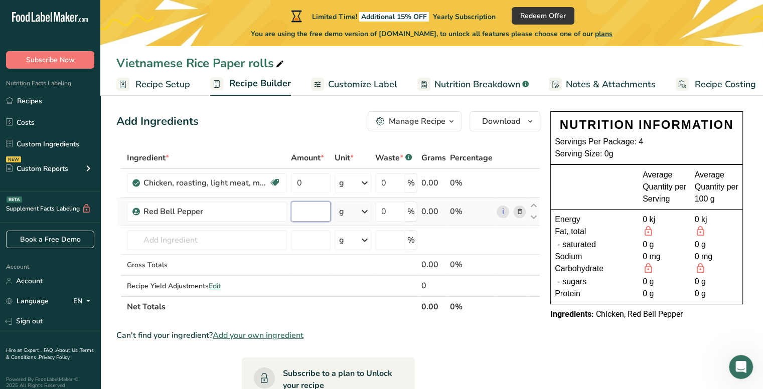
click at [321, 213] on input "number" at bounding box center [311, 212] width 40 height 20
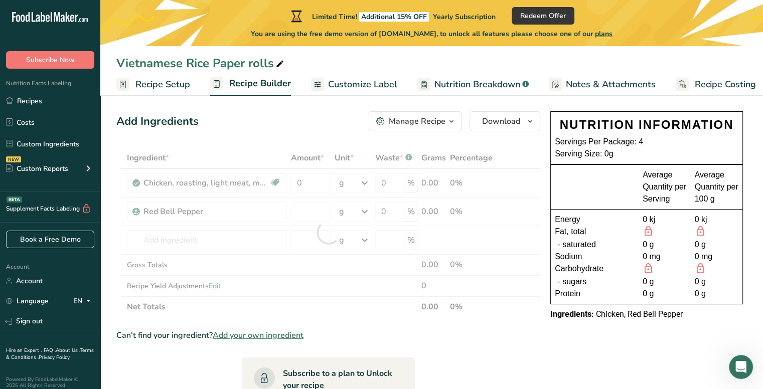
type input "0"
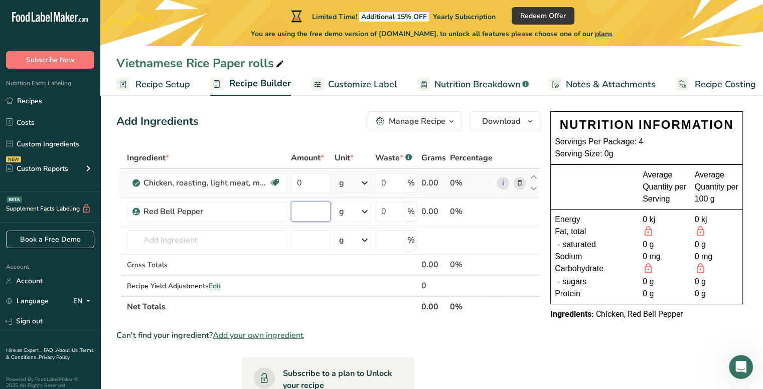
type input "5"
type input "50"
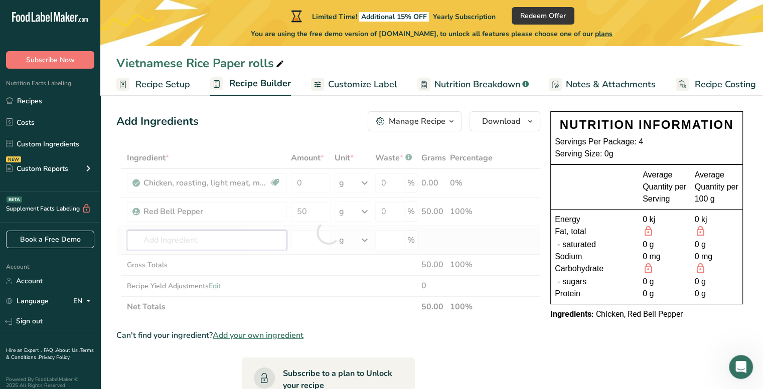
click at [224, 244] on div "Ingredient * Amount * Unit * Waste * .a-a{fill:#347362;}.b-a{fill:#fff;} Grams …" at bounding box center [328, 232] width 424 height 170
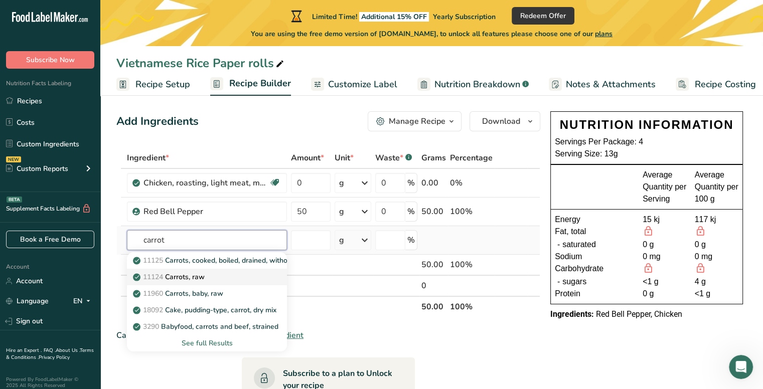
type input "carrot"
click at [208, 273] on div "11124 [GEOGRAPHIC_DATA], raw" at bounding box center [199, 277] width 128 height 11
type input "Carrots, raw"
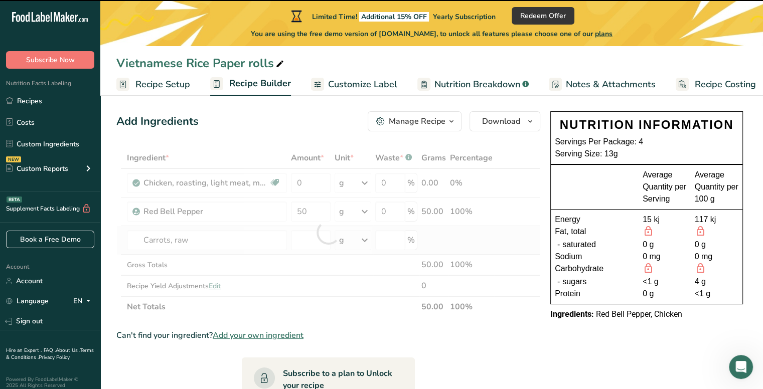
type input "0"
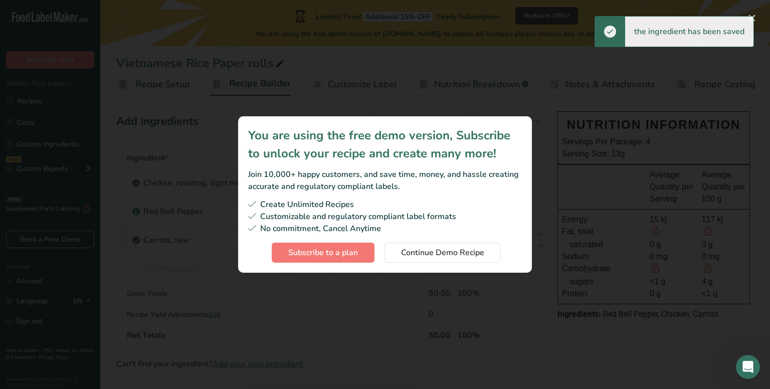
click at [433, 103] on div "You are using the free demo version, Subscribe to unlock your recipe and create…" at bounding box center [385, 194] width 326 height 189
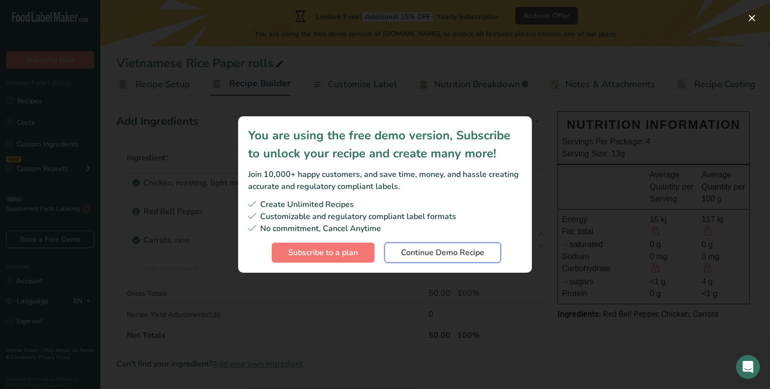
click at [443, 250] on span "Continue Demo Recipe" at bounding box center [442, 253] width 83 height 12
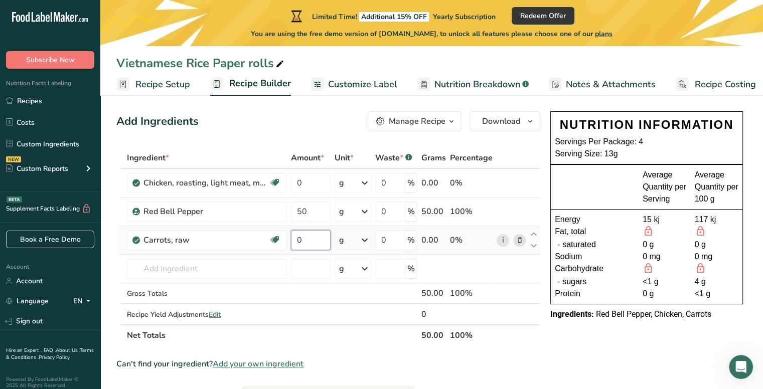
click at [320, 240] on input "0" at bounding box center [311, 240] width 40 height 20
type input "25"
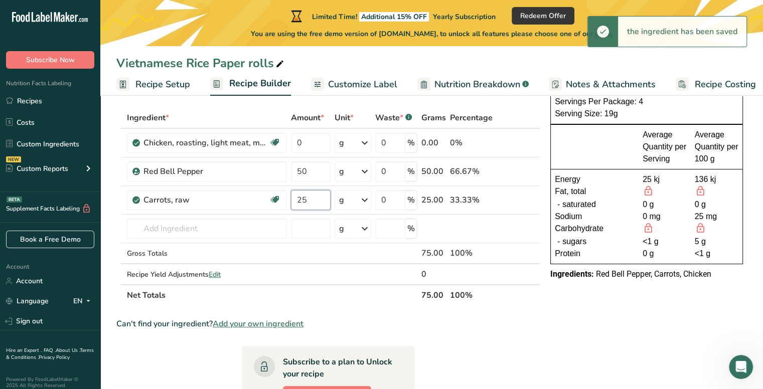
scroll to position [52, 0]
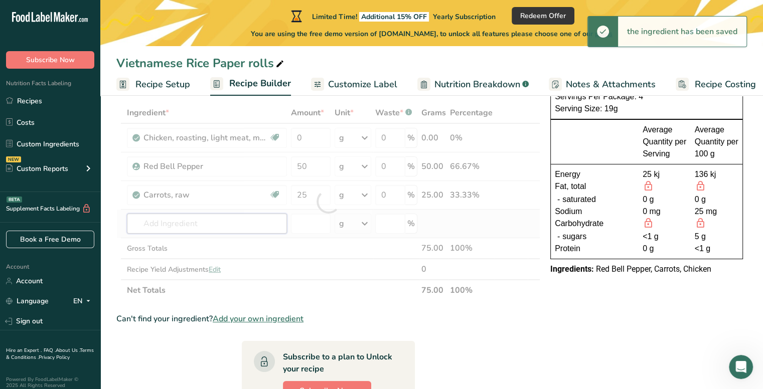
click at [192, 227] on div "Ingredient * Amount * Unit * Waste * .a-a{fill:#347362;}.b-a{fill:#fff;} Grams …" at bounding box center [328, 201] width 424 height 199
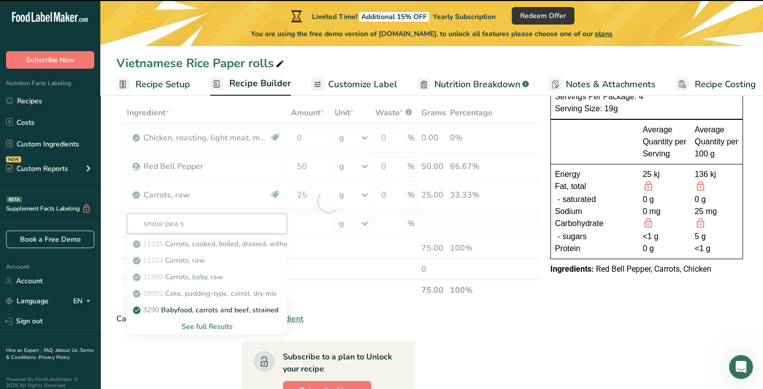
type input "snow pea sp"
type input "o"
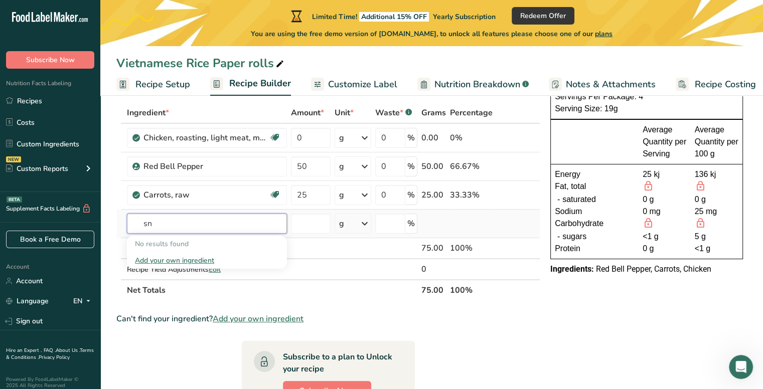
type input "s"
type input "brussle"
type input "s"
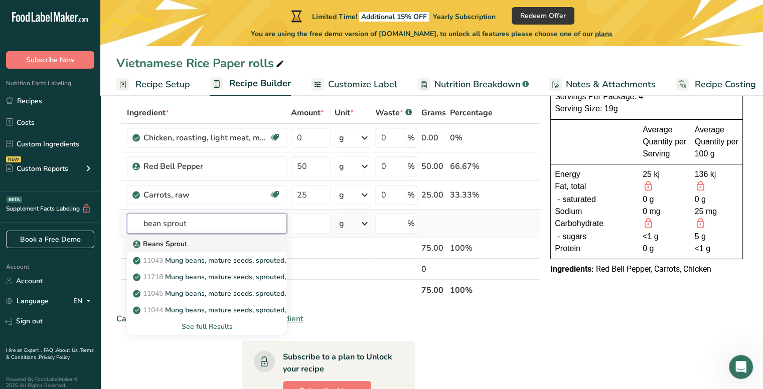
type input "bean sprout"
click at [189, 236] on link "Beans Sprout" at bounding box center [207, 244] width 160 height 17
type input "Beans Sprout"
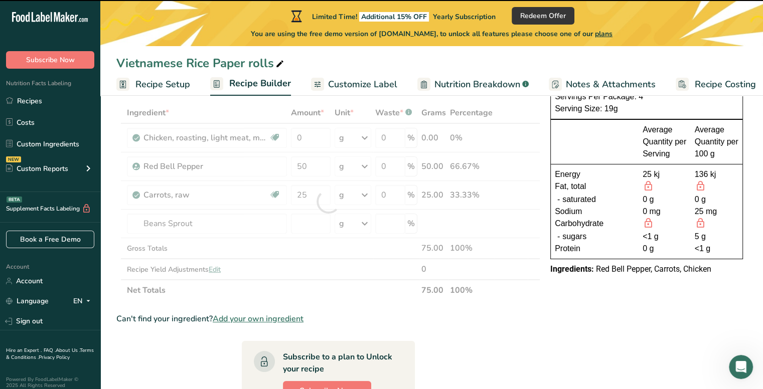
type input "0"
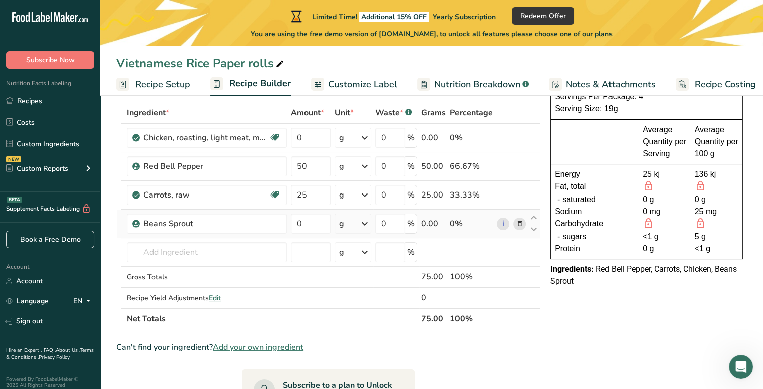
click at [343, 218] on div "g" at bounding box center [341, 224] width 5 height 12
click at [328, 223] on input "0" at bounding box center [311, 224] width 40 height 20
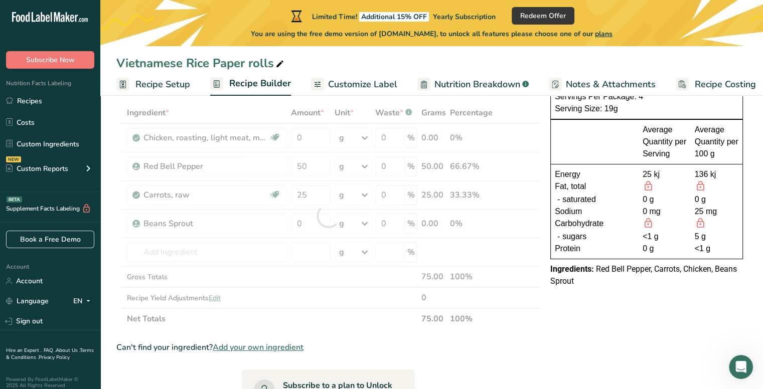
drag, startPoint x: 350, startPoint y: 228, endPoint x: 357, endPoint y: 228, distance: 7.5
click at [357, 228] on div "Ingredient * Amount * Unit * Waste * .a-a{fill:#347362;}.b-a{fill:#fff;} Grams …" at bounding box center [328, 215] width 424 height 227
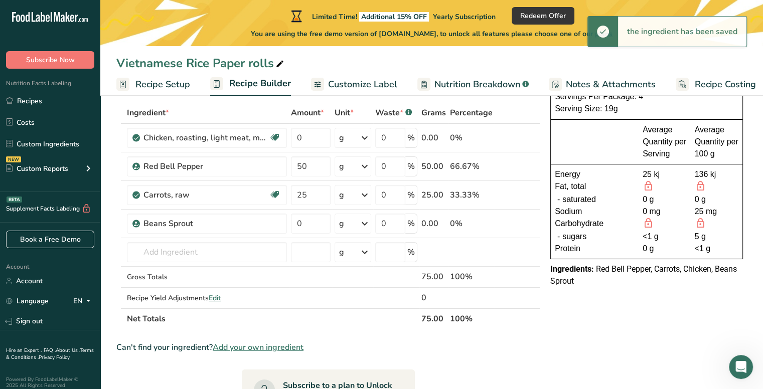
click at [360, 218] on icon at bounding box center [365, 224] width 12 height 18
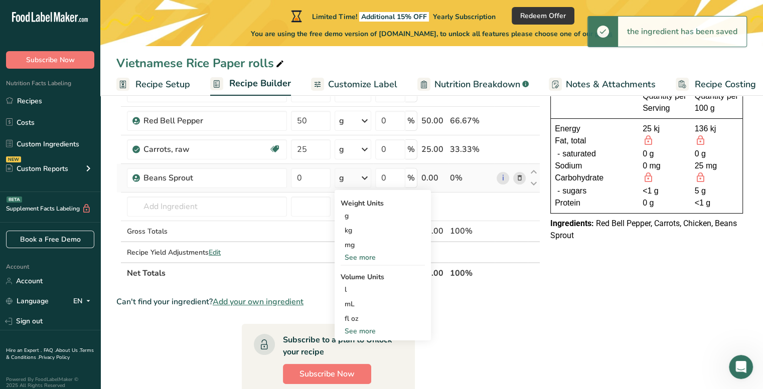
scroll to position [106, 0]
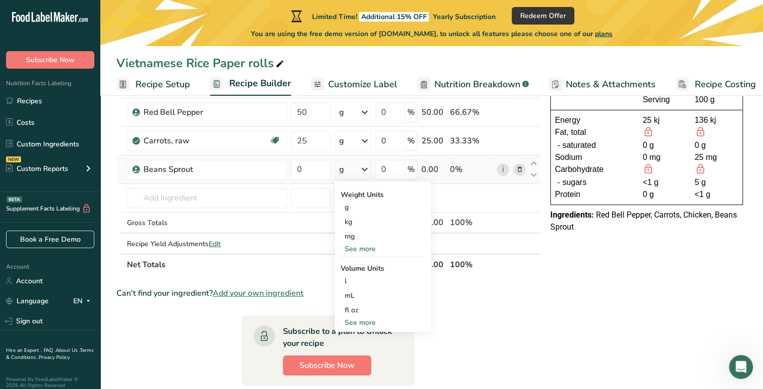
click at [371, 250] on div "See more" at bounding box center [383, 249] width 84 height 11
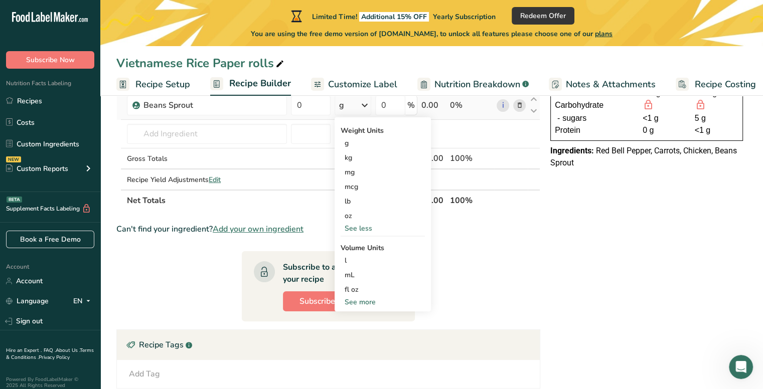
scroll to position [175, 0]
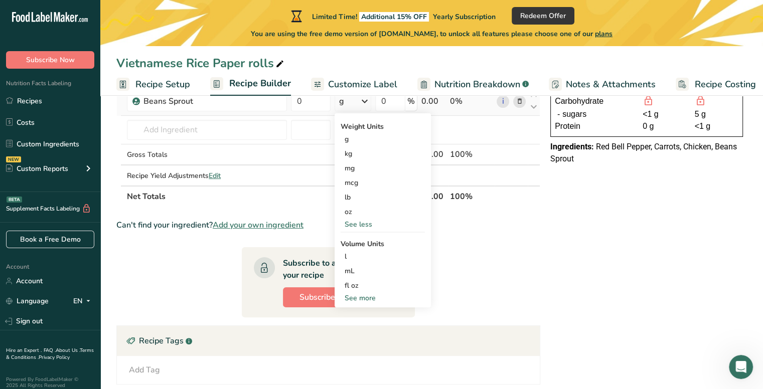
click at [364, 296] on div "See more" at bounding box center [383, 298] width 84 height 11
select select "22"
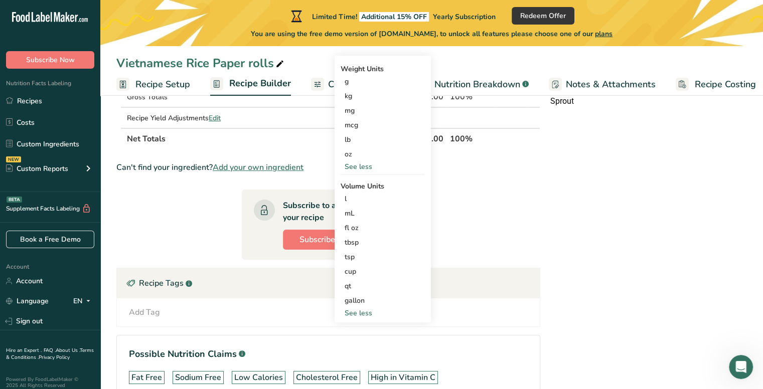
scroll to position [234, 0]
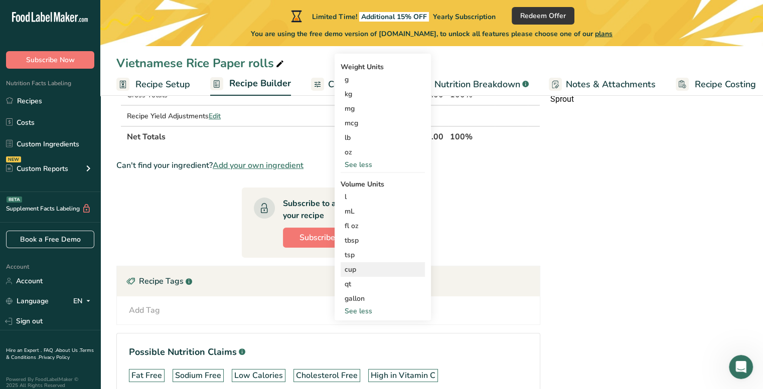
click at [360, 270] on div "cup" at bounding box center [383, 269] width 76 height 11
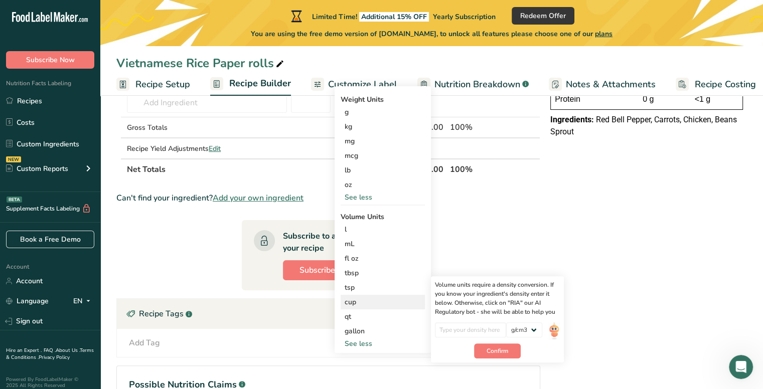
scroll to position [202, 0]
click at [451, 328] on input "number" at bounding box center [471, 329] width 72 height 15
type input "0.11"
click at [494, 344] on button "Confirm" at bounding box center [497, 350] width 47 height 15
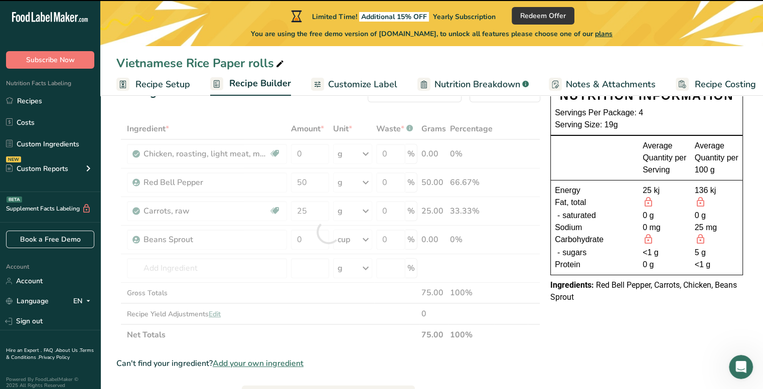
scroll to position [34, 0]
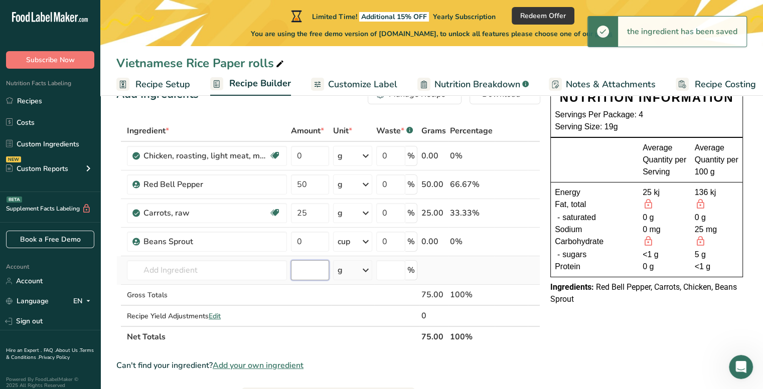
click at [307, 269] on input "number" at bounding box center [310, 270] width 38 height 20
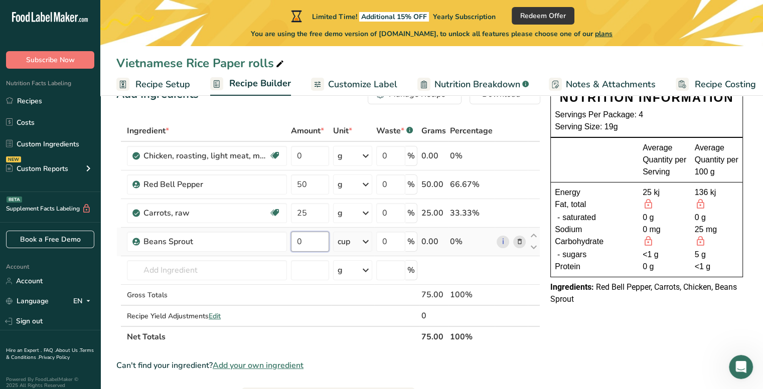
click at [317, 243] on input "0" at bounding box center [310, 242] width 38 height 20
type input "0.25"
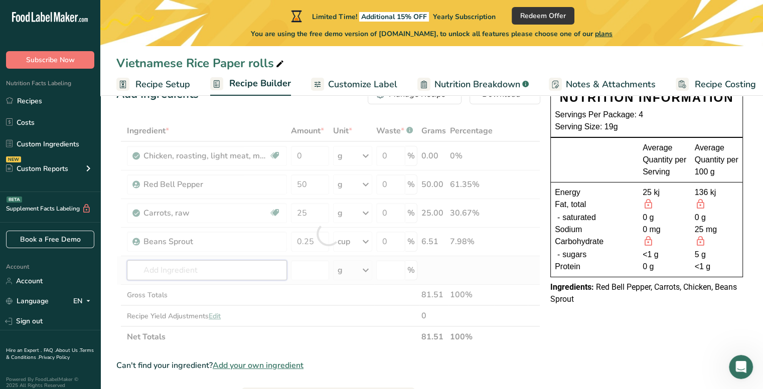
click at [255, 265] on div "Ingredient * Amount * Unit * Waste * .a-a{fill:#347362;}.b-a{fill:#fff;} Grams …" at bounding box center [328, 233] width 424 height 227
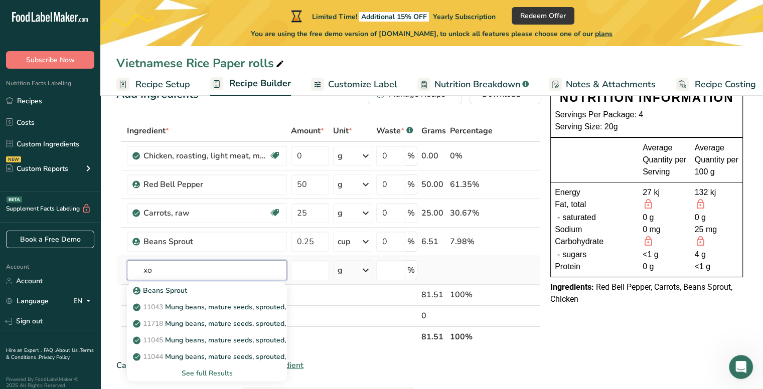
type input "x"
type input "coriander"
click at [268, 321] on link "11165 Coriander (cilantro) leaves, raw" at bounding box center [207, 323] width 160 height 17
type input "Coriander (cilantro) leaves, raw"
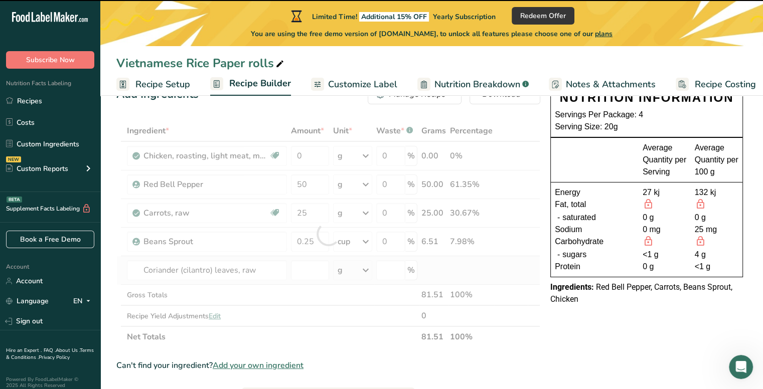
type input "0"
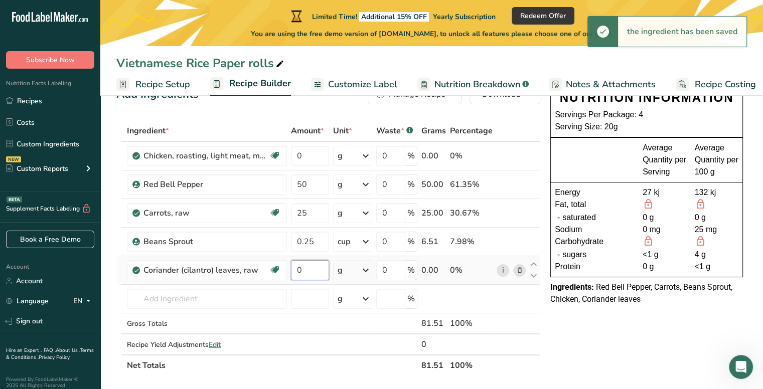
click at [317, 265] on input "0" at bounding box center [310, 270] width 38 height 20
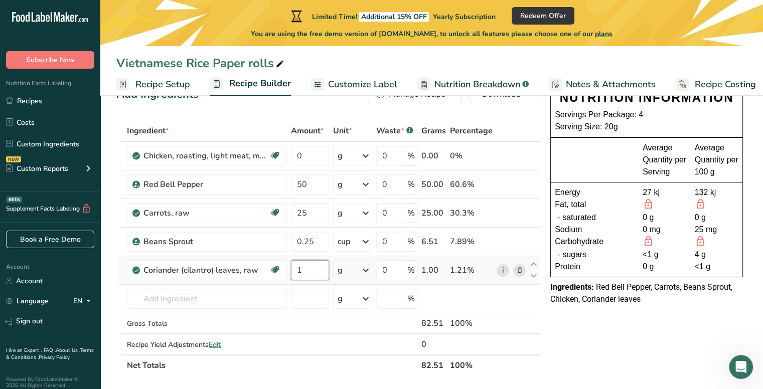
type input "1"
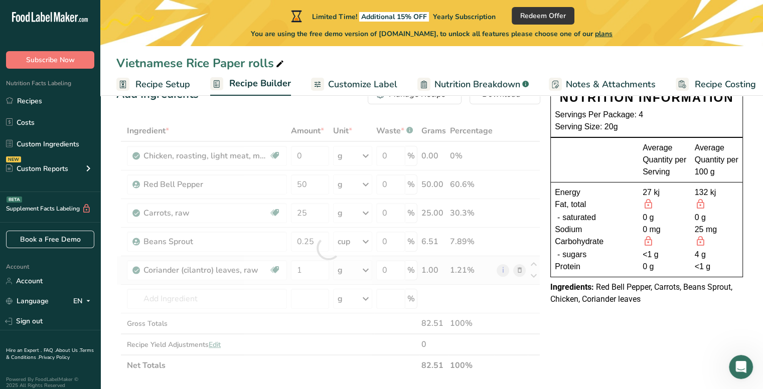
click at [353, 268] on div "Ingredient * Amount * Unit * Waste * .a-a{fill:#347362;}.b-a{fill:#fff;} Grams …" at bounding box center [328, 248] width 424 height 256
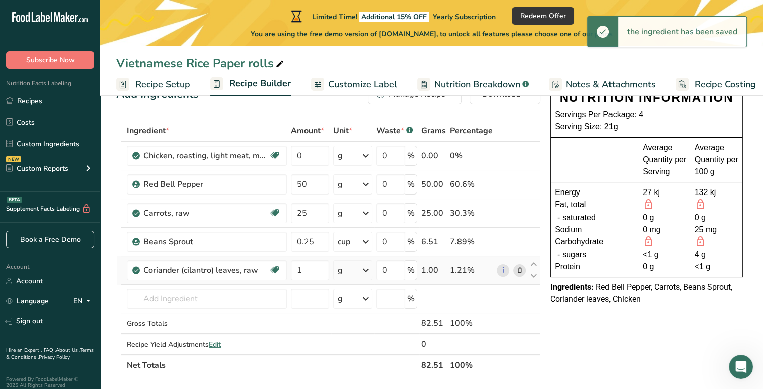
click at [353, 268] on div "g" at bounding box center [352, 270] width 39 height 20
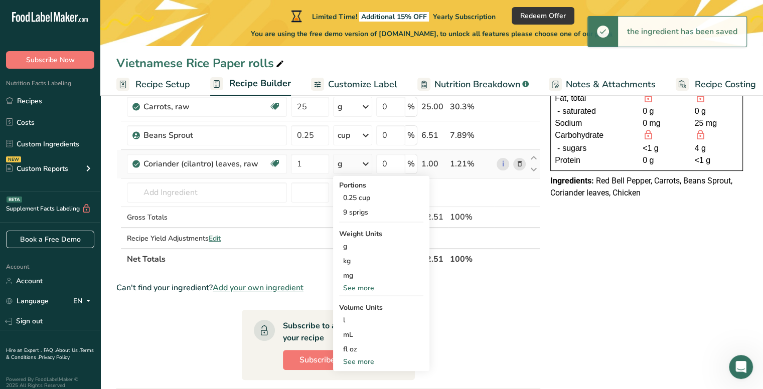
scroll to position [141, 0]
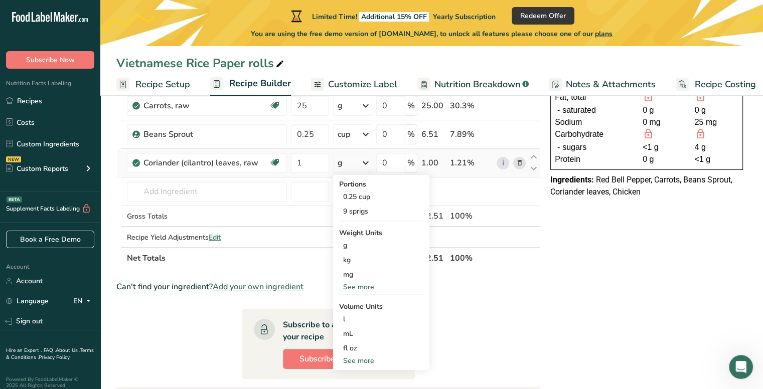
click at [367, 359] on div "See more" at bounding box center [381, 361] width 84 height 11
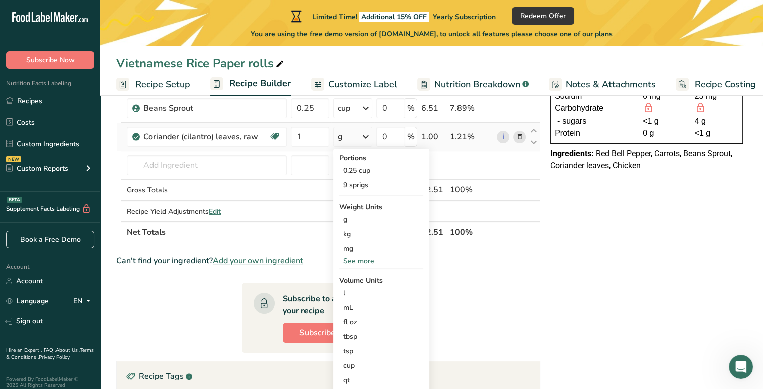
scroll to position [184, 0]
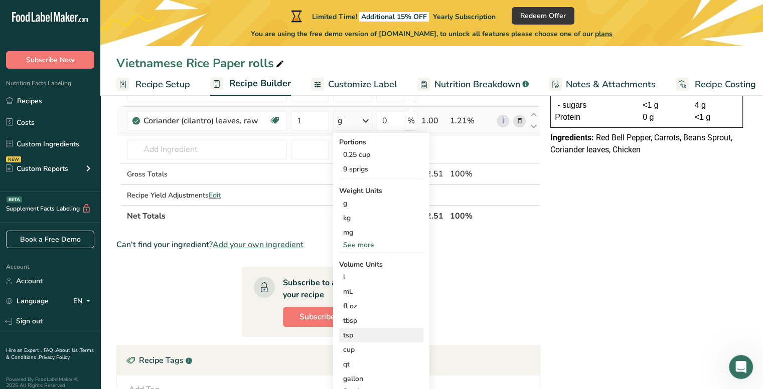
click at [364, 333] on div "tsp" at bounding box center [381, 335] width 76 height 11
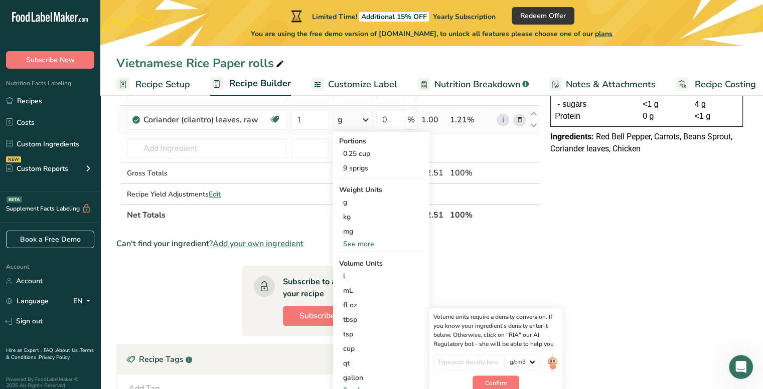
scroll to position [190, 0]
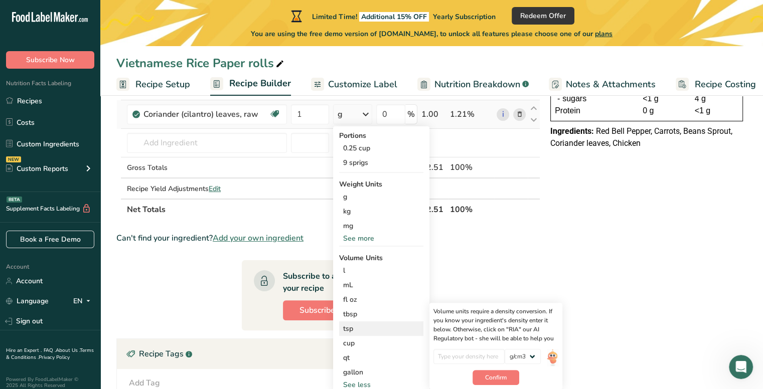
click at [355, 332] on div "tsp" at bounding box center [381, 329] width 76 height 11
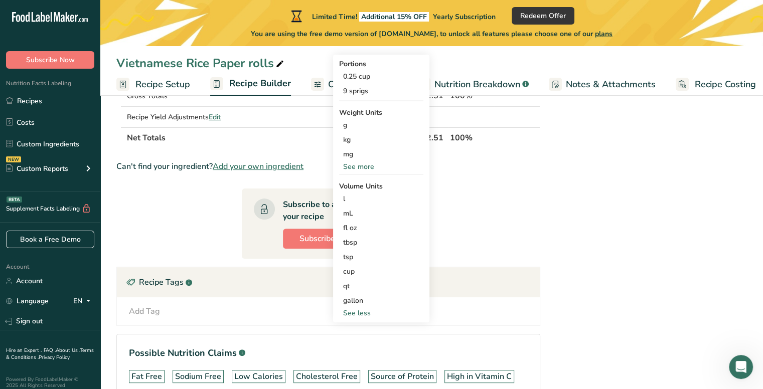
scroll to position [263, 0]
click at [365, 251] on div "tsp" at bounding box center [381, 256] width 76 height 11
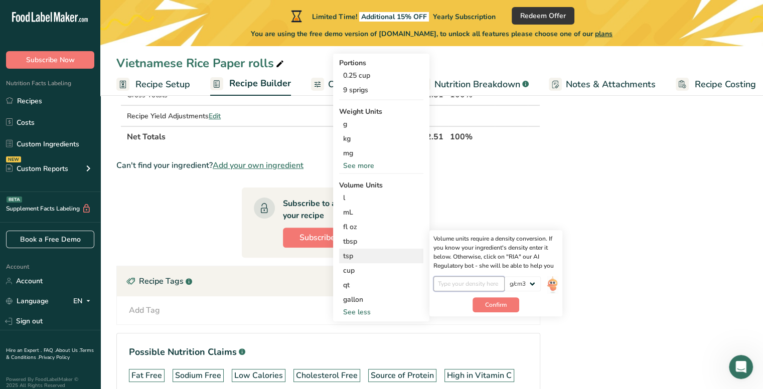
click at [463, 285] on input "number" at bounding box center [469, 283] width 72 height 15
type input "1"
click at [488, 308] on button "Confirm" at bounding box center [495, 304] width 47 height 15
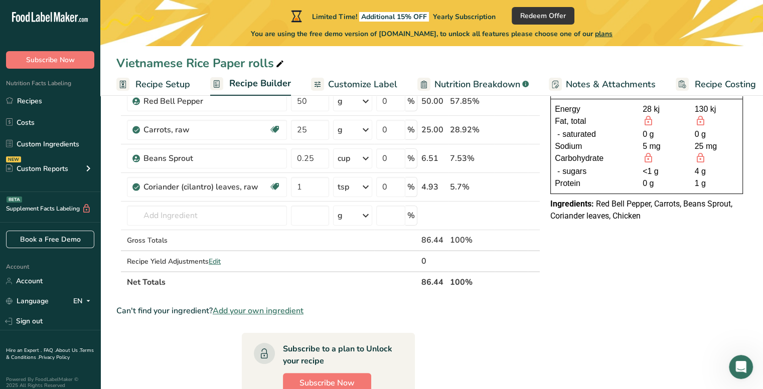
scroll to position [114, 0]
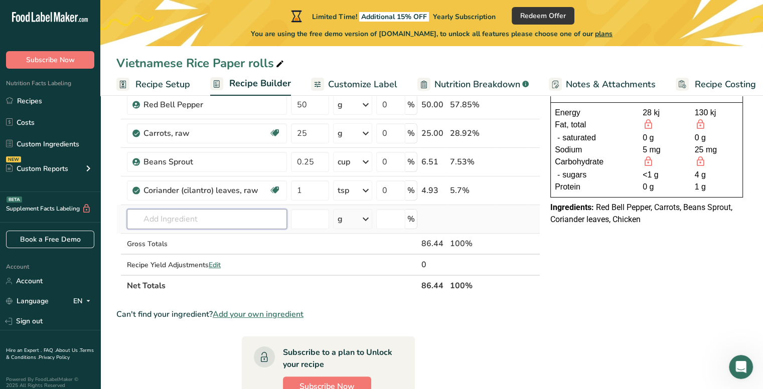
click at [179, 224] on input "text" at bounding box center [207, 219] width 160 height 20
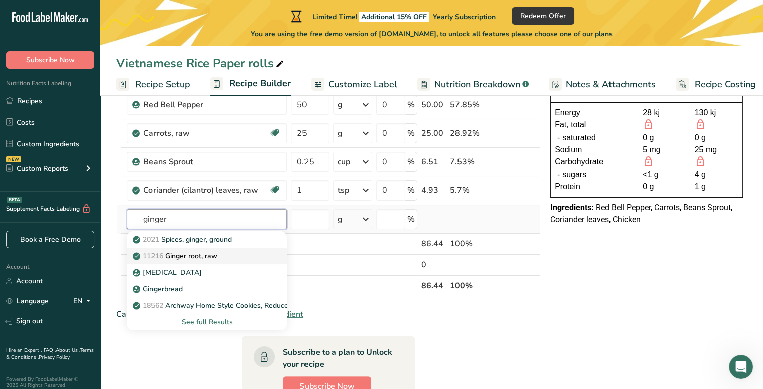
type input "ginger"
click at [245, 248] on link "11216 [PERSON_NAME], raw" at bounding box center [207, 256] width 160 height 17
type input "Ginger root, raw"
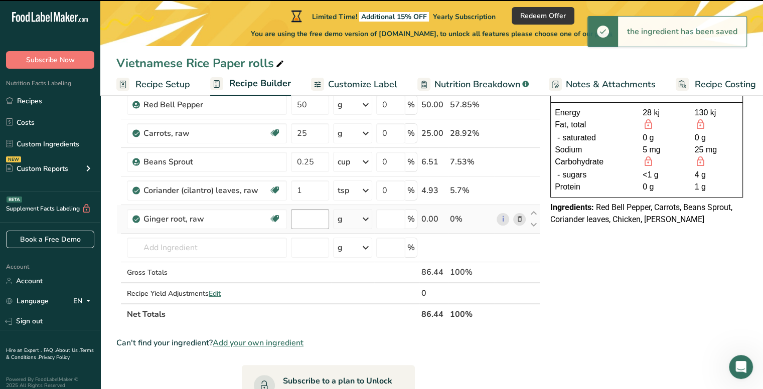
type input "0"
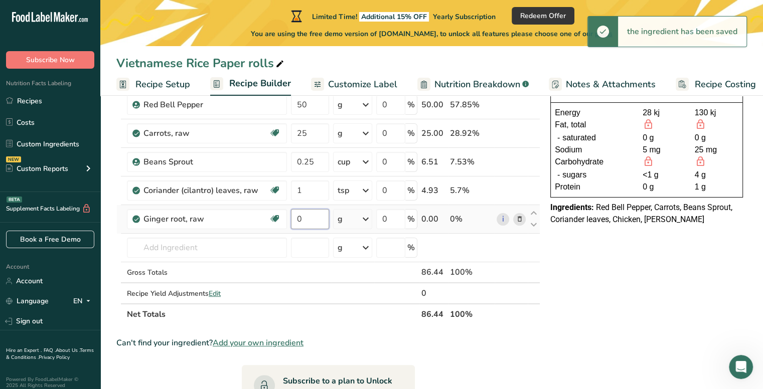
click at [311, 217] on input "0" at bounding box center [310, 219] width 38 height 20
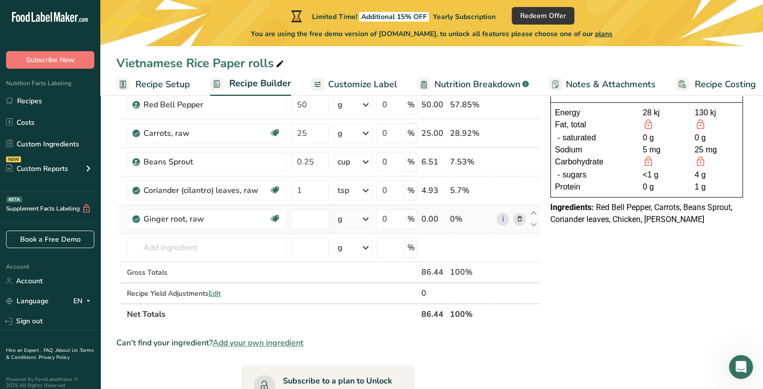
type input "0"
click at [349, 224] on div "Ingredient * Amount * Unit * Waste * .a-a{fill:#347362;}.b-a{fill:#fff;} Grams …" at bounding box center [328, 183] width 424 height 284
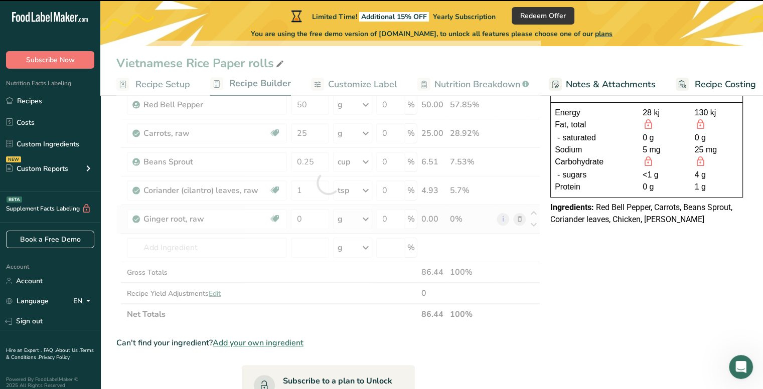
click at [349, 224] on div at bounding box center [328, 183] width 424 height 284
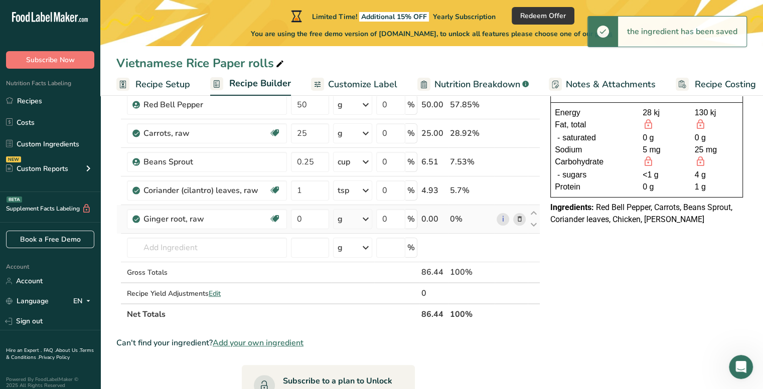
drag, startPoint x: 349, startPoint y: 224, endPoint x: 351, endPoint y: 211, distance: 13.2
click at [351, 211] on div "g" at bounding box center [352, 219] width 39 height 20
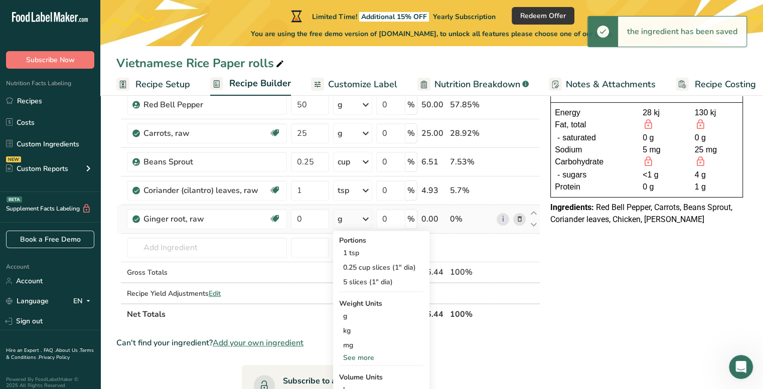
click at [333, 214] on td "g Portions 1 tsp 0.25 cup slices (1" dia) 5 slices (1" dia) Weight Units g kg m…" at bounding box center [352, 219] width 43 height 29
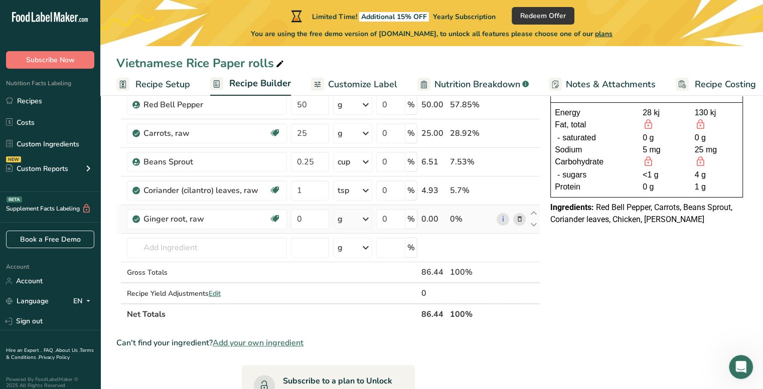
click at [333, 217] on div "g" at bounding box center [352, 219] width 39 height 20
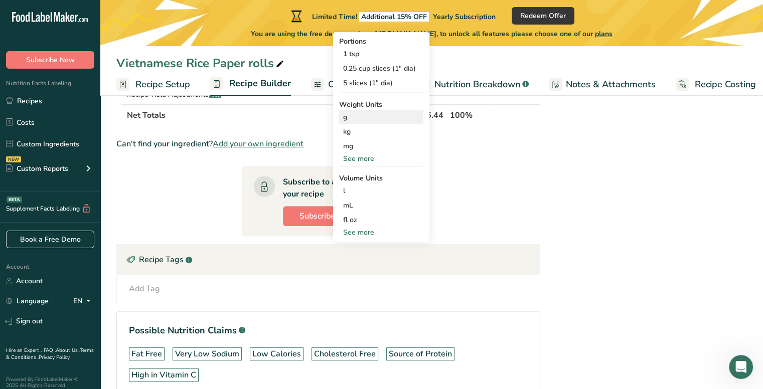
scroll to position [313, 0]
click at [367, 235] on div "See more" at bounding box center [381, 232] width 84 height 11
click at [359, 242] on div "tsp Volume units require a density conversion. If you know your ingredient's de…" at bounding box center [381, 249] width 84 height 15
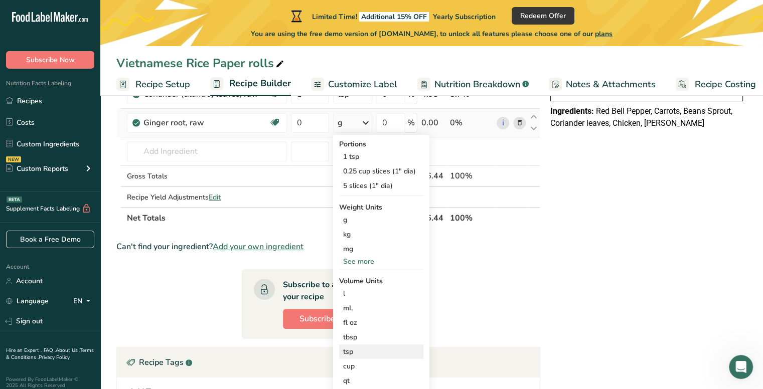
scroll to position [187, 0]
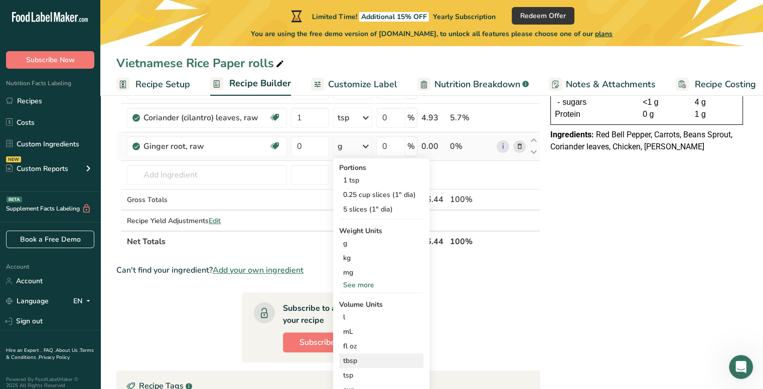
click at [356, 358] on div "tbsp" at bounding box center [381, 361] width 76 height 11
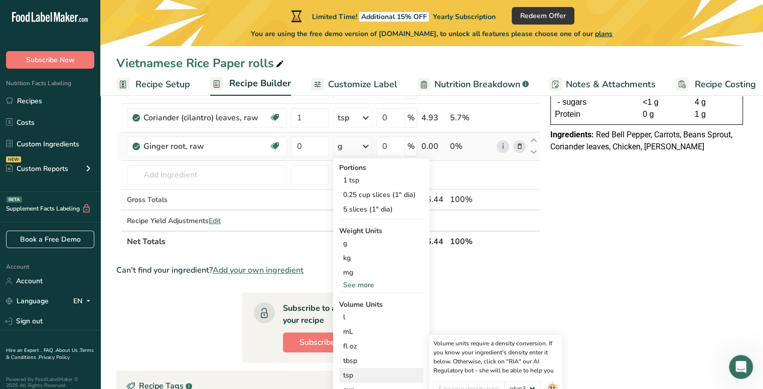
click at [355, 371] on div "tsp" at bounding box center [381, 375] width 76 height 11
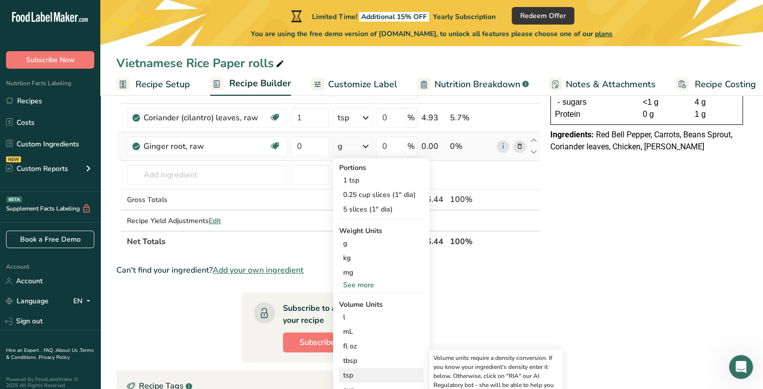
click at [355, 371] on div "tsp" at bounding box center [381, 375] width 76 height 11
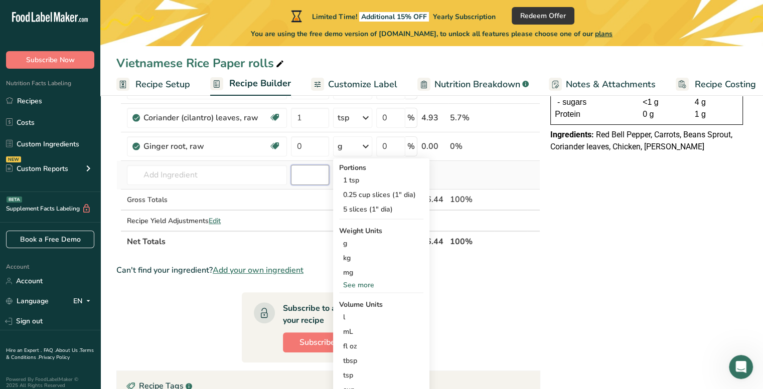
click at [316, 171] on input "number" at bounding box center [310, 175] width 38 height 20
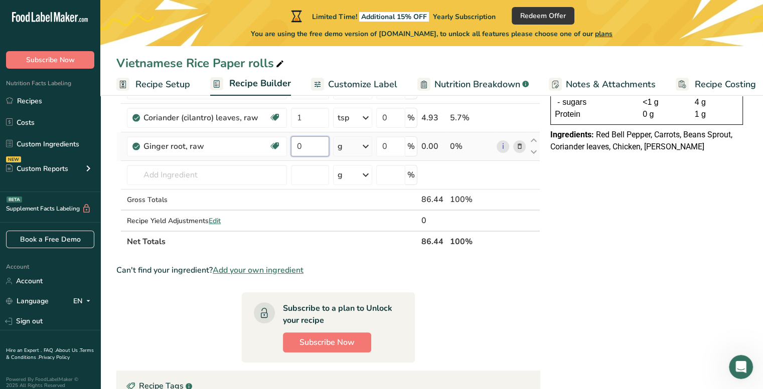
click at [320, 147] on input "0" at bounding box center [310, 146] width 38 height 20
type input "2"
type input "1"
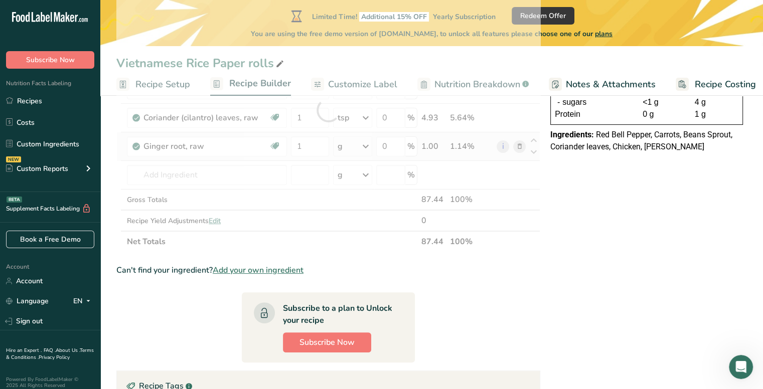
click at [367, 146] on div "Ingredient * Amount * Unit * Waste * .a-a{fill:#347362;}.b-a{fill:#fff;} Grams …" at bounding box center [328, 110] width 424 height 284
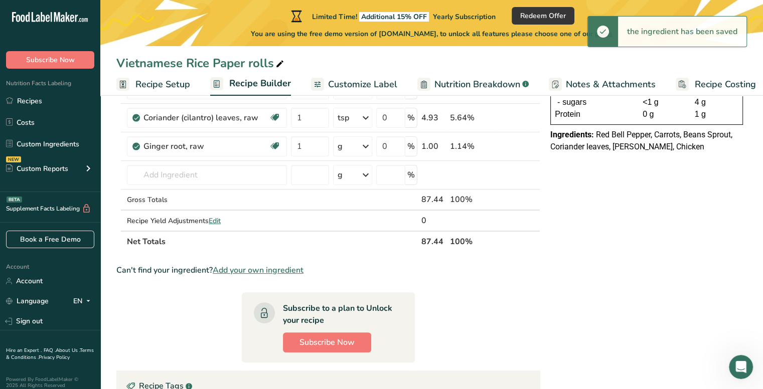
click at [355, 147] on div "g" at bounding box center [352, 146] width 39 height 20
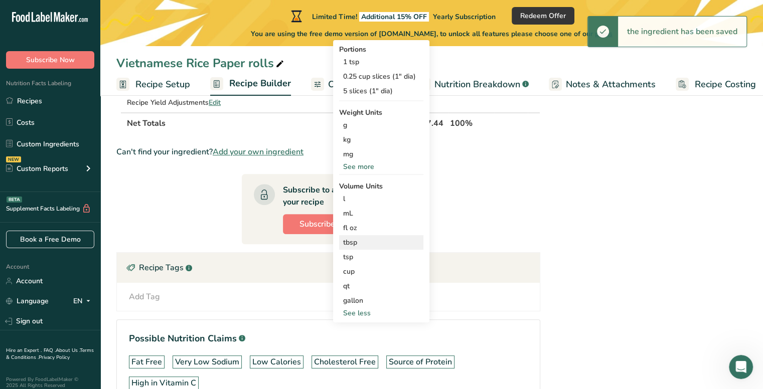
scroll to position [306, 0]
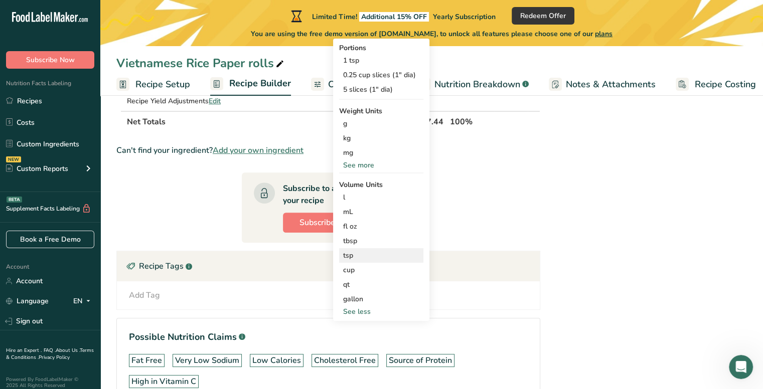
click at [370, 259] on div "tsp" at bounding box center [381, 255] width 76 height 11
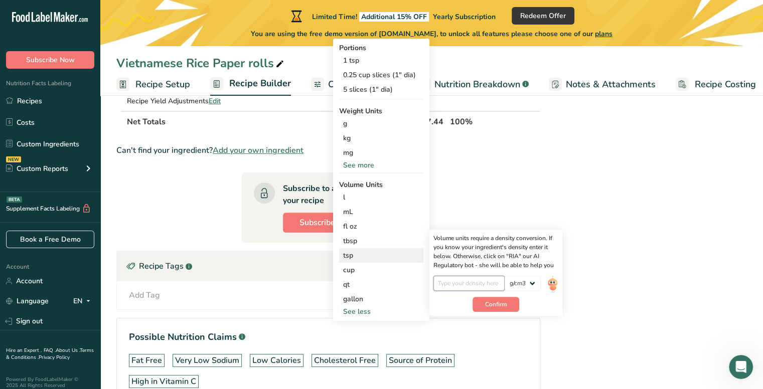
click at [476, 276] on input "number" at bounding box center [469, 283] width 72 height 15
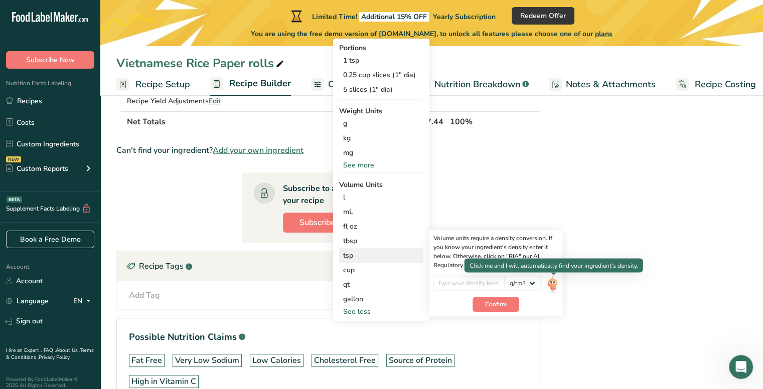
click at [552, 282] on img at bounding box center [552, 285] width 11 height 18
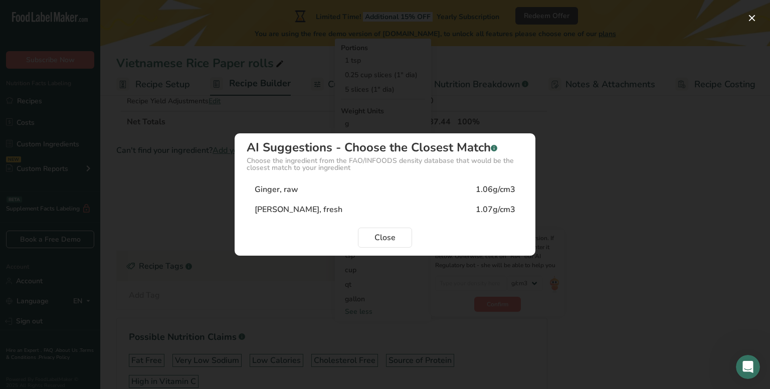
click at [494, 192] on div "1.06g/cm3" at bounding box center [496, 190] width 40 height 12
type input "1.06"
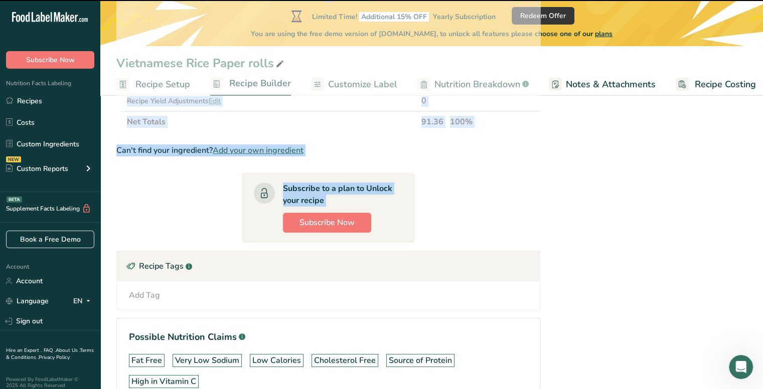
drag, startPoint x: 494, startPoint y: 192, endPoint x: 410, endPoint y: 199, distance: 83.5
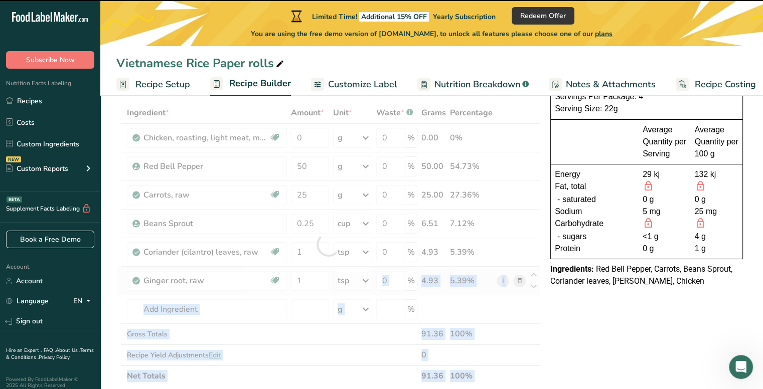
scroll to position [46, 0]
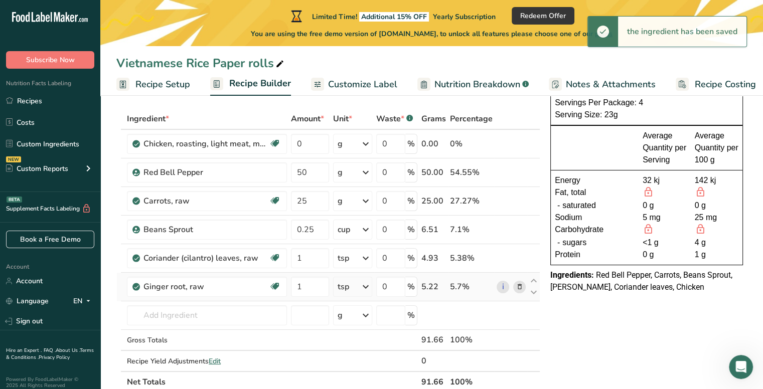
click at [561, 320] on div "NUTRITION INFORMATION Servings Per Package: 4 Serving Size: 23g Average Quantit…" at bounding box center [646, 382] width 201 height 629
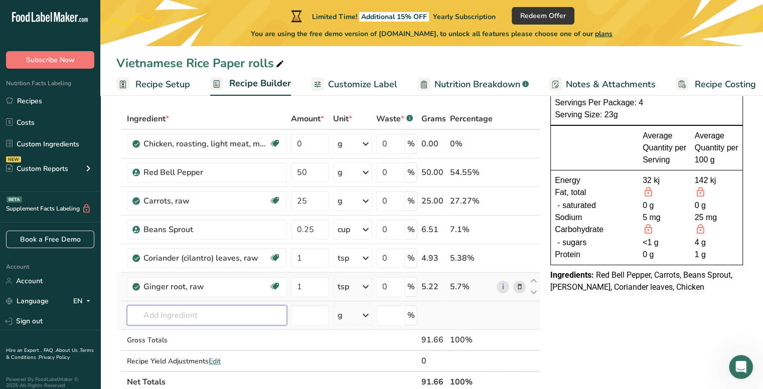
click at [217, 309] on input "text" at bounding box center [207, 315] width 160 height 20
drag, startPoint x: 217, startPoint y: 309, endPoint x: 221, endPoint y: 332, distance: 22.4
click at [221, 332] on tbody "Chicken, roasting, light meat, meat only, cooked, roasted Dairy free Gluten fre…" at bounding box center [328, 250] width 423 height 241
type input "s"
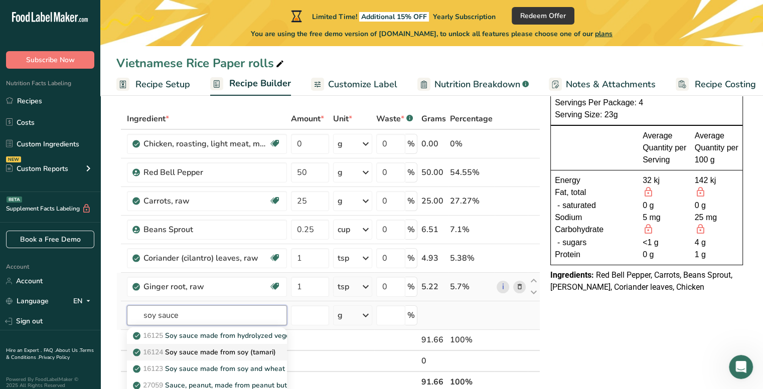
type input "soy sauce"
click at [252, 352] on p "16124 Soy sauce made from soy (tamari)" at bounding box center [205, 352] width 141 height 11
type input "Soy sauce made from soy (tamari)"
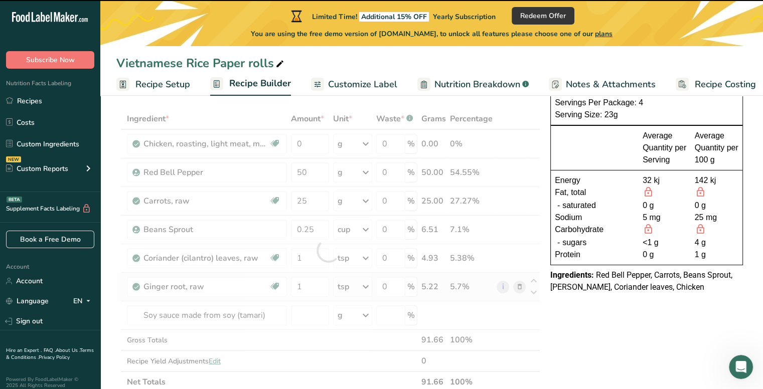
type input "0"
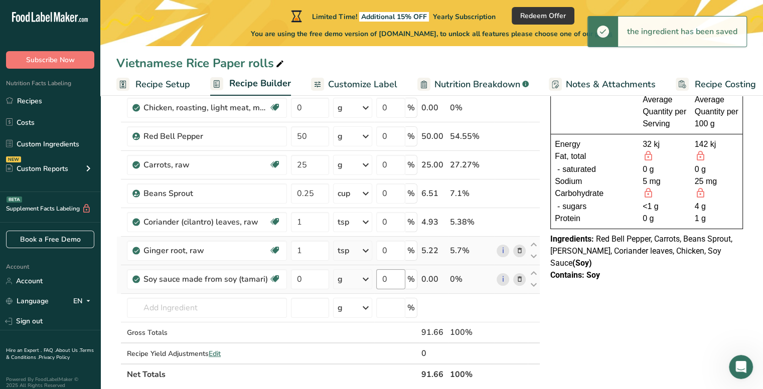
scroll to position [84, 0]
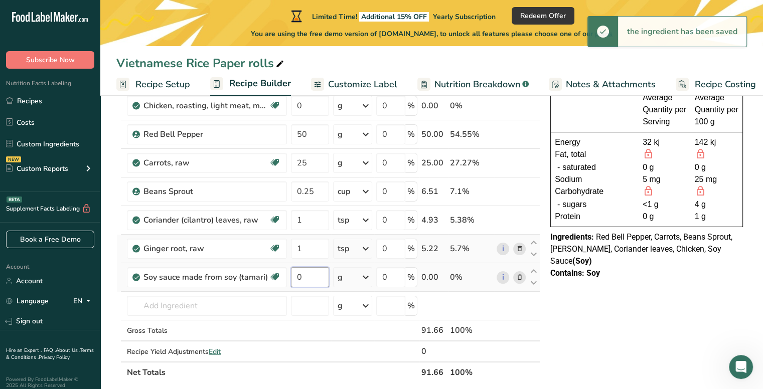
click at [321, 278] on input "0" at bounding box center [310, 277] width 38 height 20
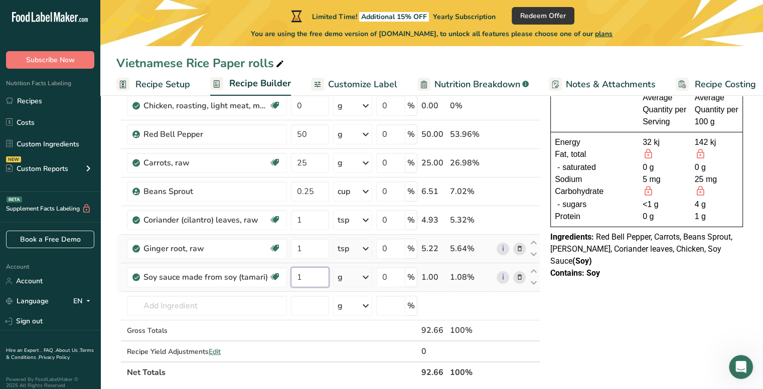
type input "1"
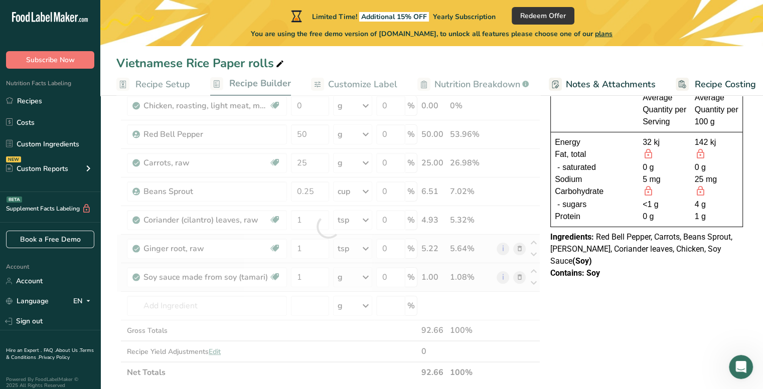
click at [349, 279] on div "Ingredient * Amount * Unit * Waste * .a-a{fill:#347362;}.b-a{fill:#fff;} Grams …" at bounding box center [328, 226] width 424 height 313
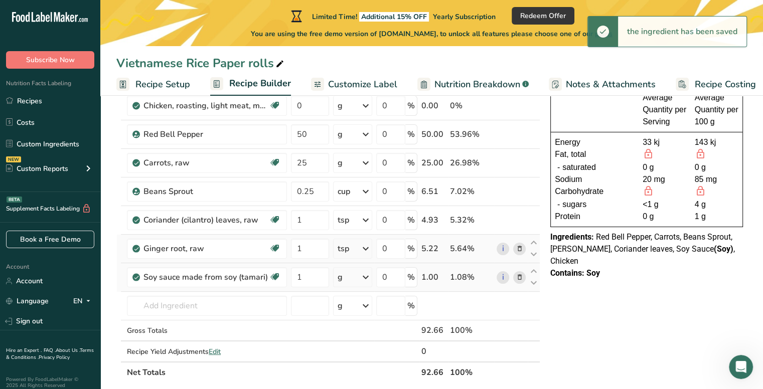
click at [356, 280] on div "g" at bounding box center [352, 277] width 39 height 20
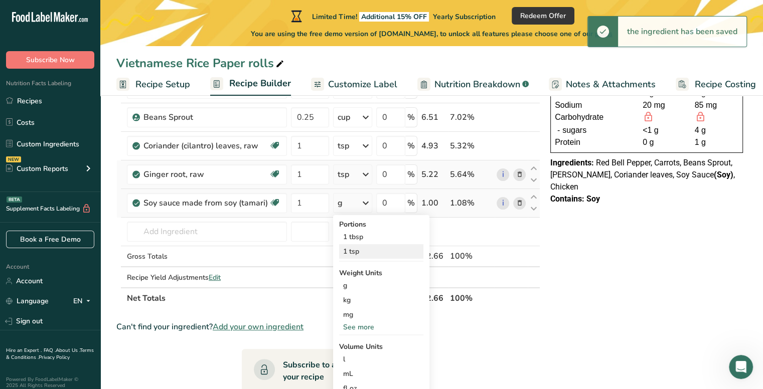
scroll to position [160, 0]
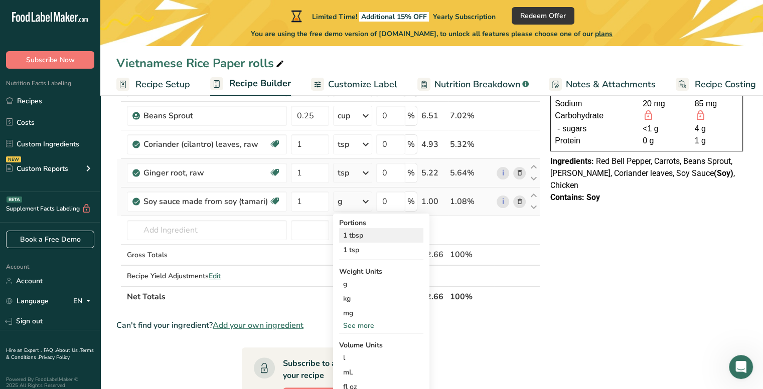
click at [361, 234] on div "1 tbsp" at bounding box center [381, 235] width 84 height 15
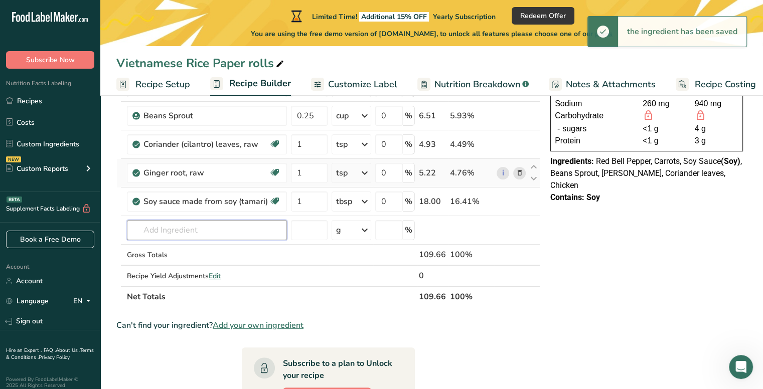
click at [269, 220] on input "text" at bounding box center [207, 230] width 160 height 20
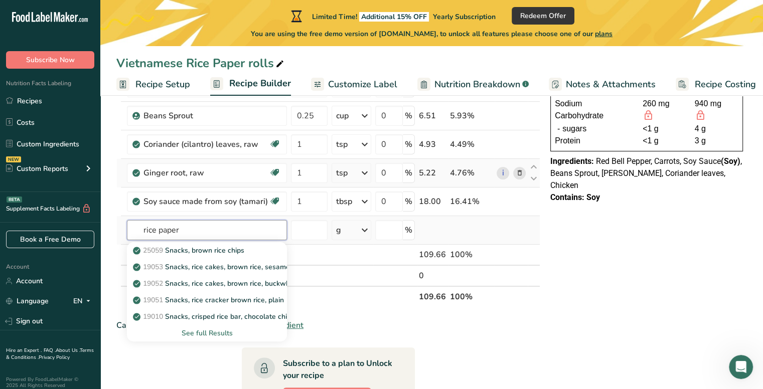
type input "rice paper"
click at [215, 330] on div "See full Results" at bounding box center [207, 333] width 144 height 11
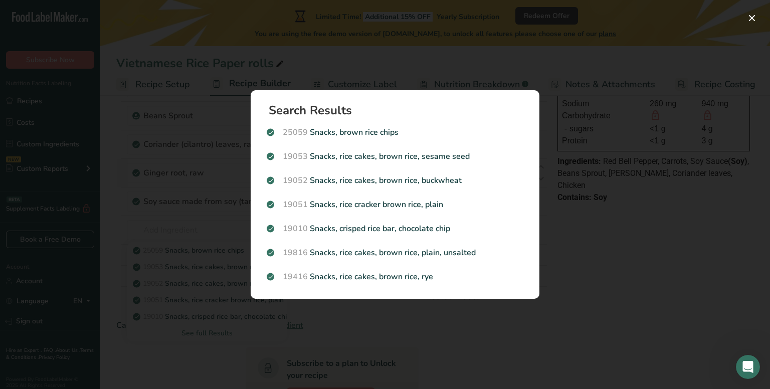
click at [146, 263] on div "Search results modal" at bounding box center [385, 194] width 770 height 389
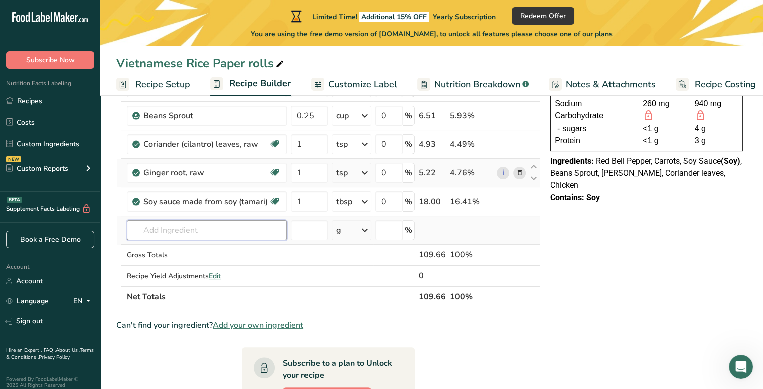
click at [189, 233] on input "text" at bounding box center [207, 230] width 160 height 20
type input "rice paper sheets"
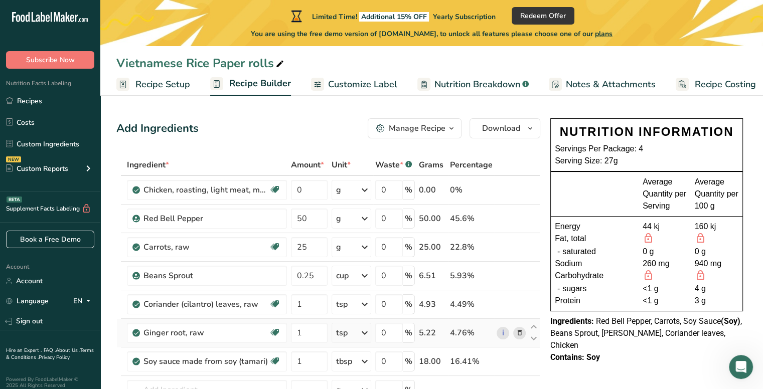
drag, startPoint x: 635, startPoint y: 326, endPoint x: 577, endPoint y: 284, distance: 70.4
click at [577, 284] on div "NUTRITION INFORMATION Servings Per Package: 4 Serving Size: 27g Average Quantit…" at bounding box center [646, 240] width 201 height 253
click at [602, 322] on span "Red Bell Pepper, Carrots, Soy Sauce (Soy) , Beans Sprout, [PERSON_NAME], Corian…" at bounding box center [646, 333] width 192 height 34
drag, startPoint x: 598, startPoint y: 361, endPoint x: 571, endPoint y: 184, distance: 179.2
click at [571, 184] on div "NUTRITION INFORMATION Servings Per Package: 4 Serving Size: 27g Average Quantit…" at bounding box center [646, 240] width 201 height 253
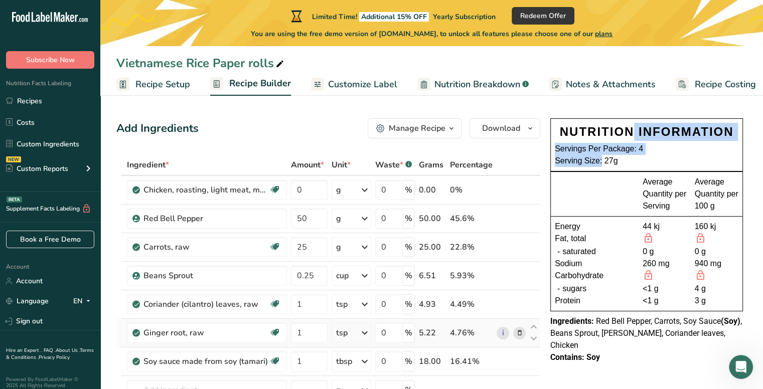
drag, startPoint x: 565, startPoint y: 143, endPoint x: 556, endPoint y: 131, distance: 15.4
click at [556, 131] on div "NUTRITION INFORMATION Servings Per Package: 4 Serving Size: 27g" at bounding box center [647, 145] width 192 height 53
click at [556, 131] on div "NUTRITION INFORMATION" at bounding box center [647, 132] width 184 height 18
click at [559, 131] on div "NUTRITION INFORMATION" at bounding box center [647, 132] width 184 height 18
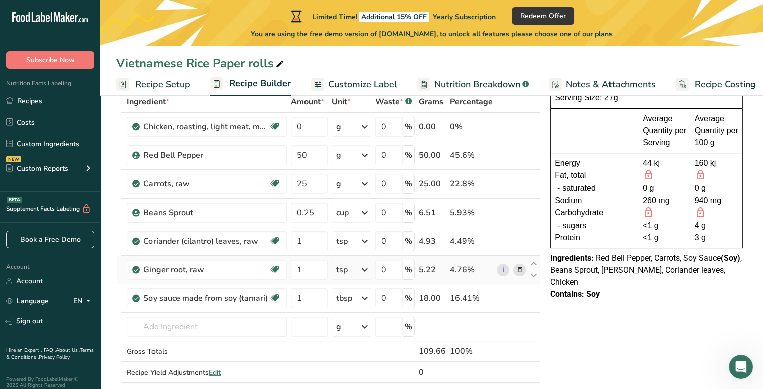
scroll to position [88, 0]
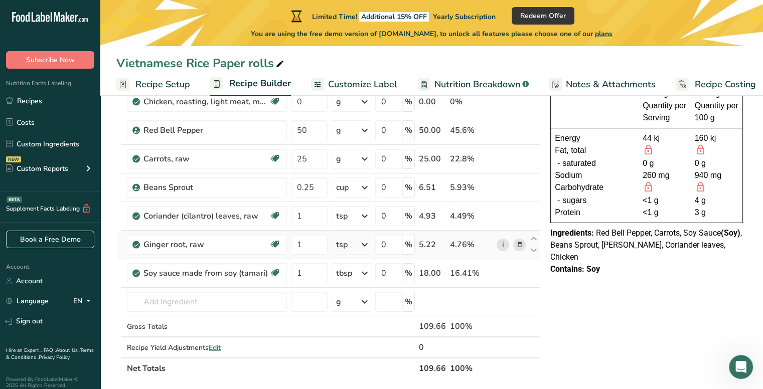
drag, startPoint x: 556, startPoint y: 126, endPoint x: 702, endPoint y: 389, distance: 301.1
click at [702, 389] on html ".a-20{fill:#fff;} Subscribe Now Nutrition Facts Labeling Recipes Costs Custom I…" at bounding box center [381, 295] width 763 height 767
copy div "NUTRITION INFORMATION Servings Per Package: 4 Serving Size: 27g Average Quantit…"
click at [587, 322] on div "NUTRITION INFORMATION Servings Per Package: 4 Serving Size: 27g Average Quantit…" at bounding box center [646, 344] width 201 height 637
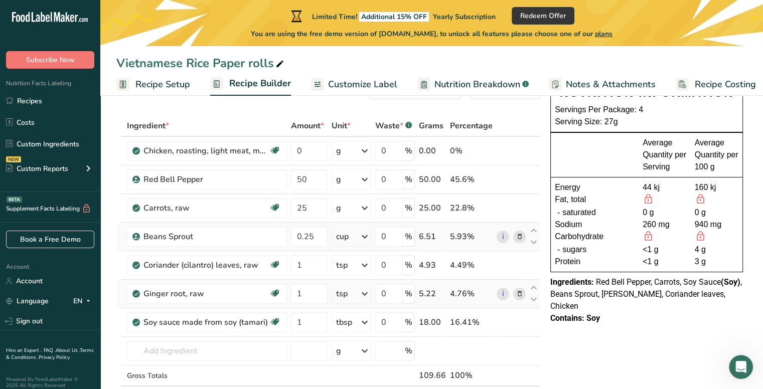
scroll to position [45, 0]
